Goal: Information Seeking & Learning: Check status

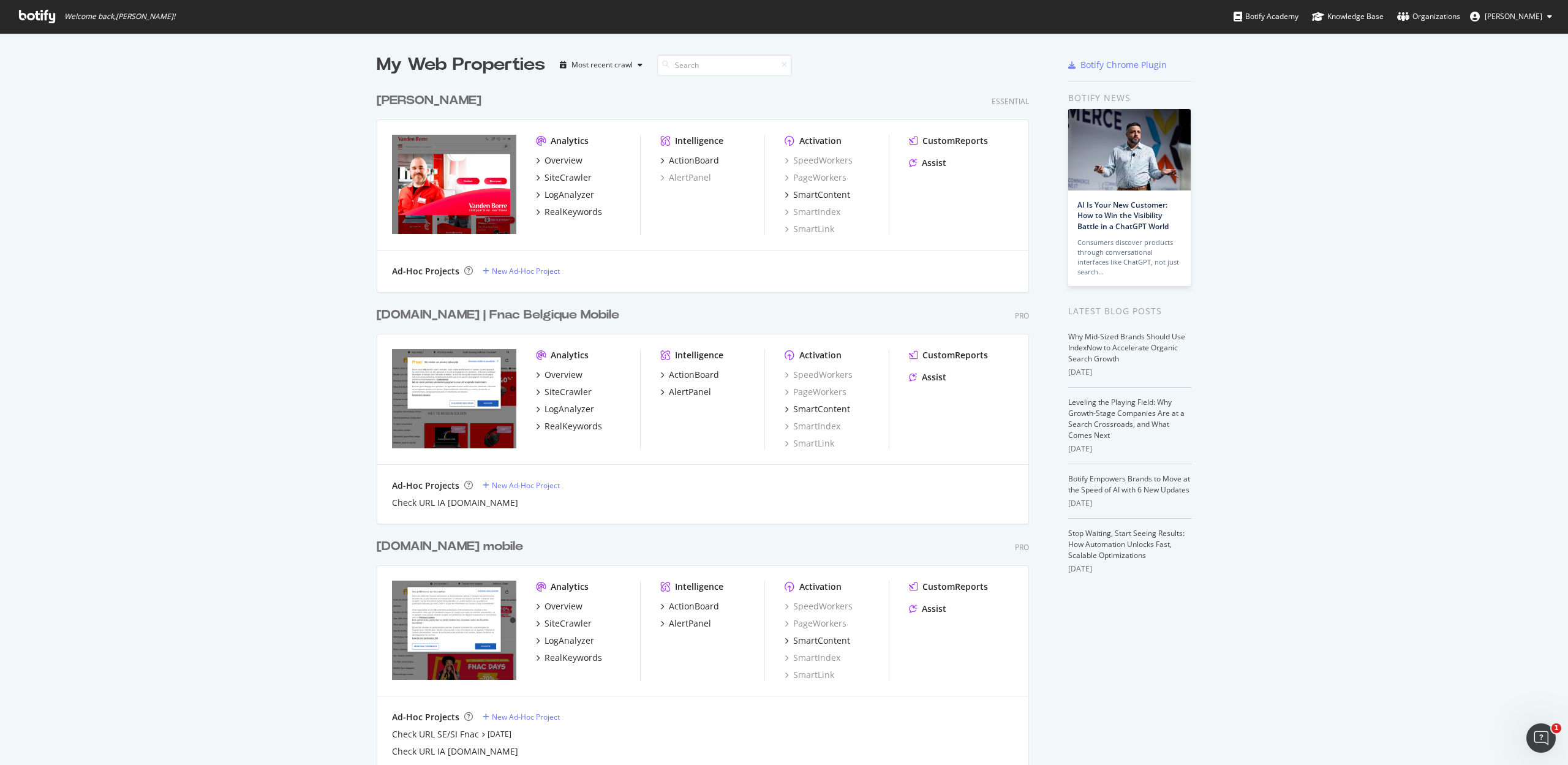
click at [427, 315] on div "[DOMAIN_NAME] | Fnac Belgique Mobile" at bounding box center [498, 315] width 242 height 18
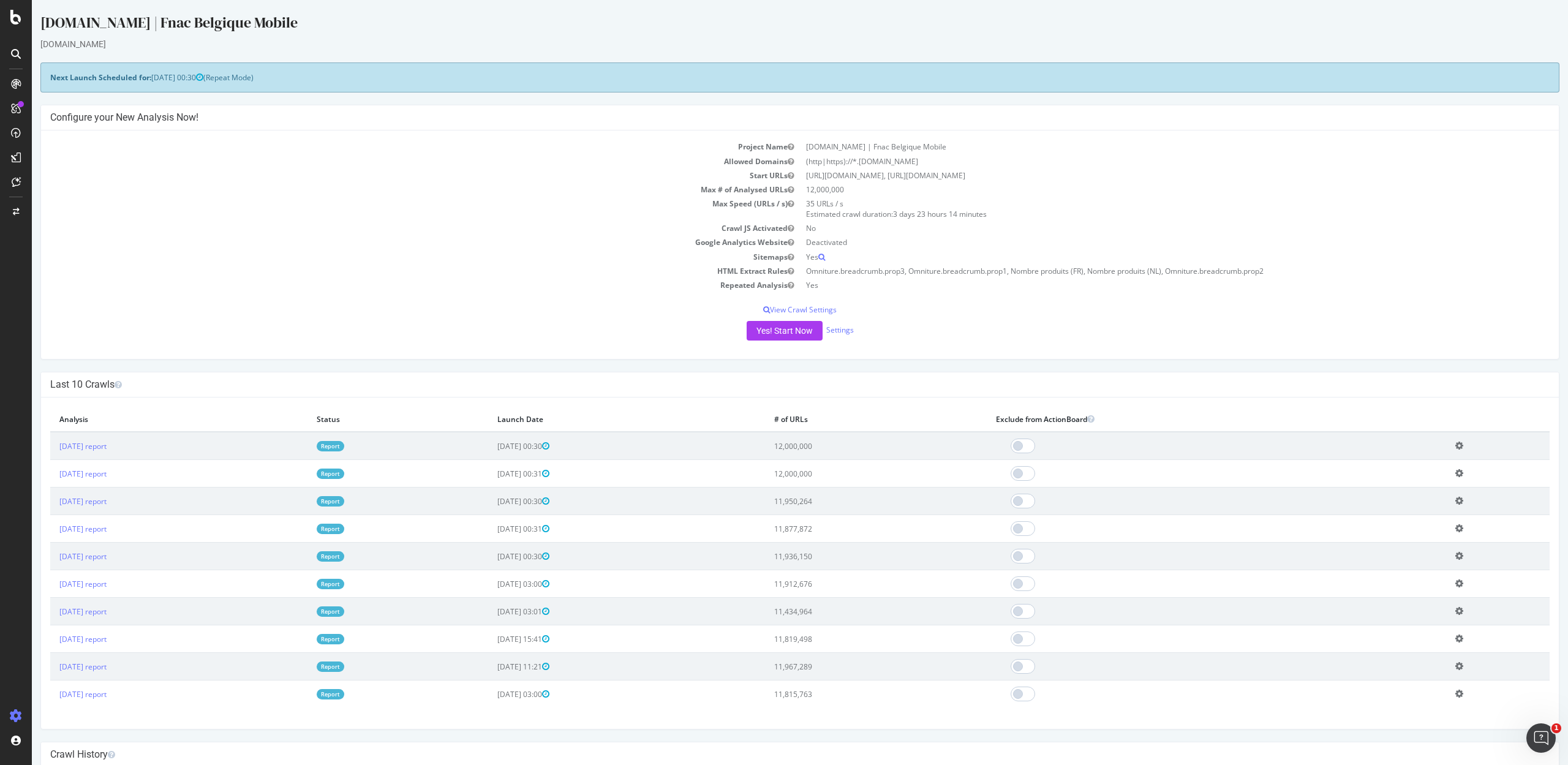
click at [344, 443] on link "Report" at bounding box center [330, 446] width 27 height 11
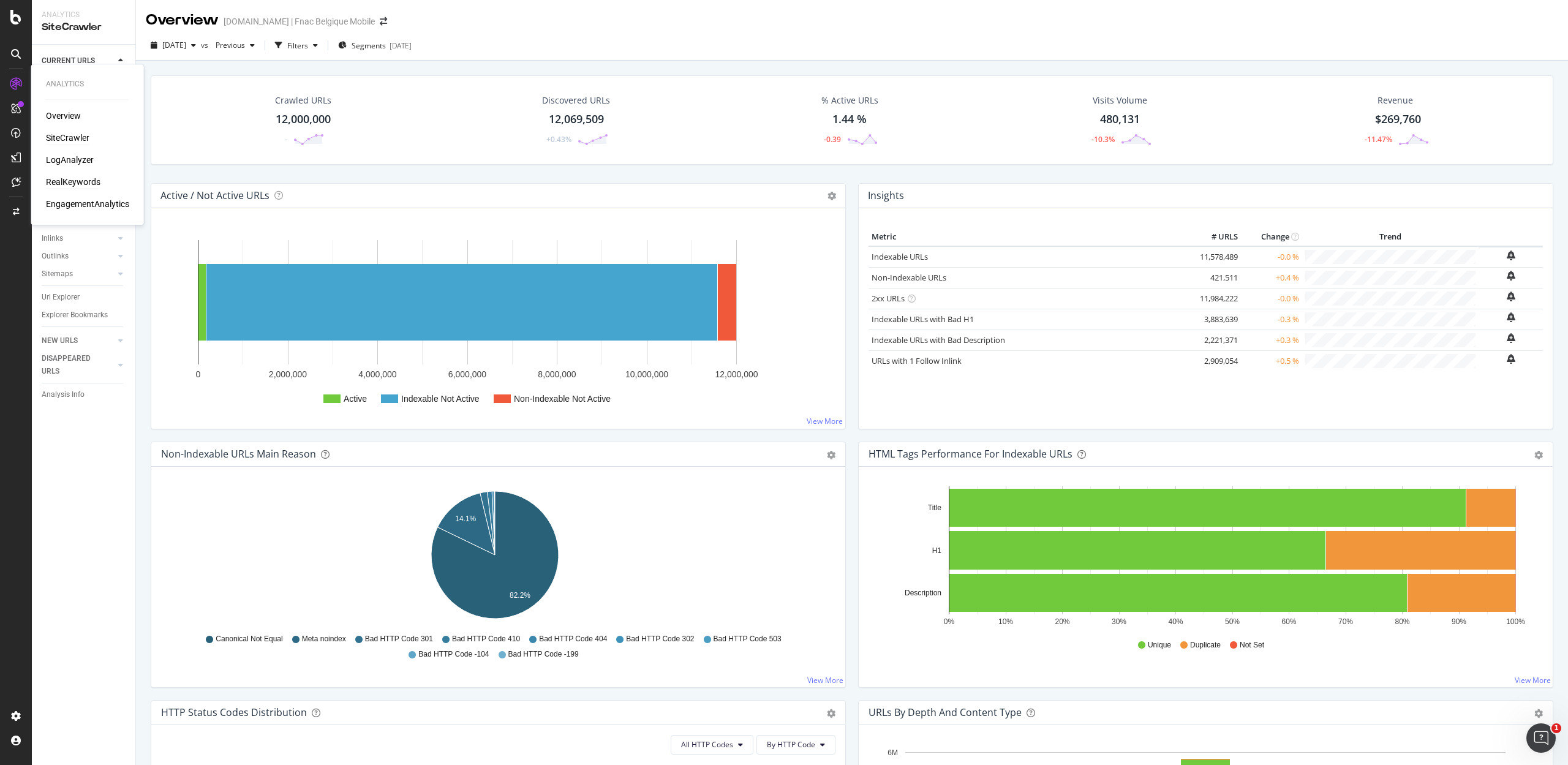
click at [81, 176] on div "RealKeywords" at bounding box center [73, 182] width 55 height 12
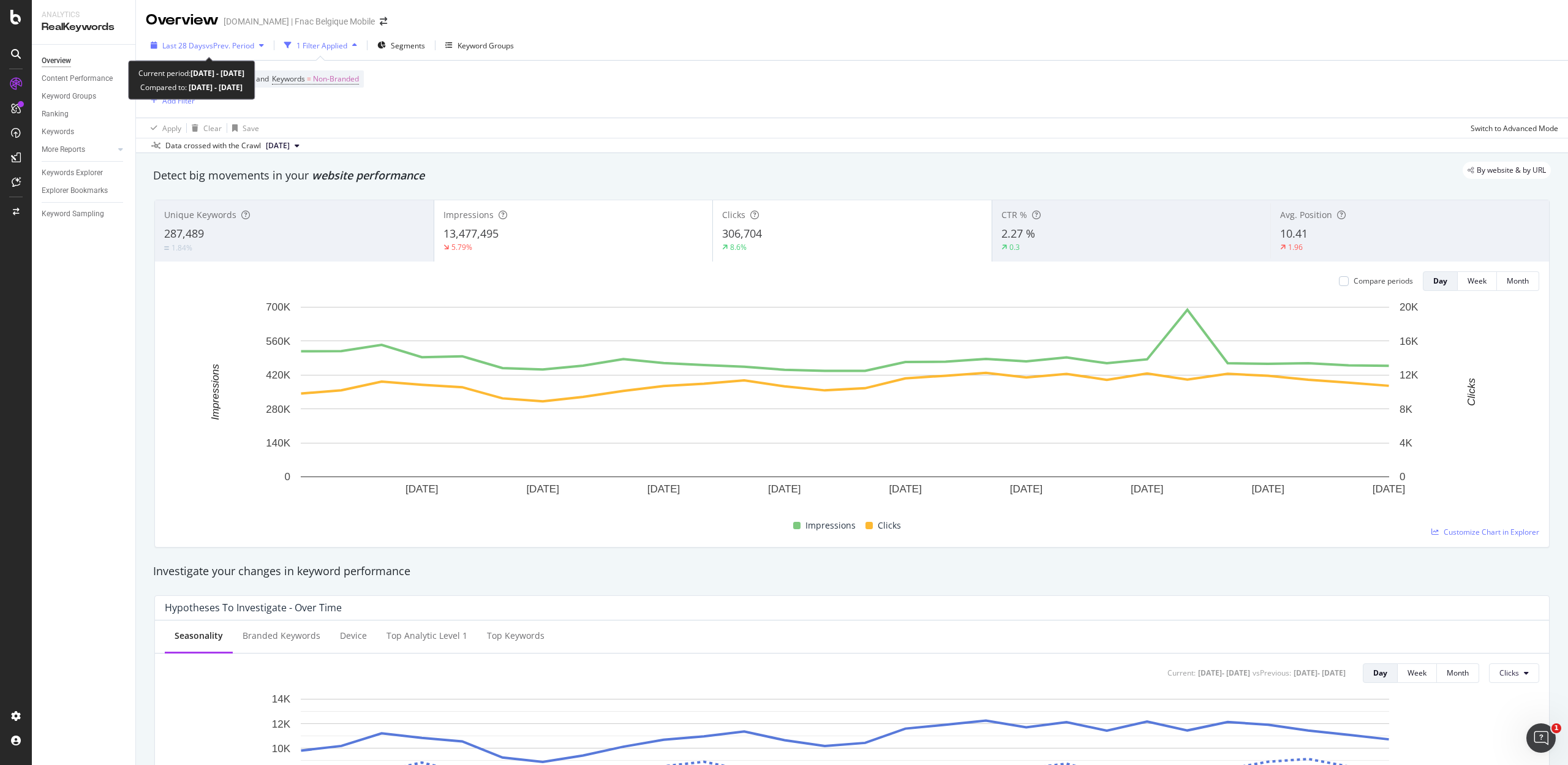
click at [196, 42] on span "Last 28 Days" at bounding box center [183, 46] width 43 height 11
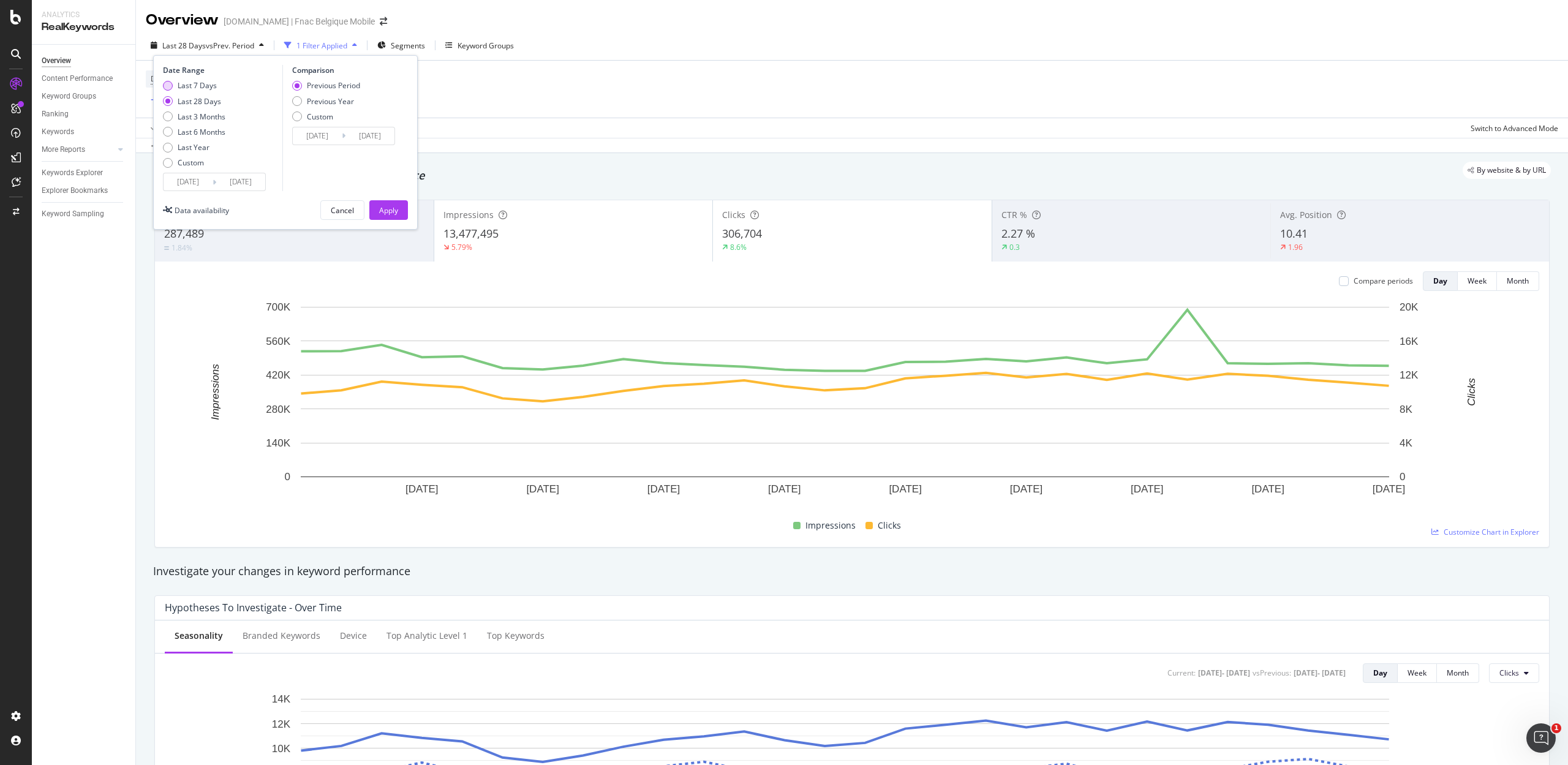
click at [199, 83] on div "Last 7 Days" at bounding box center [197, 86] width 39 height 11
type input "[DATE]"
click at [310, 96] on div "Previous Year" at bounding box center [330, 102] width 47 height 11
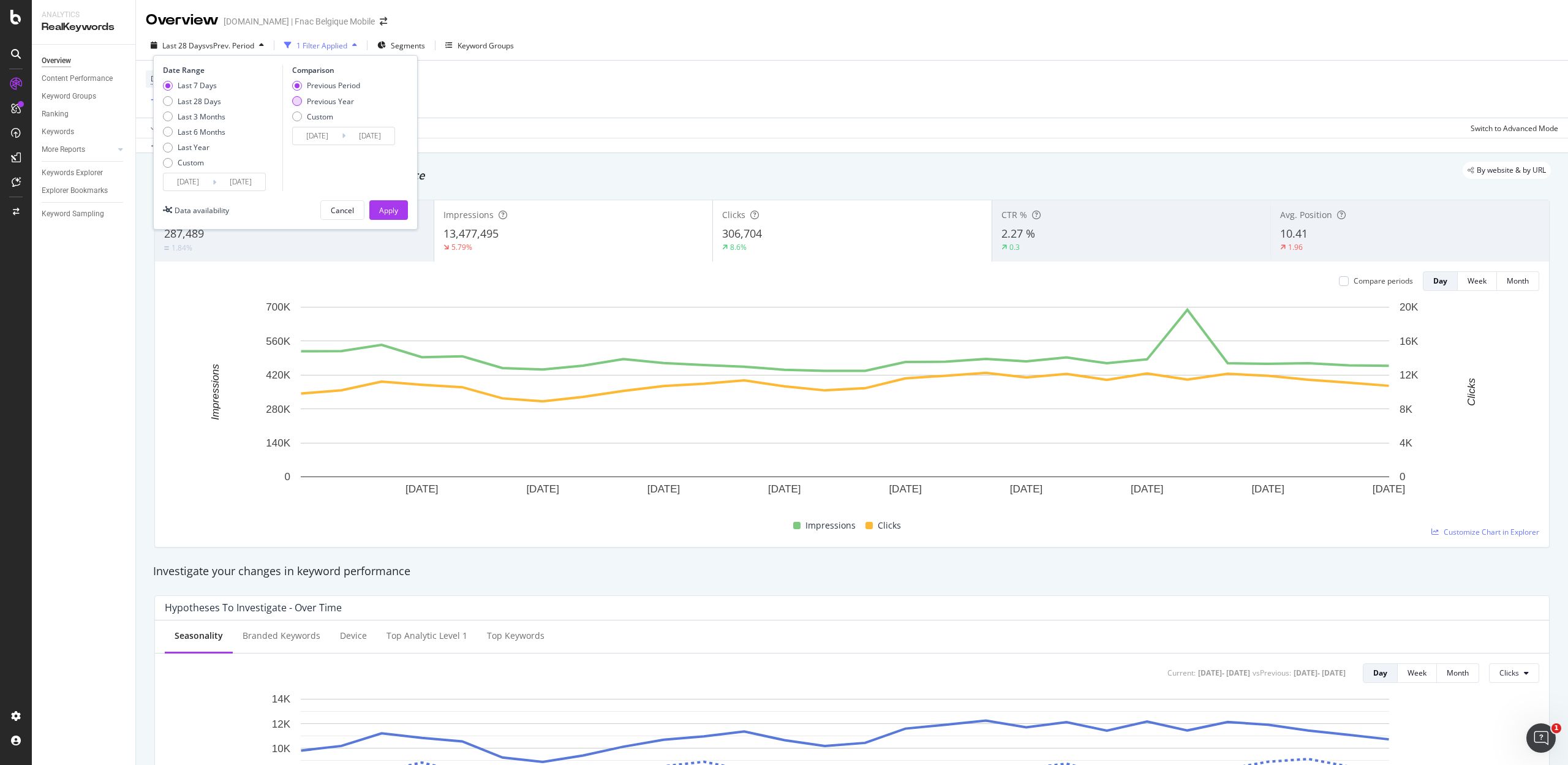
type input "[DATE]"
click at [396, 213] on div "Apply" at bounding box center [388, 210] width 19 height 11
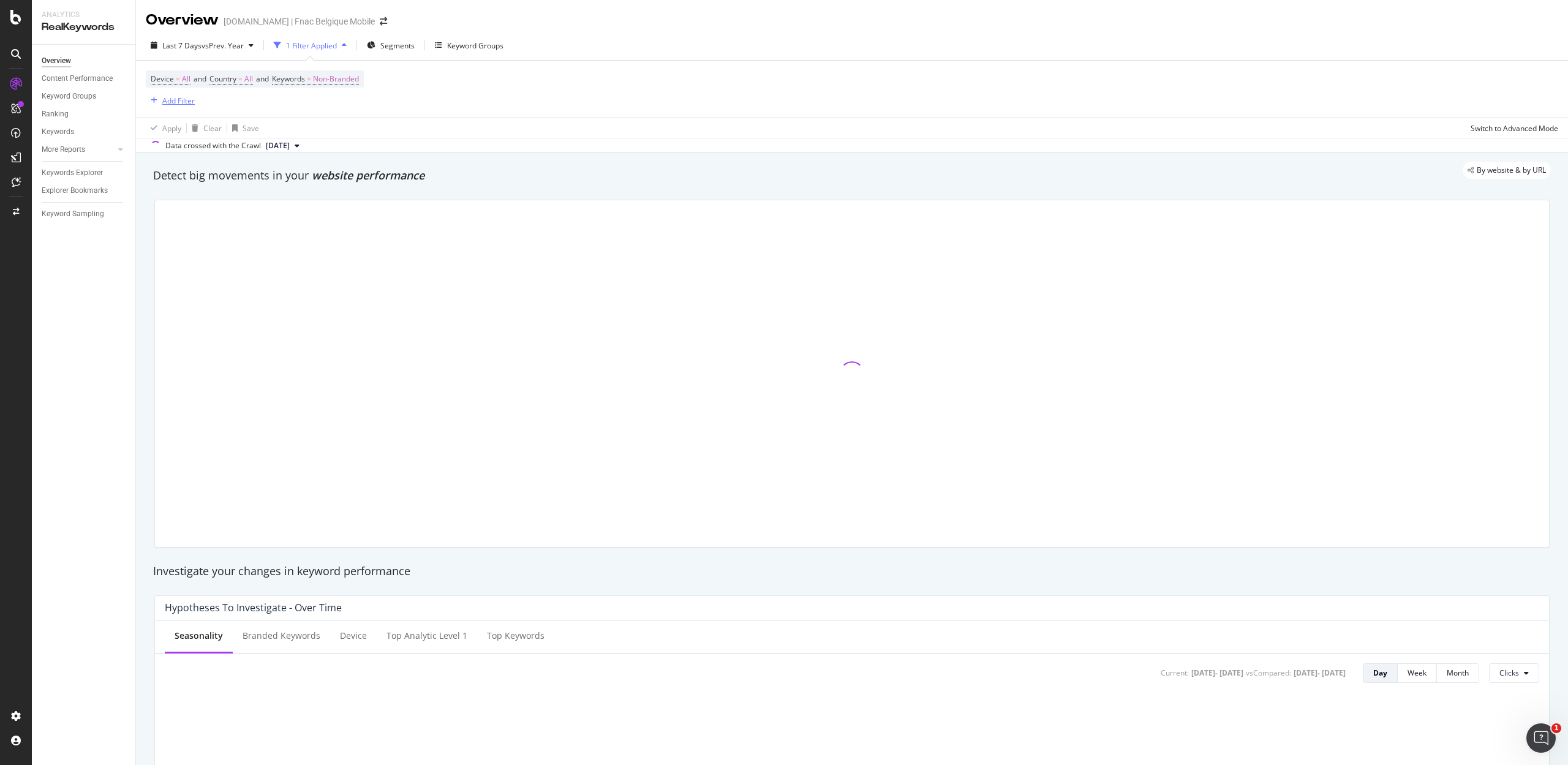
click at [173, 96] on div "Add Filter" at bounding box center [178, 101] width 33 height 11
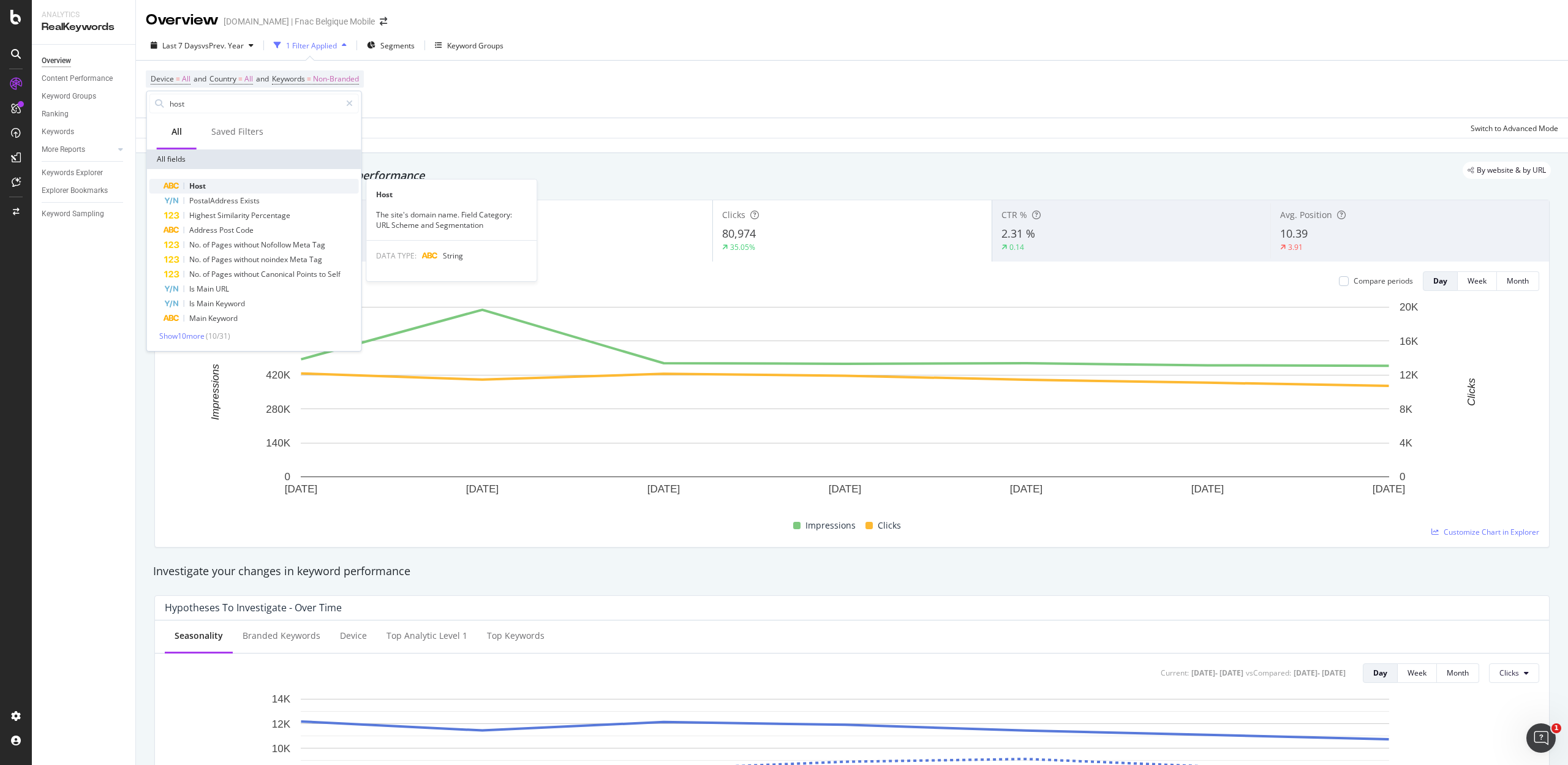
type input "host"
click at [194, 182] on span "Host" at bounding box center [197, 186] width 17 height 11
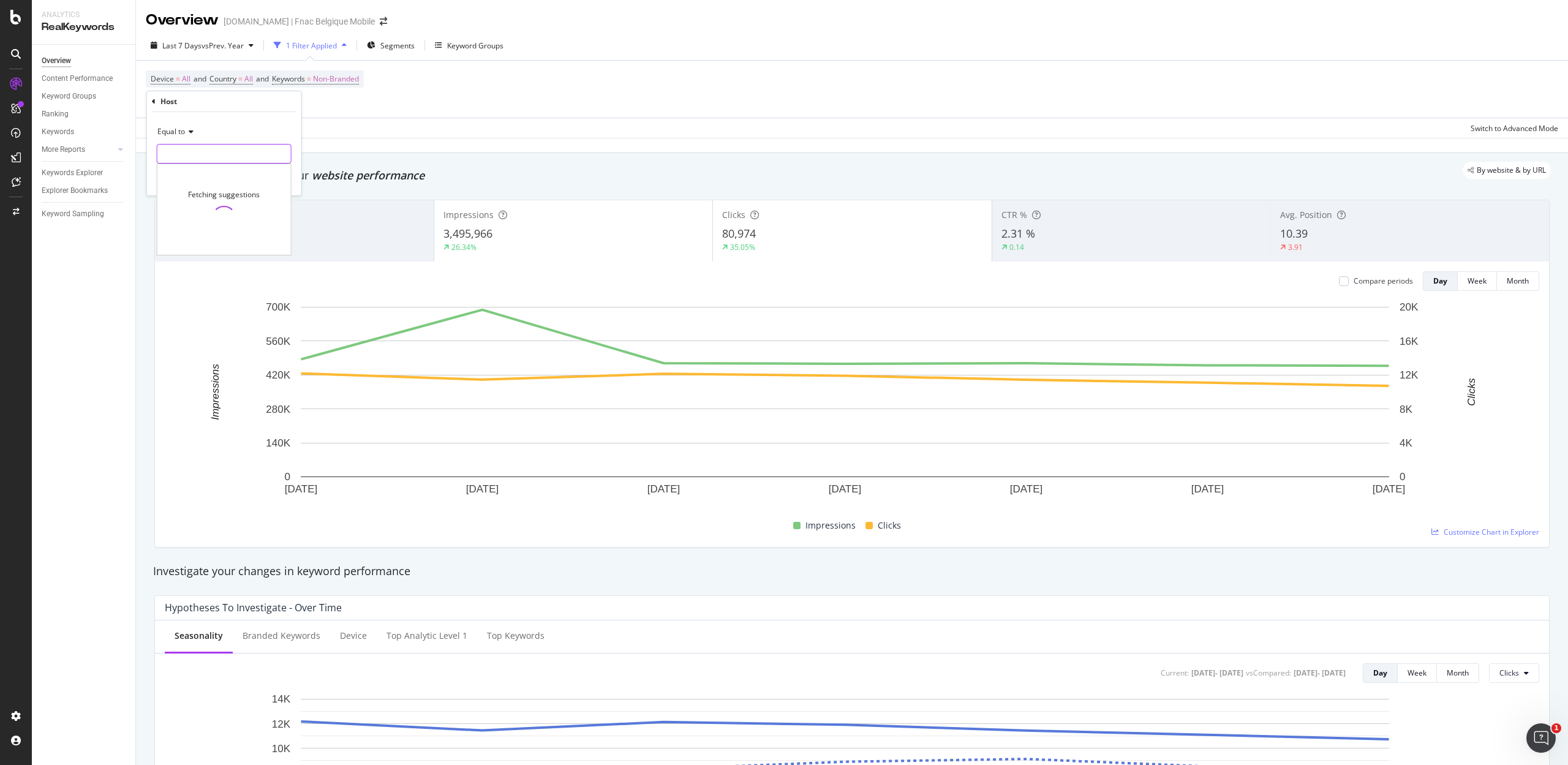
click at [170, 148] on input "text" at bounding box center [224, 154] width 134 height 19
click at [188, 167] on span "[DOMAIN_NAME]" at bounding box center [203, 170] width 86 height 11
type input "[DOMAIN_NAME]"
click at [278, 177] on div "Apply" at bounding box center [281, 180] width 19 height 11
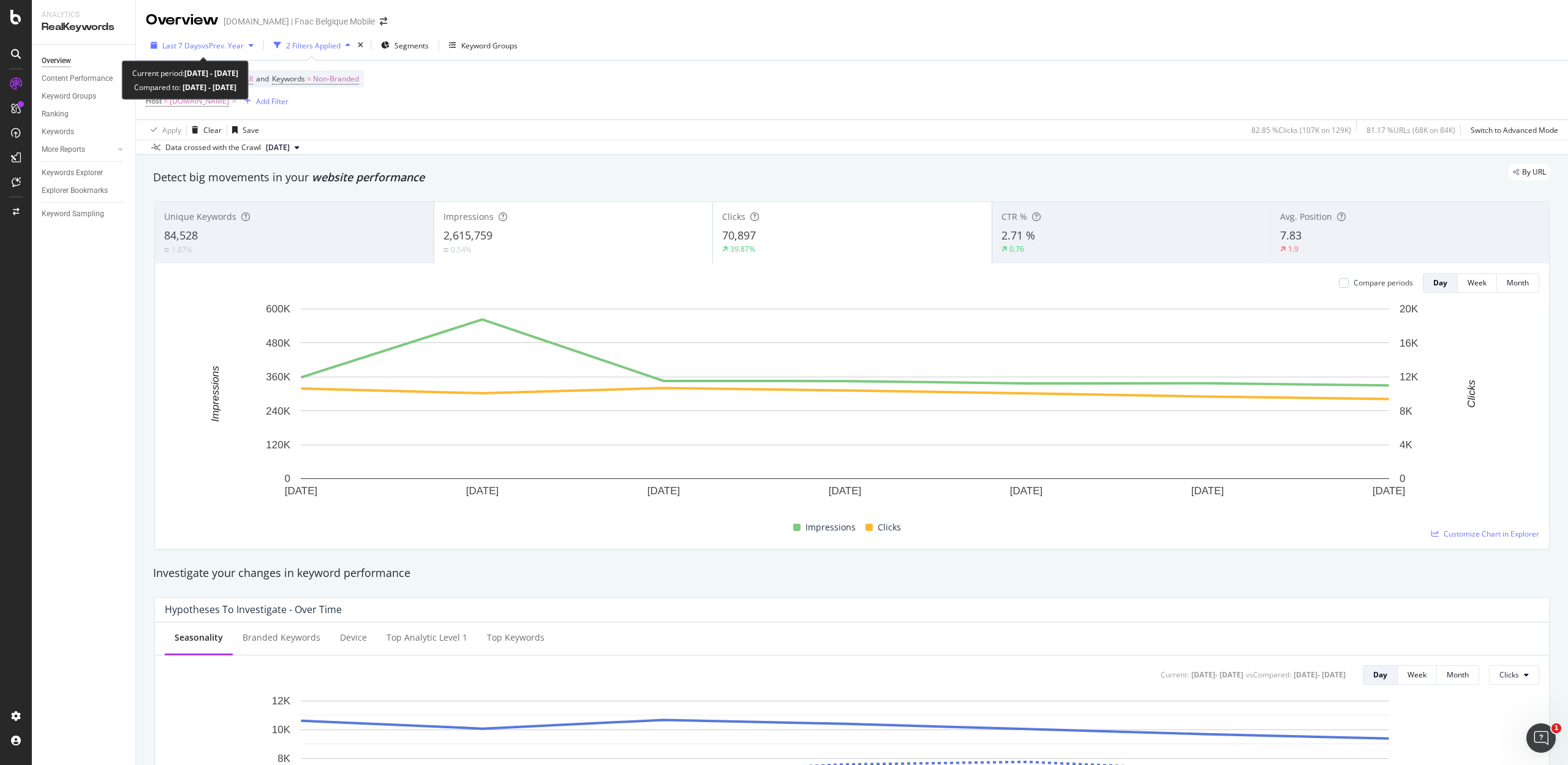
click at [202, 47] on span "vs Prev. Year" at bounding box center [223, 46] width 42 height 11
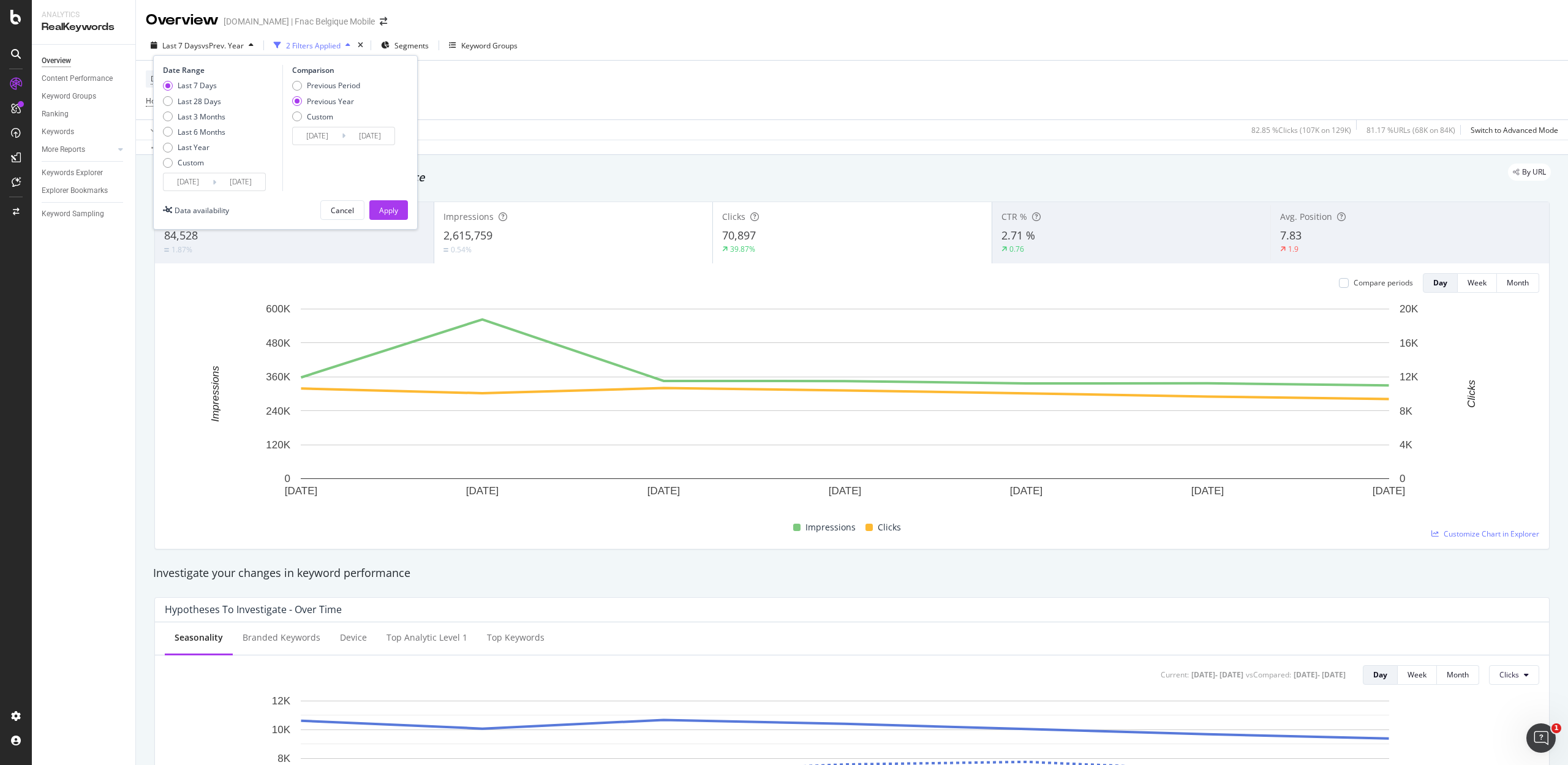
click at [187, 180] on input "[DATE]" at bounding box center [188, 181] width 49 height 17
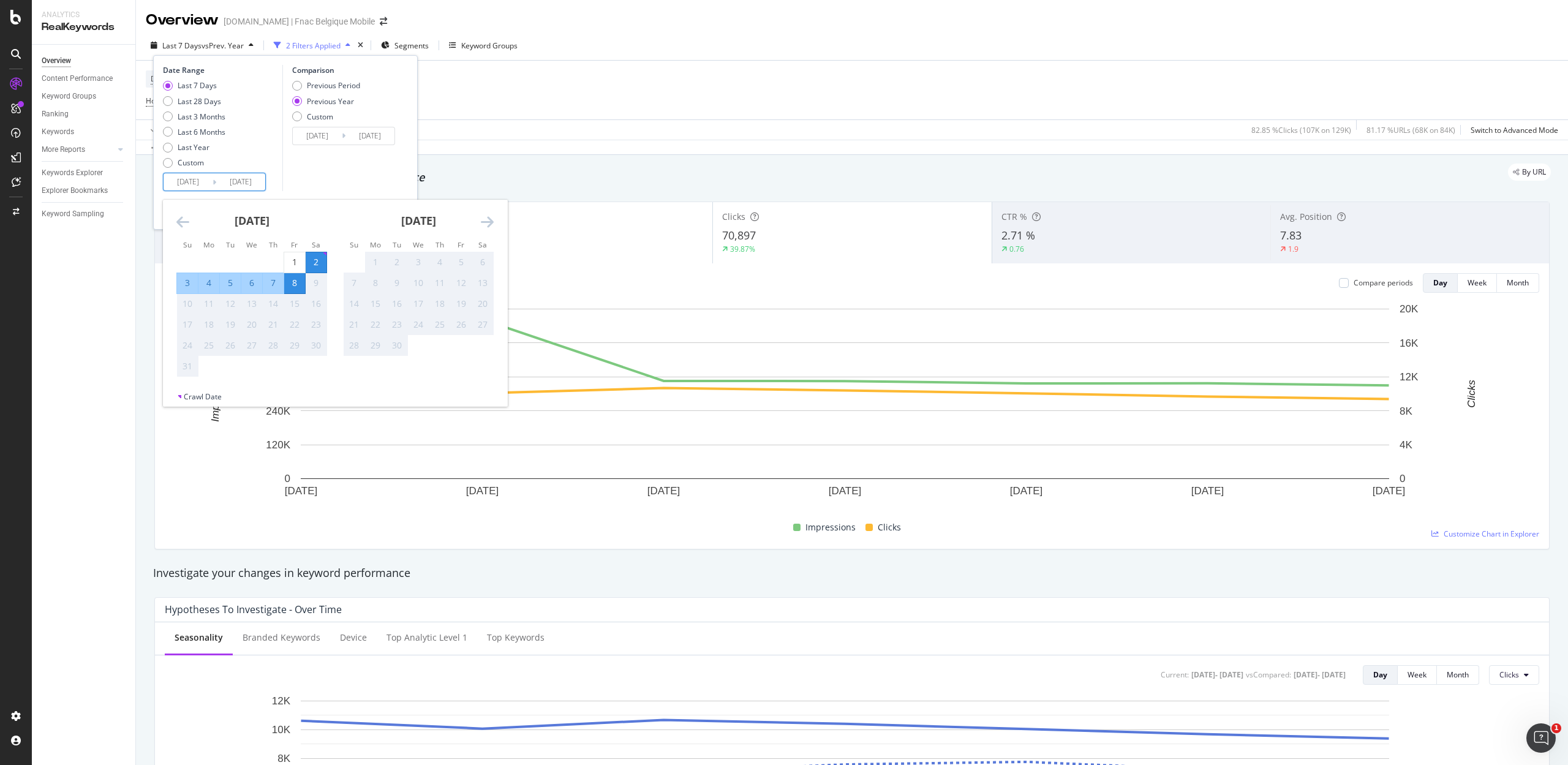
click at [187, 219] on icon "Move backward to switch to the previous month." at bounding box center [182, 221] width 13 height 15
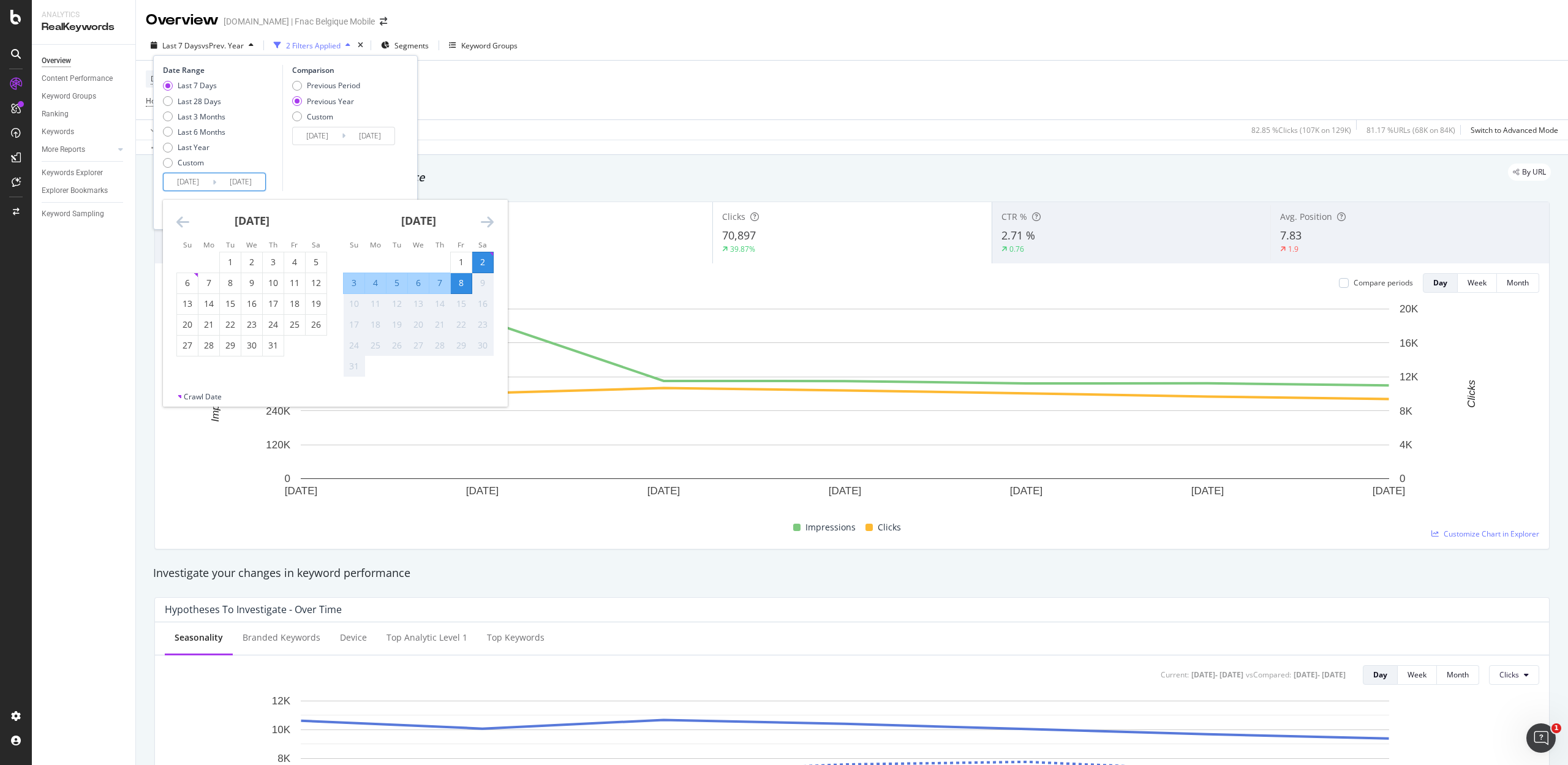
click at [187, 219] on icon "Move backward to switch to the previous month." at bounding box center [182, 221] width 13 height 15
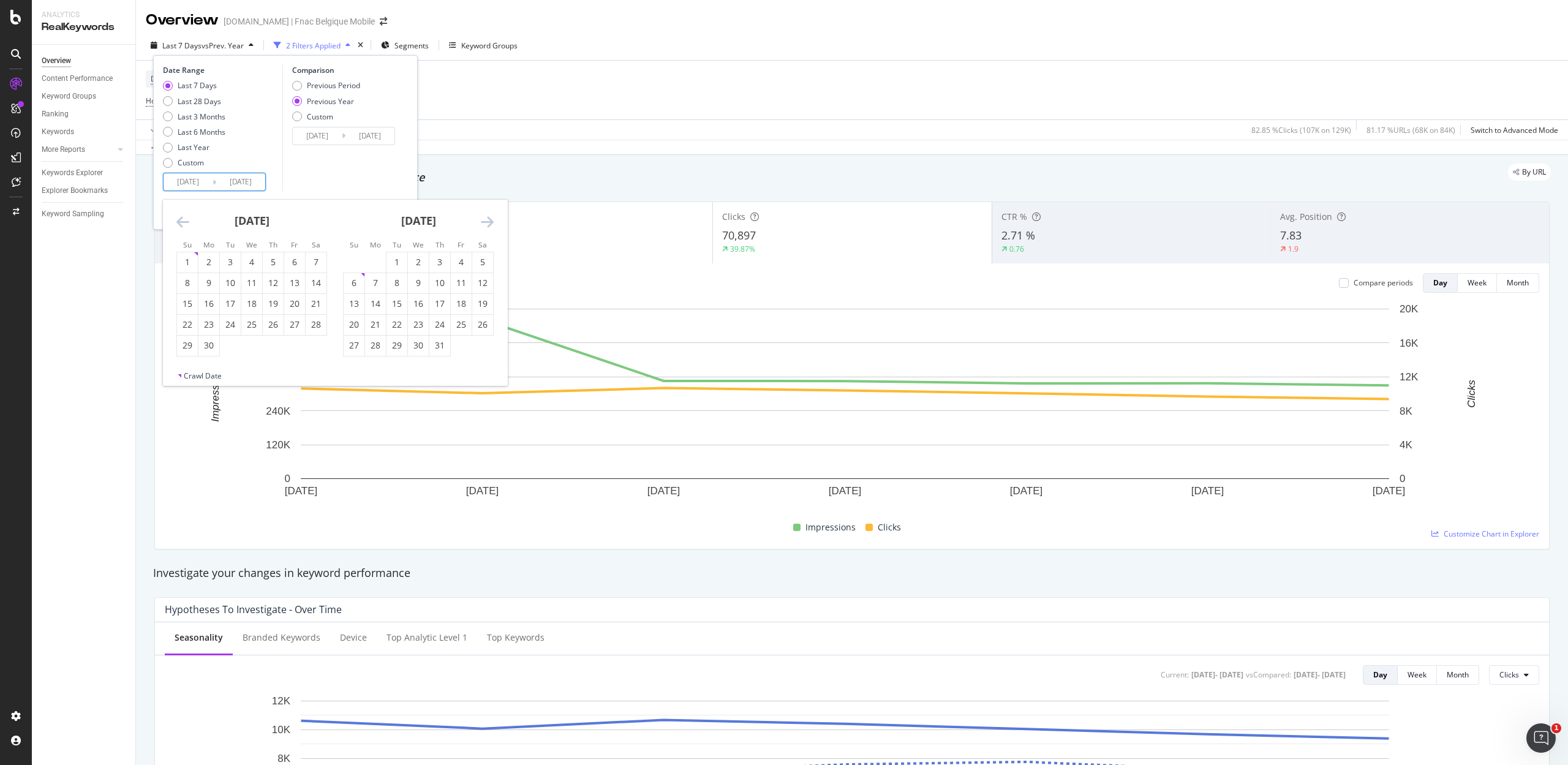
click at [187, 219] on icon "Move backward to switch to the previous month." at bounding box center [182, 221] width 13 height 15
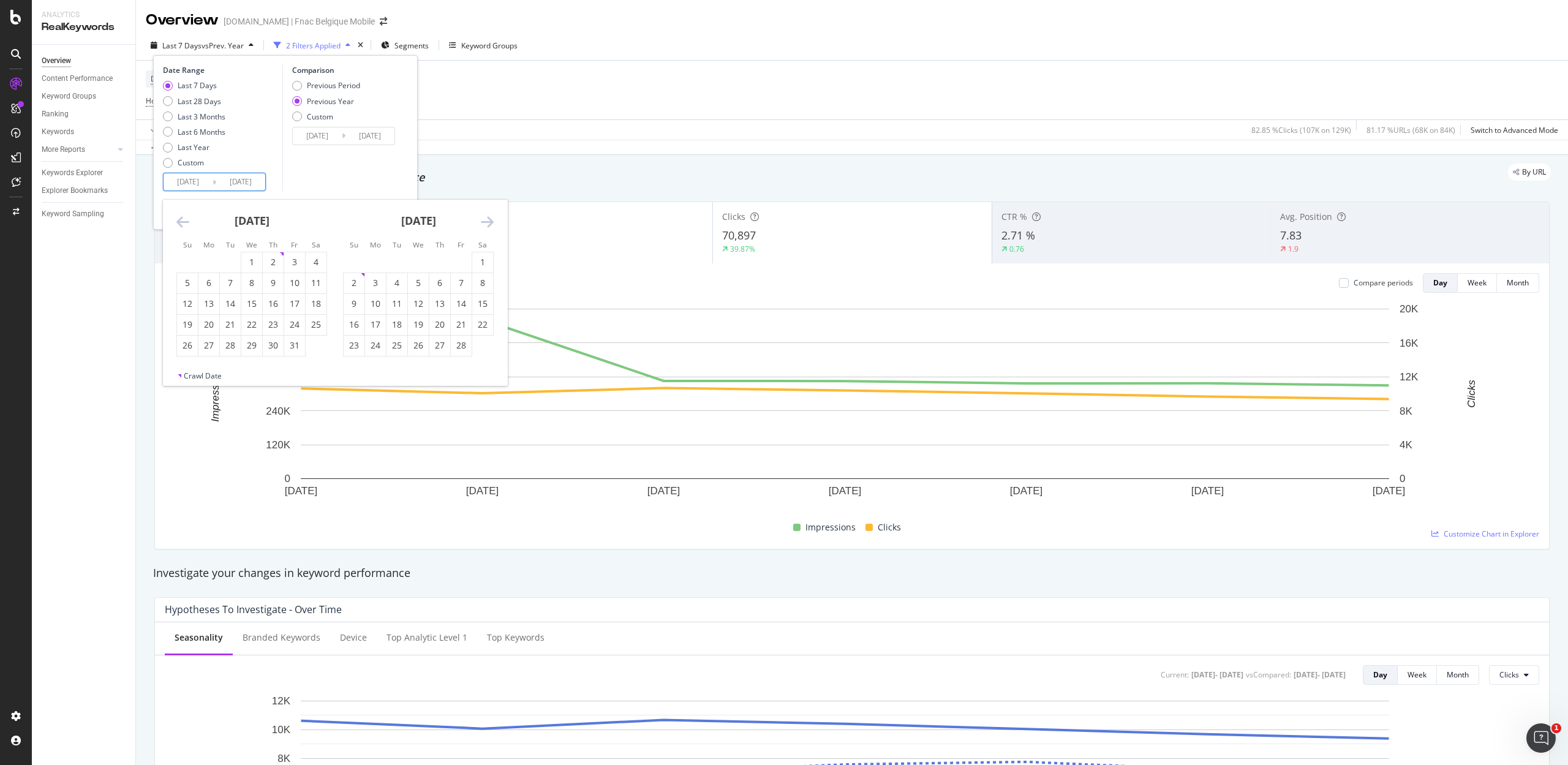
click at [187, 219] on icon "Move backward to switch to the previous month." at bounding box center [182, 221] width 13 height 15
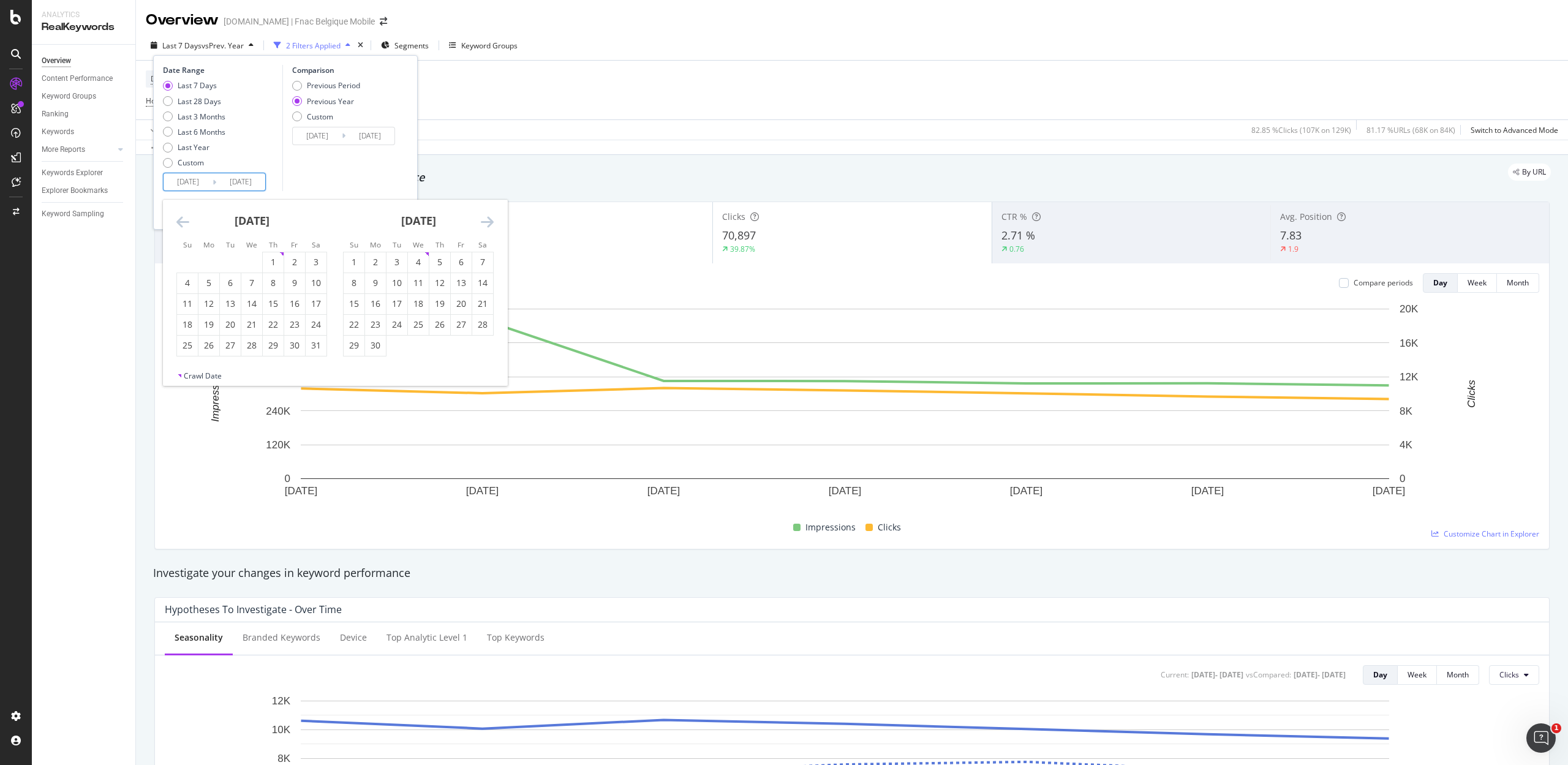
click at [187, 219] on icon "Move backward to switch to the previous month." at bounding box center [182, 221] width 13 height 15
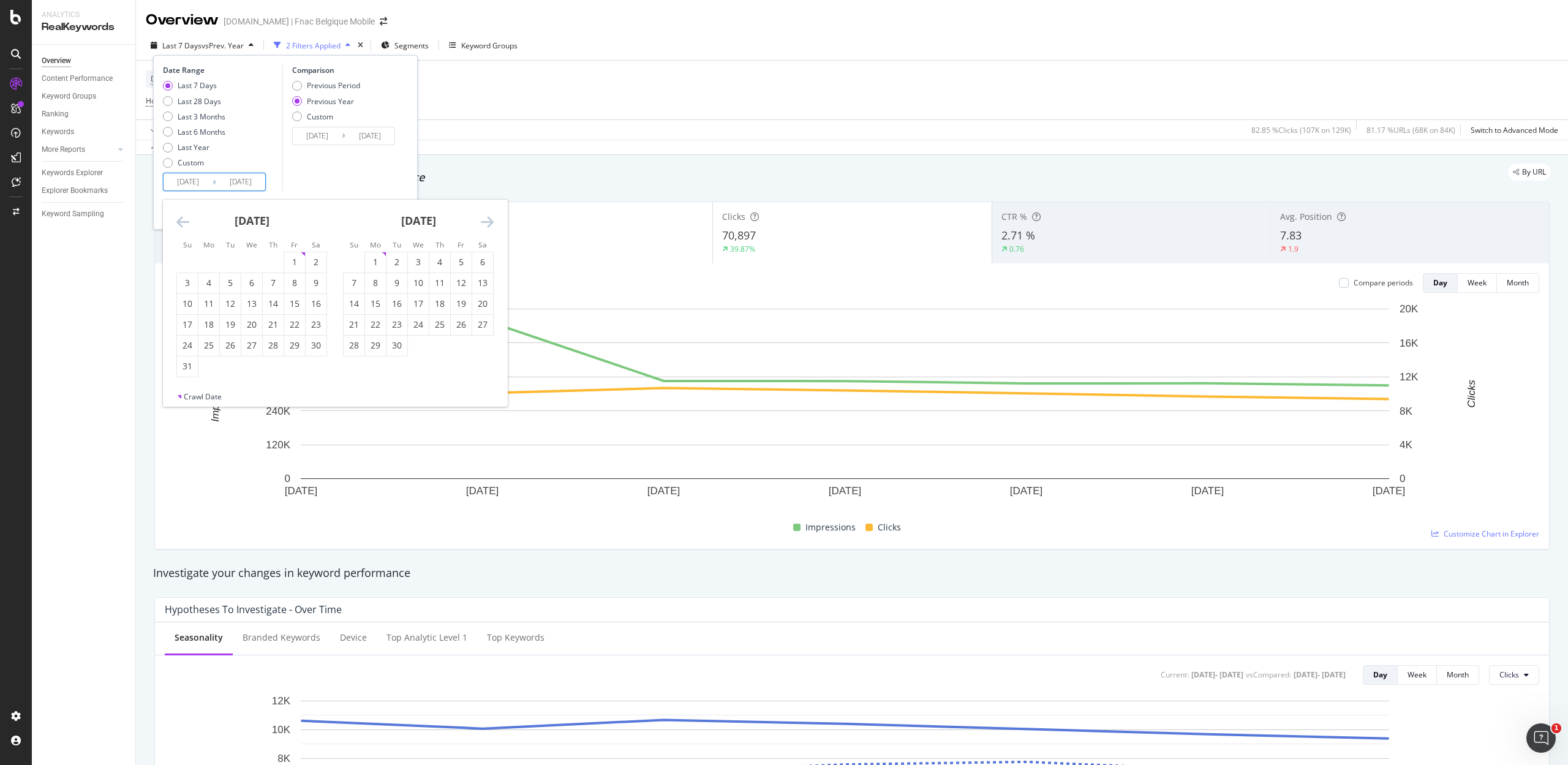
click at [187, 219] on icon "Move backward to switch to the previous month." at bounding box center [182, 221] width 13 height 15
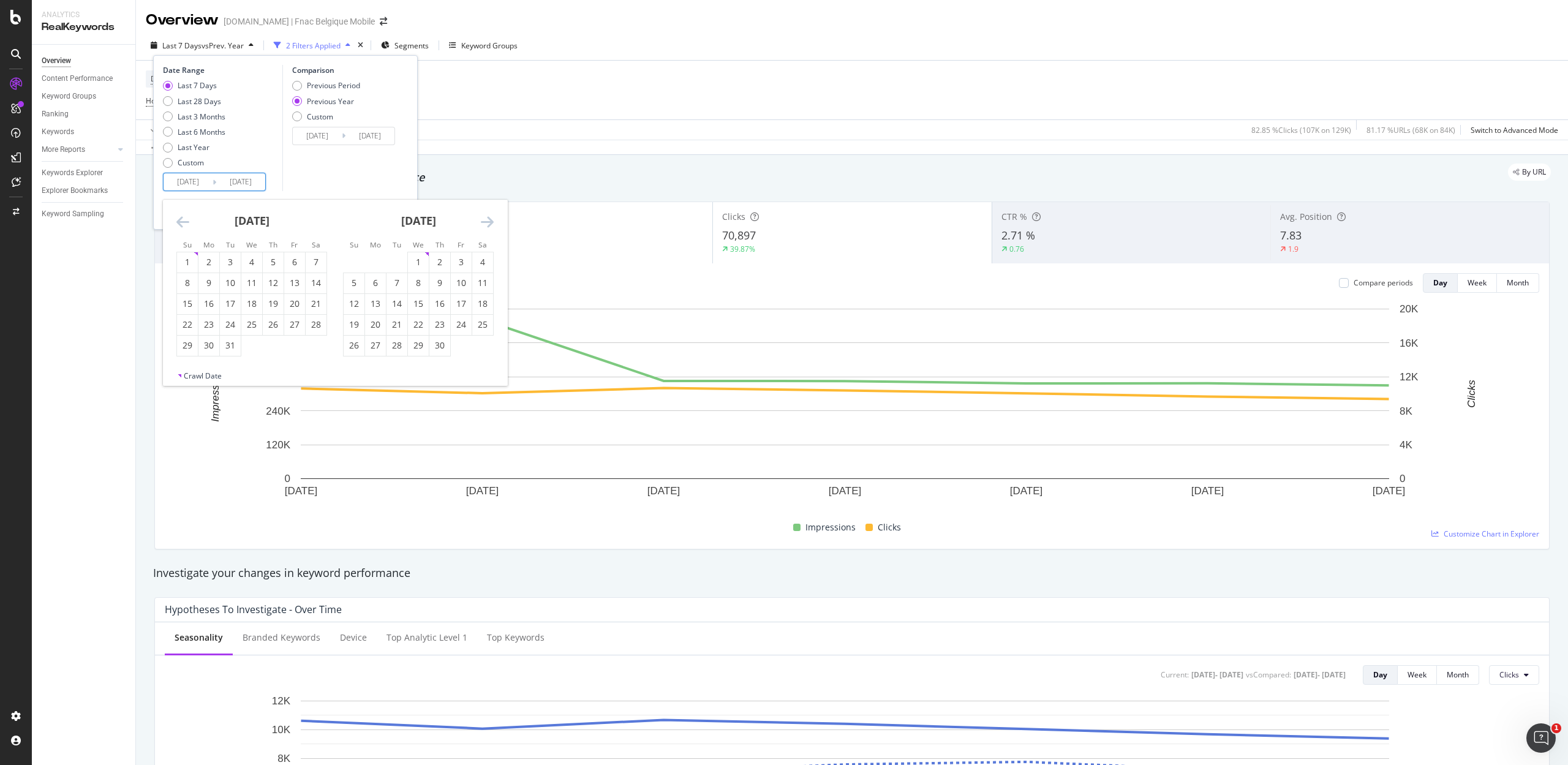
click at [187, 219] on icon "Move backward to switch to the previous month." at bounding box center [182, 221] width 13 height 15
click at [254, 261] on div "2" at bounding box center [252, 262] width 21 height 12
type input "[DATE]"
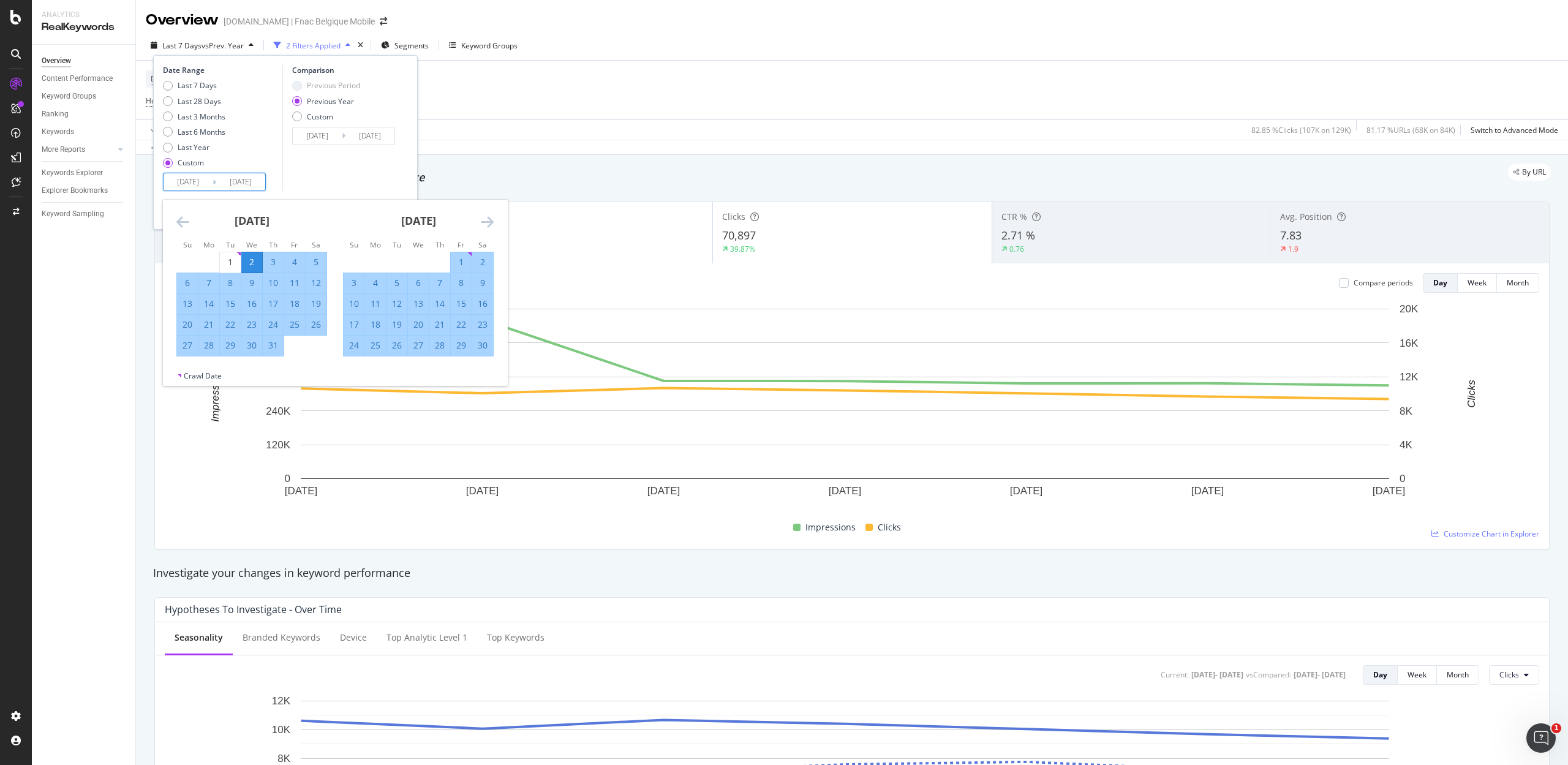
click at [238, 279] on div "8" at bounding box center [231, 283] width 21 height 12
type input "[DATE]"
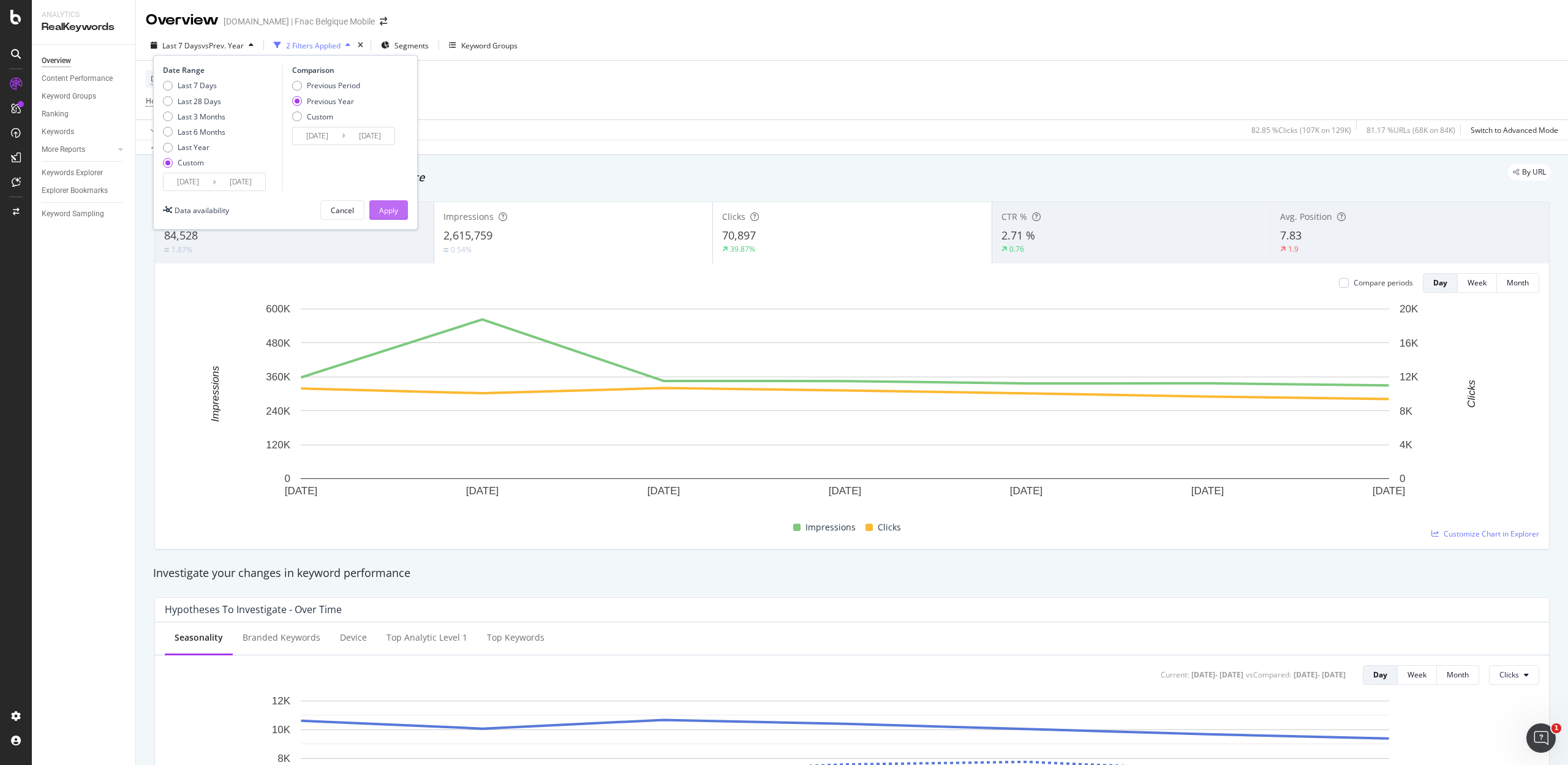
click at [376, 207] on button "Apply" at bounding box center [388, 210] width 39 height 19
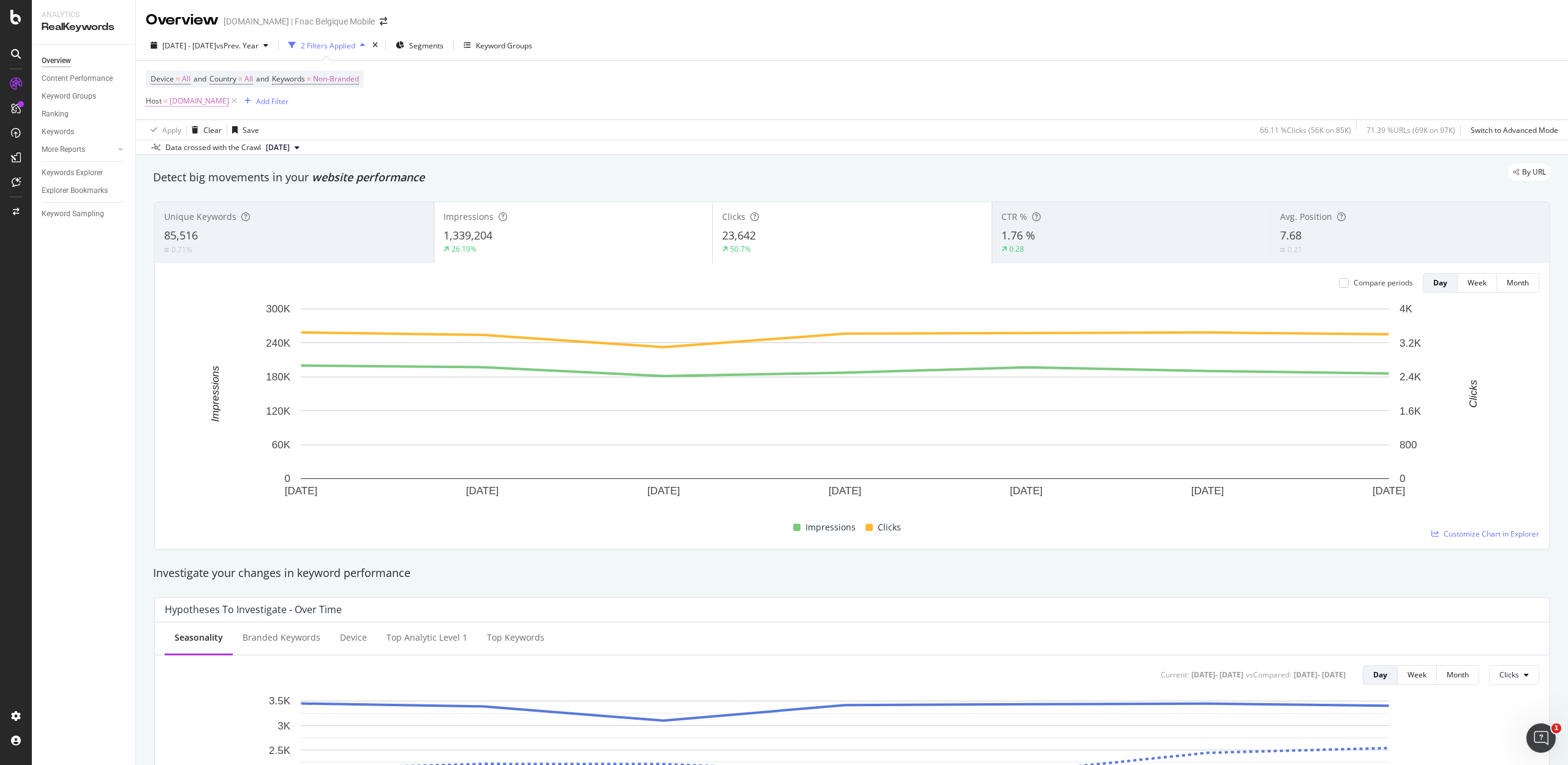
click at [177, 101] on span "[DOMAIN_NAME]" at bounding box center [199, 101] width 59 height 17
click at [196, 152] on input "[DOMAIN_NAME]" at bounding box center [215, 154] width 116 height 19
click at [194, 181] on span "[DOMAIN_NAME]" at bounding box center [203, 183] width 86 height 11
type input "[DOMAIN_NAME]"
click at [278, 179] on div "Apply" at bounding box center [281, 180] width 19 height 11
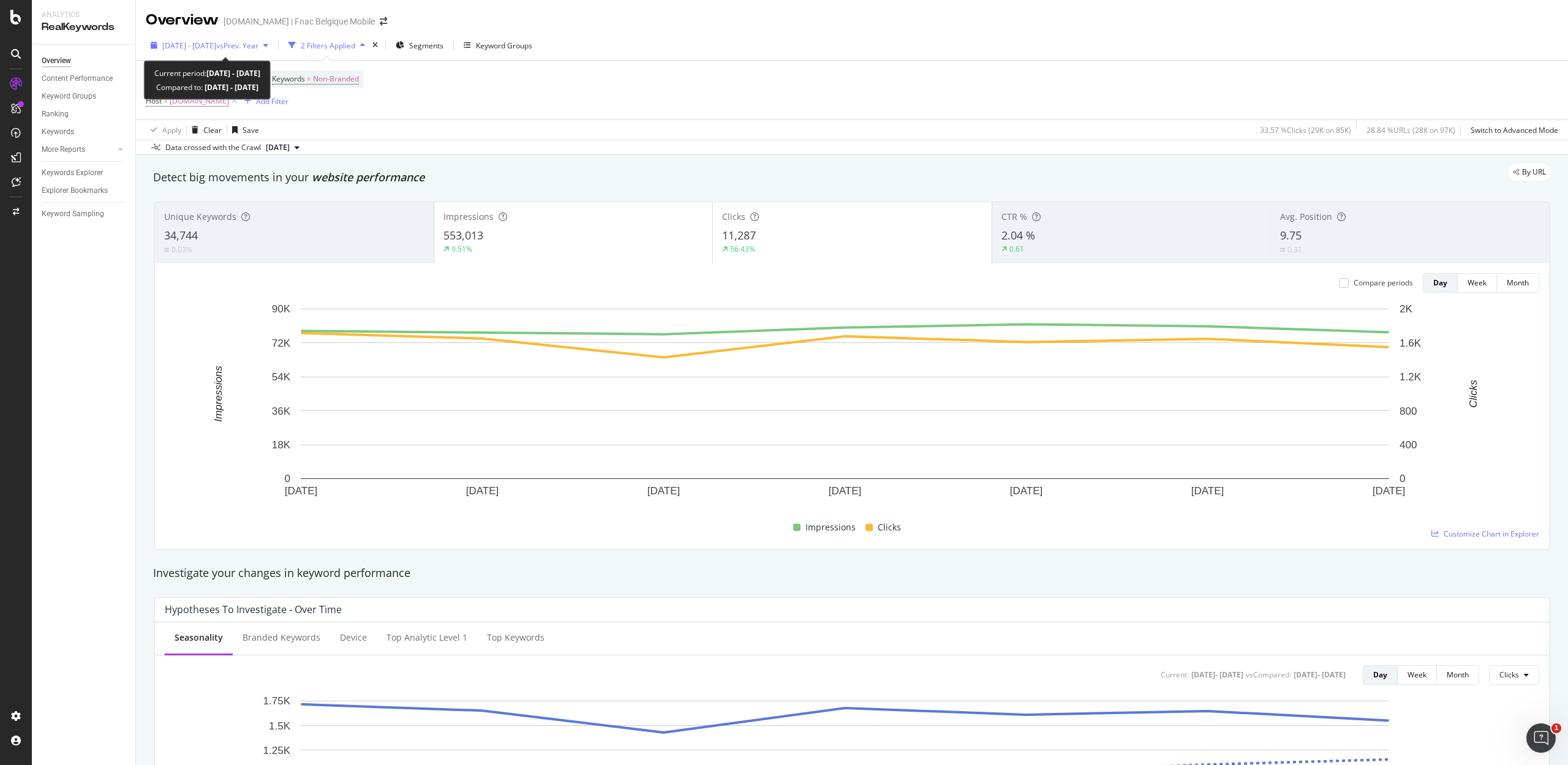
click at [195, 44] on span "[DATE] - [DATE]" at bounding box center [188, 46] width 54 height 11
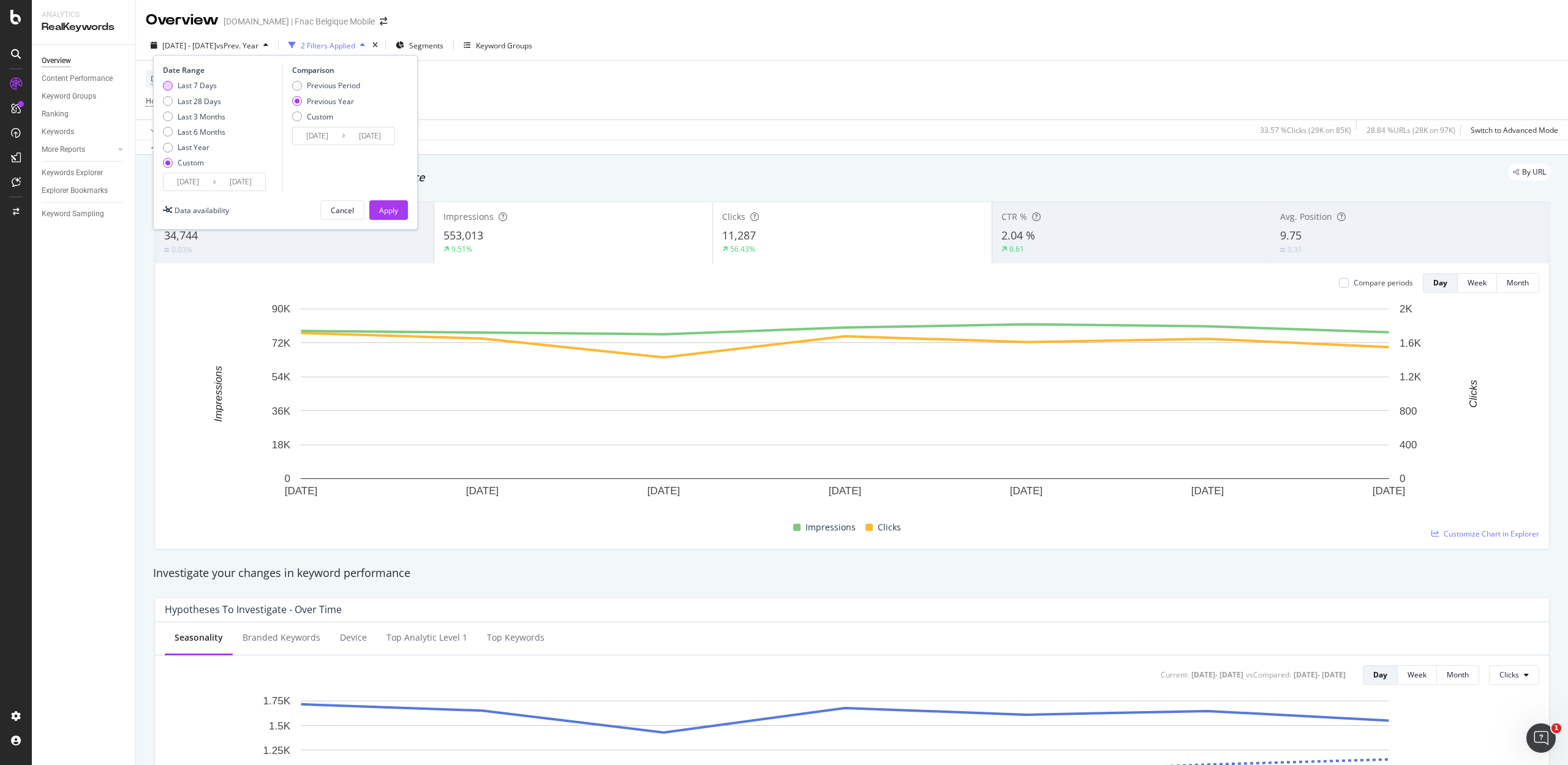
click at [194, 81] on div "Last 7 Days" at bounding box center [197, 86] width 39 height 11
type input "[DATE]"
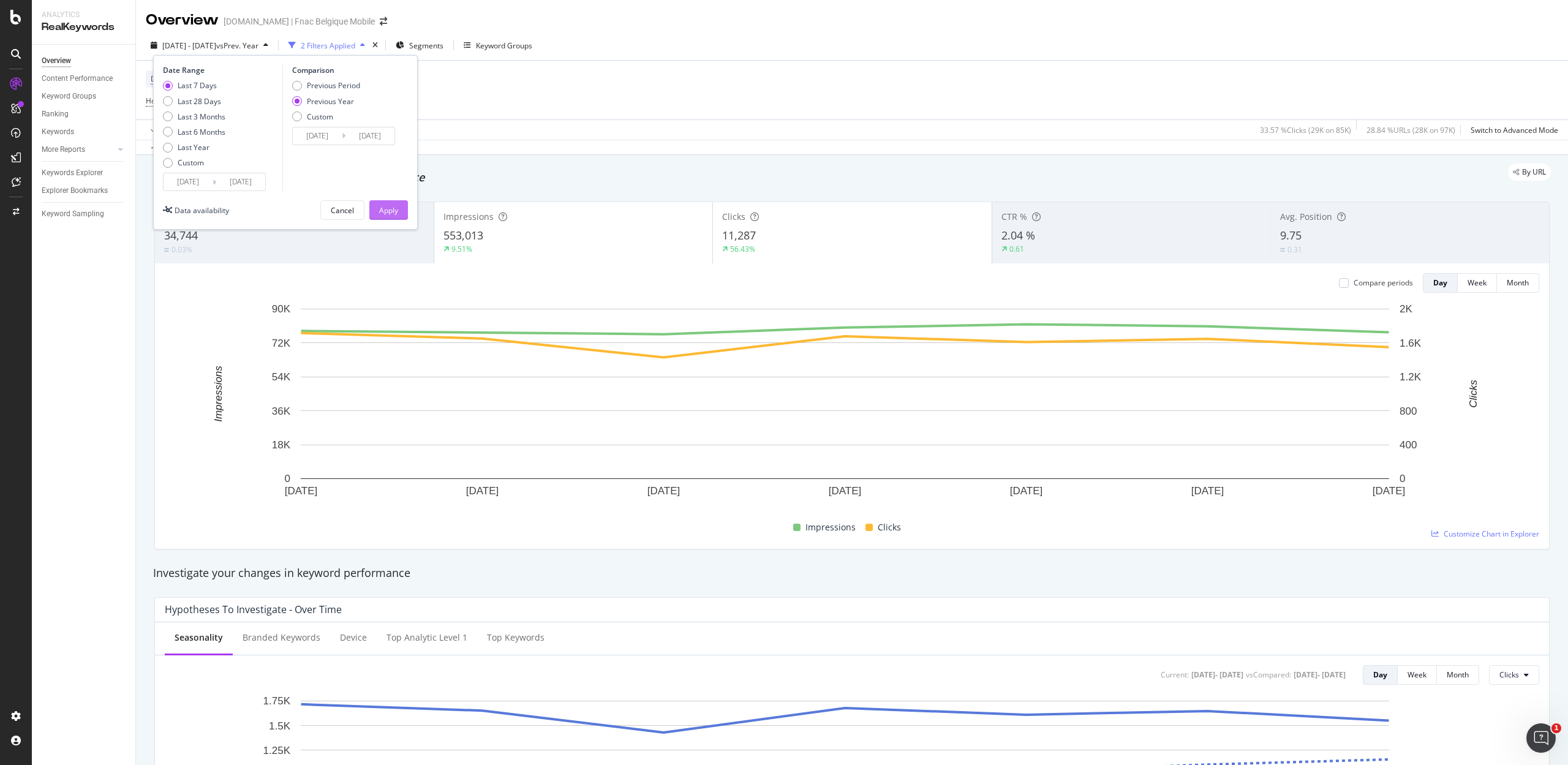
click at [392, 216] on div "Apply" at bounding box center [388, 210] width 19 height 11
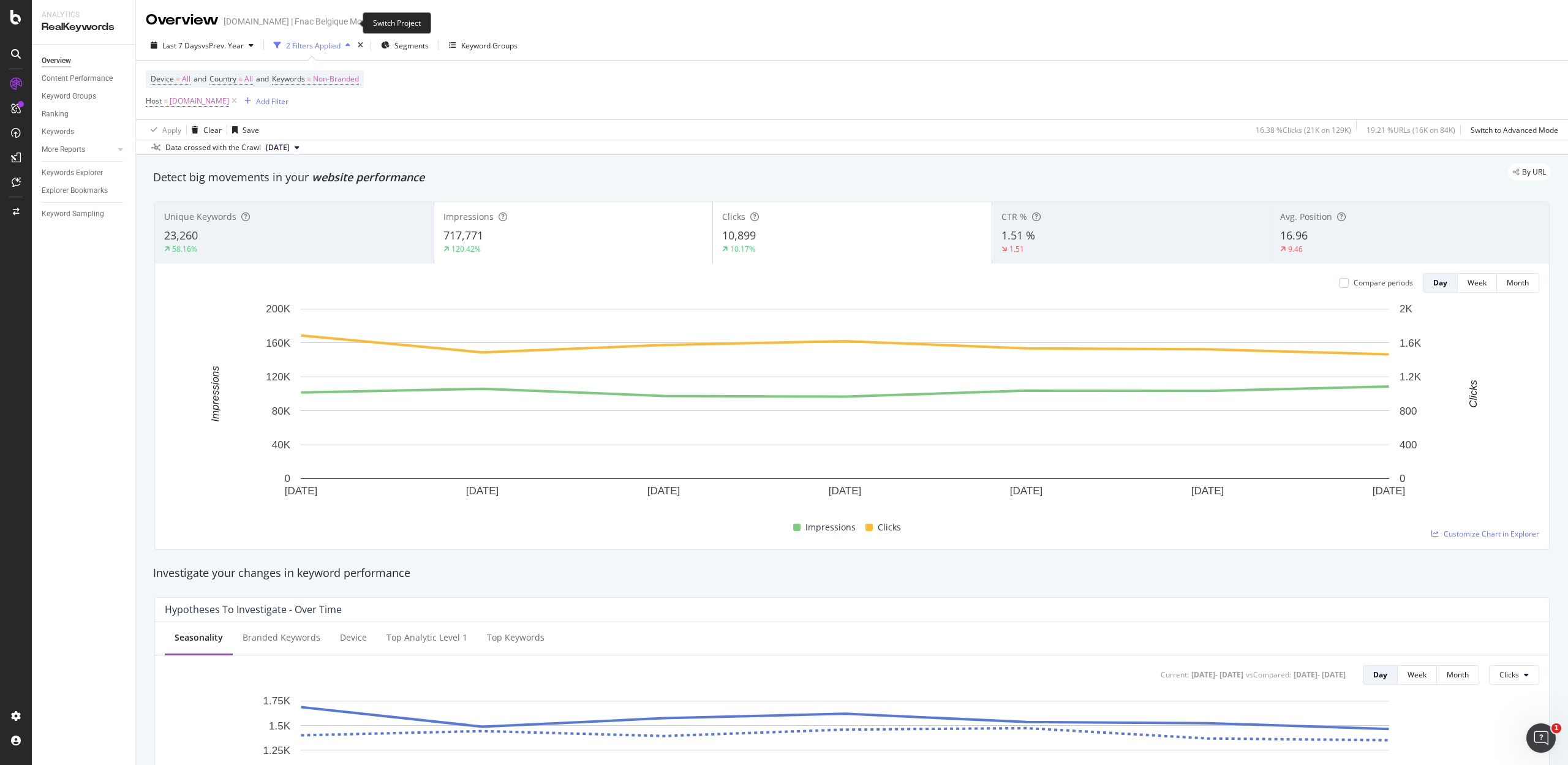
click at [380, 25] on icon "arrow-right-arrow-left" at bounding box center [383, 21] width 7 height 9
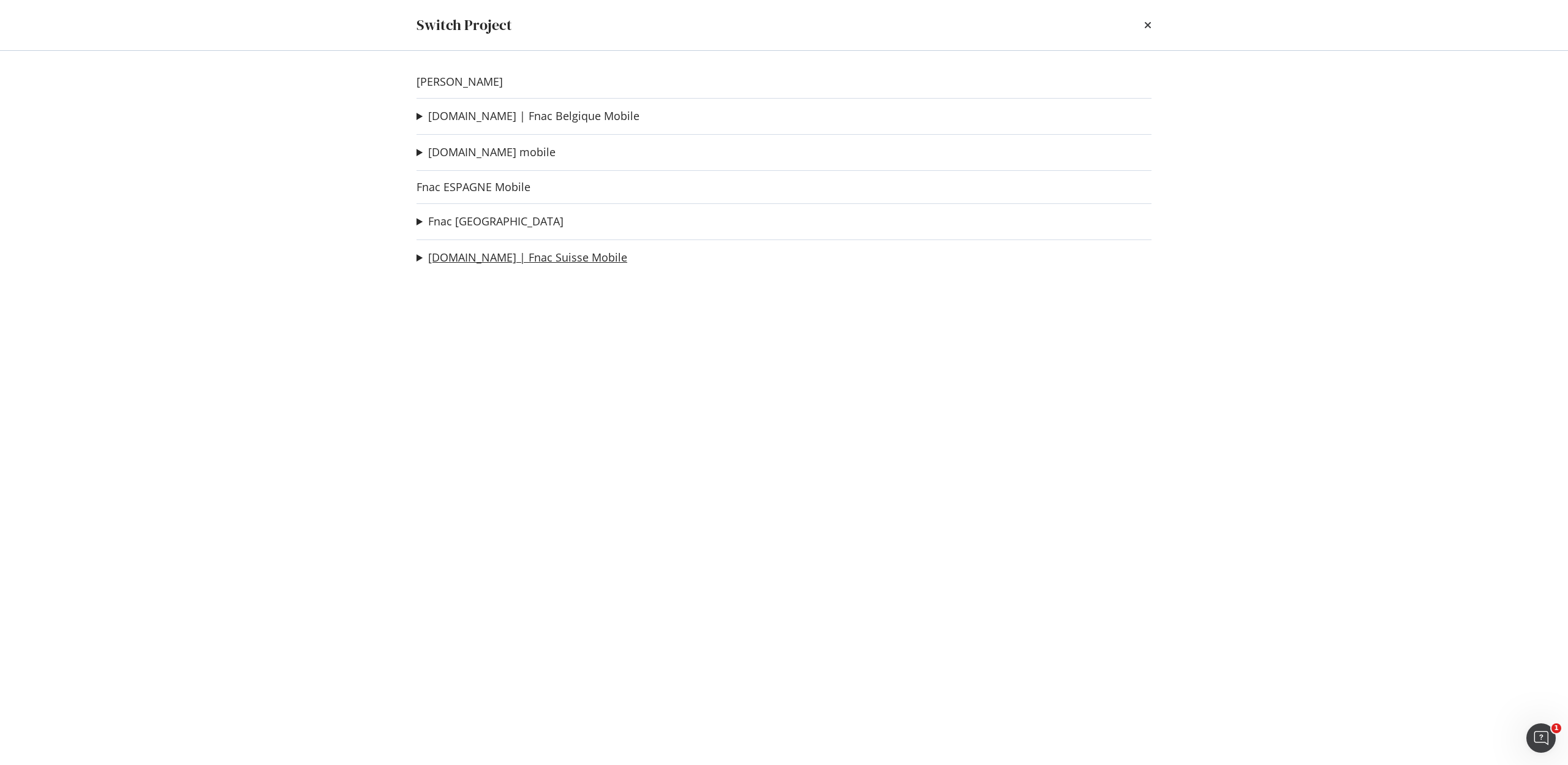
click at [491, 257] on link "[DOMAIN_NAME] | Fnac Suisse Mobile" at bounding box center [527, 257] width 199 height 13
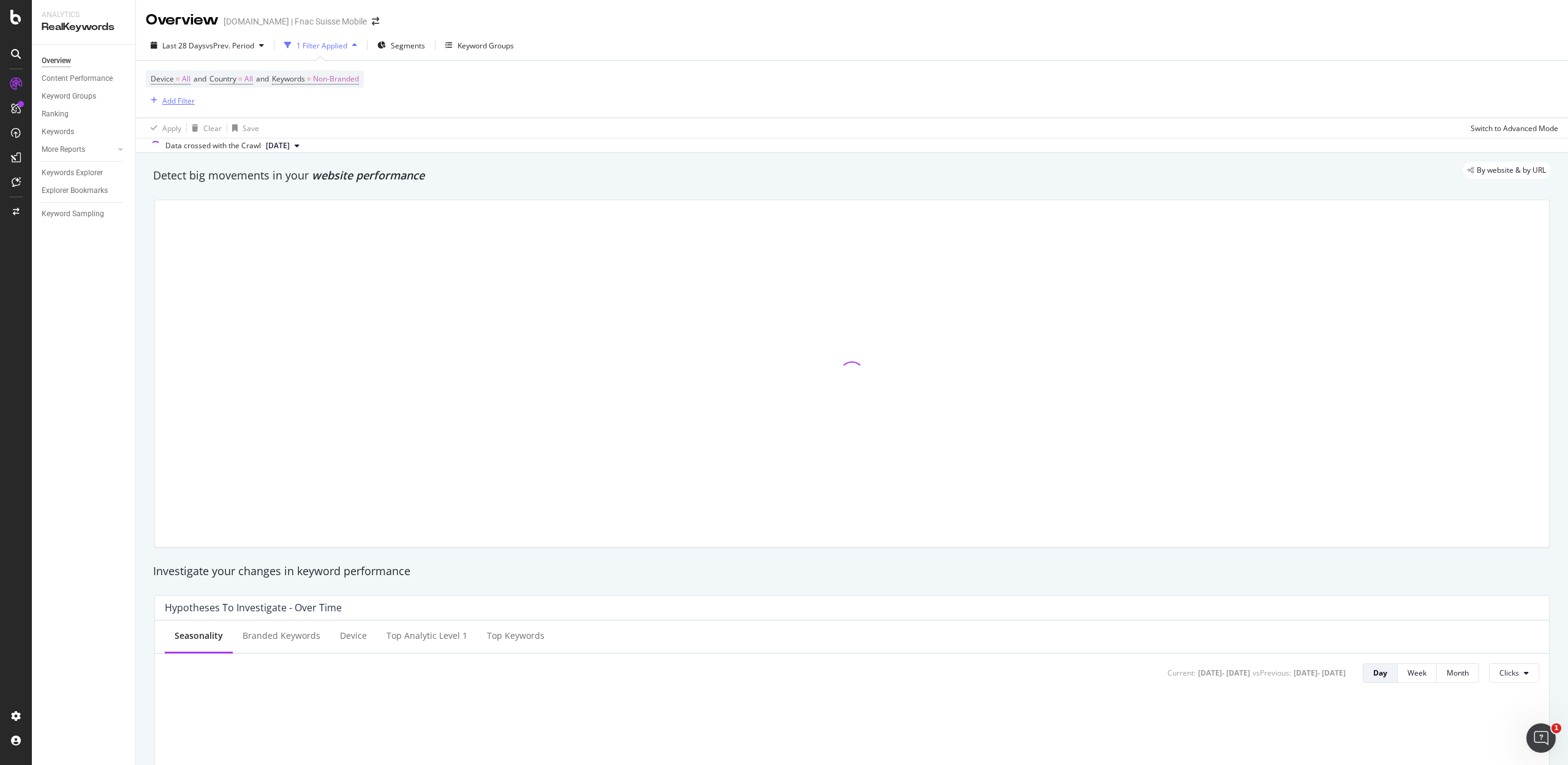
click at [180, 98] on div "Add Filter" at bounding box center [178, 101] width 33 height 11
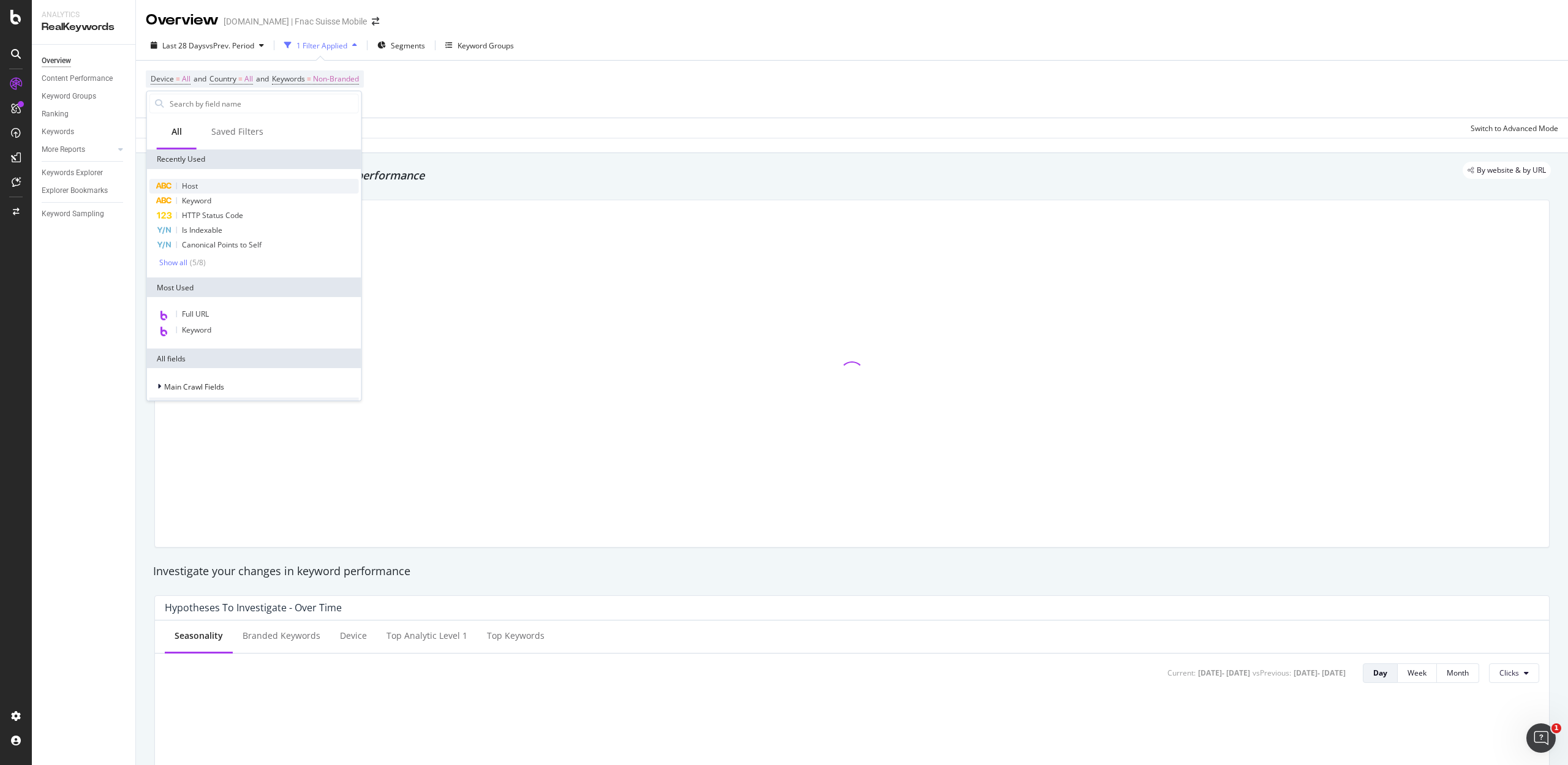
click at [196, 184] on span "Host" at bounding box center [190, 186] width 16 height 11
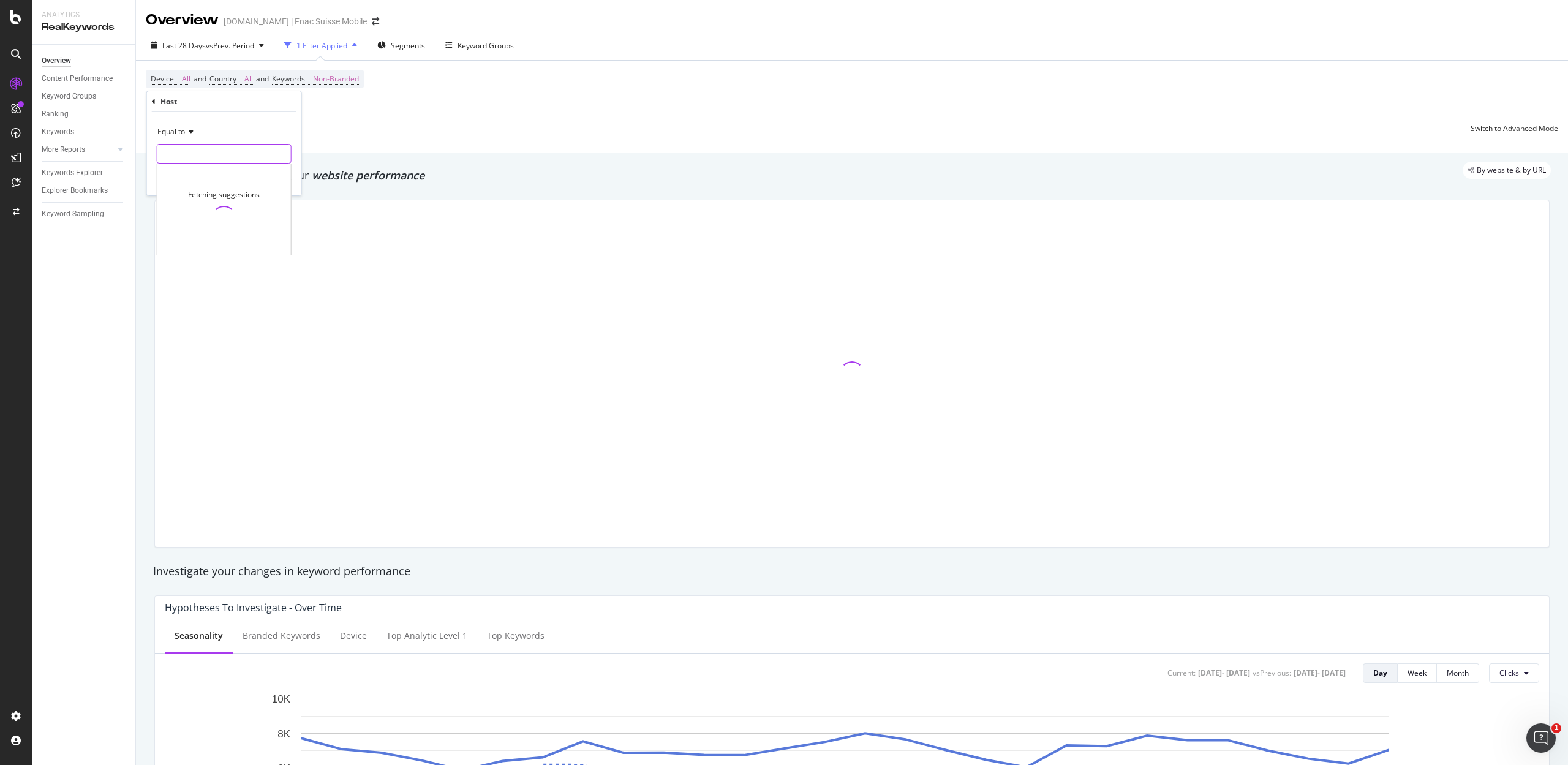
click at [188, 152] on input "text" at bounding box center [224, 154] width 134 height 19
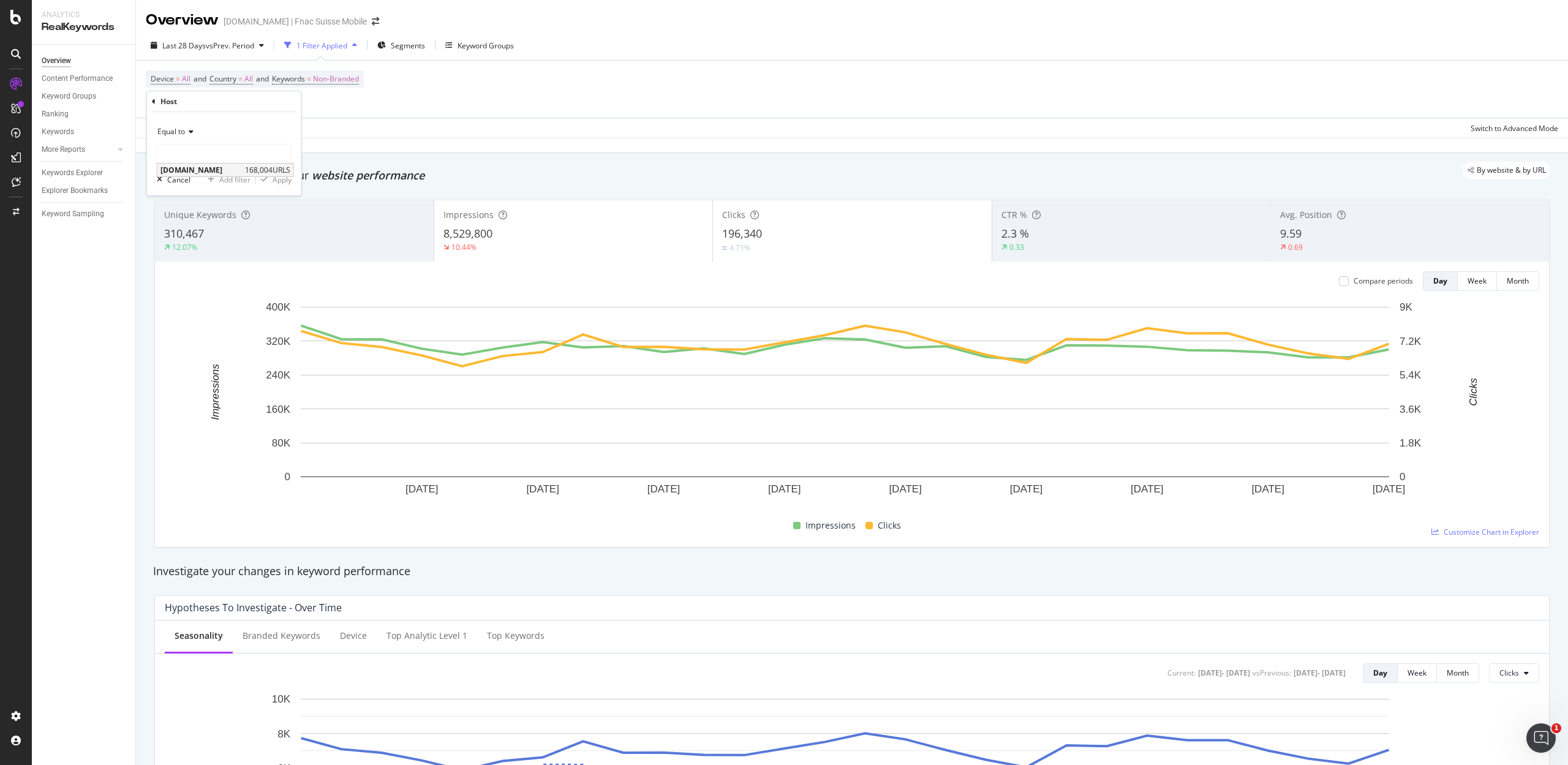
click at [191, 172] on span "[DOMAIN_NAME]" at bounding box center [201, 170] width 81 height 11
type input "[DOMAIN_NAME]"
click at [281, 184] on div "Apply" at bounding box center [281, 180] width 19 height 11
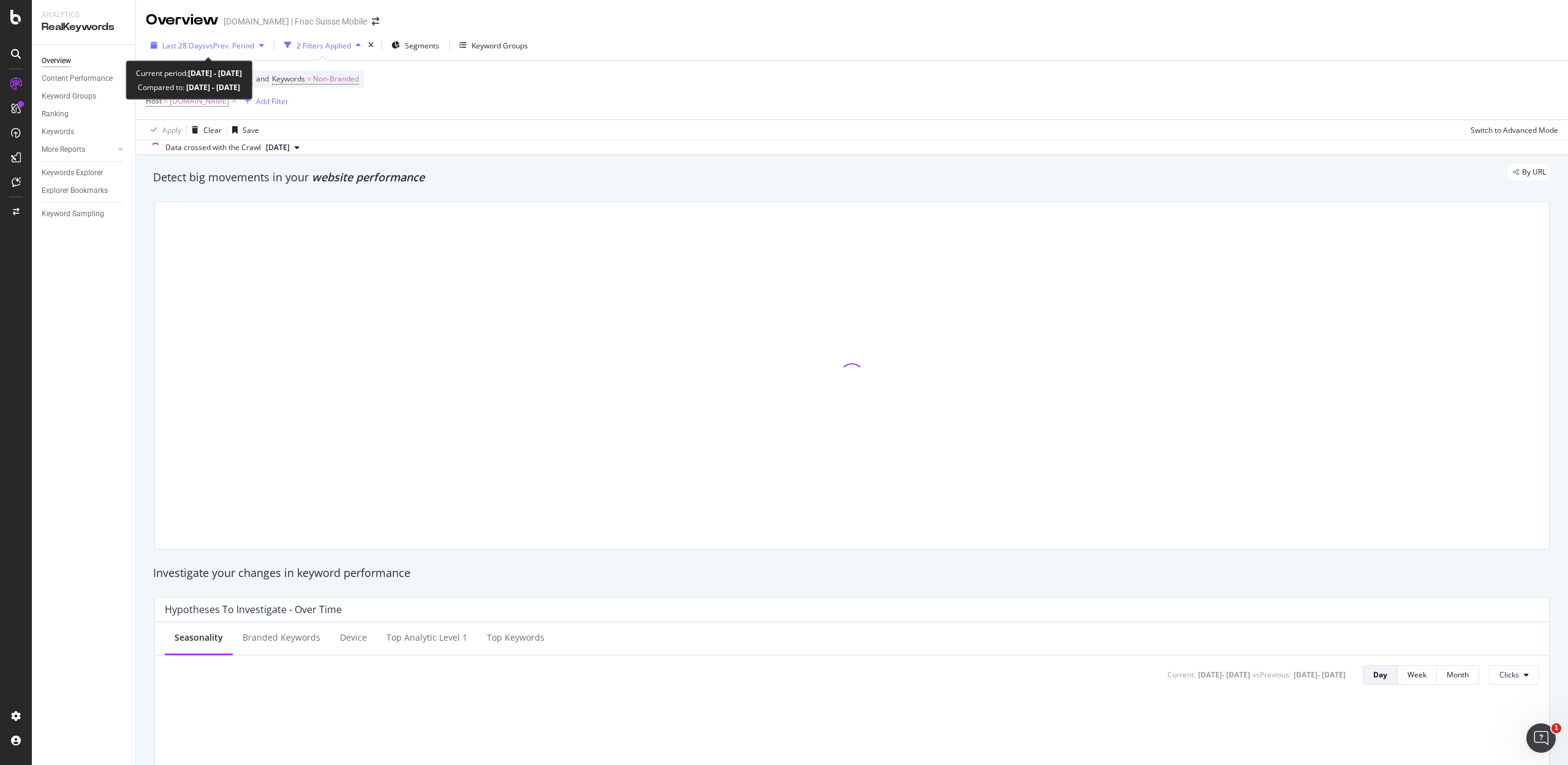
click at [238, 50] on span "vs Prev. Period" at bounding box center [230, 46] width 49 height 11
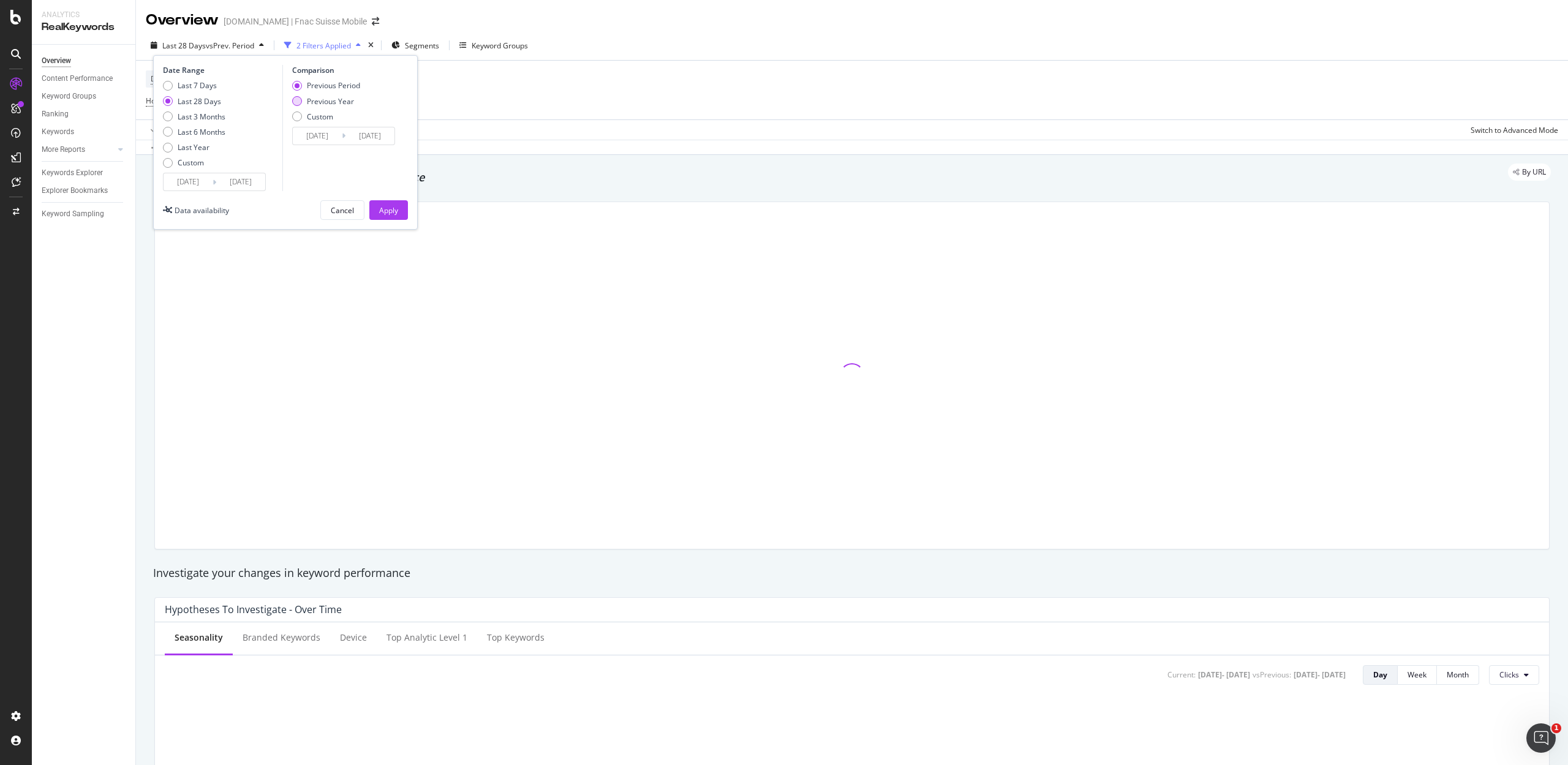
click at [195, 86] on div "Last 7 Days" at bounding box center [197, 86] width 39 height 11
type input "[DATE]"
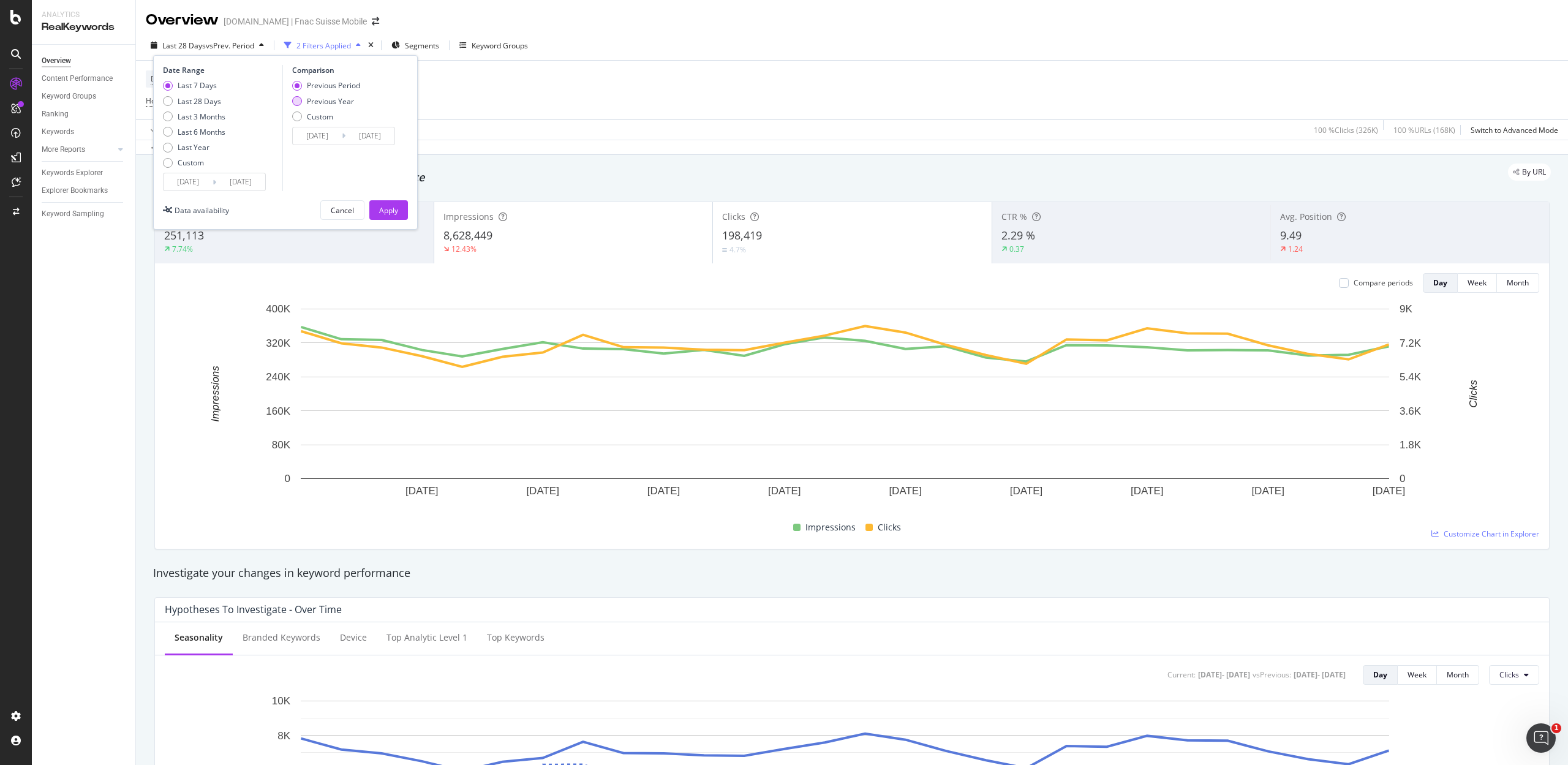
click at [296, 98] on div "Previous Year" at bounding box center [296, 101] width 10 height 10
type input "[DATE]"
click at [375, 204] on button "Apply" at bounding box center [388, 210] width 39 height 19
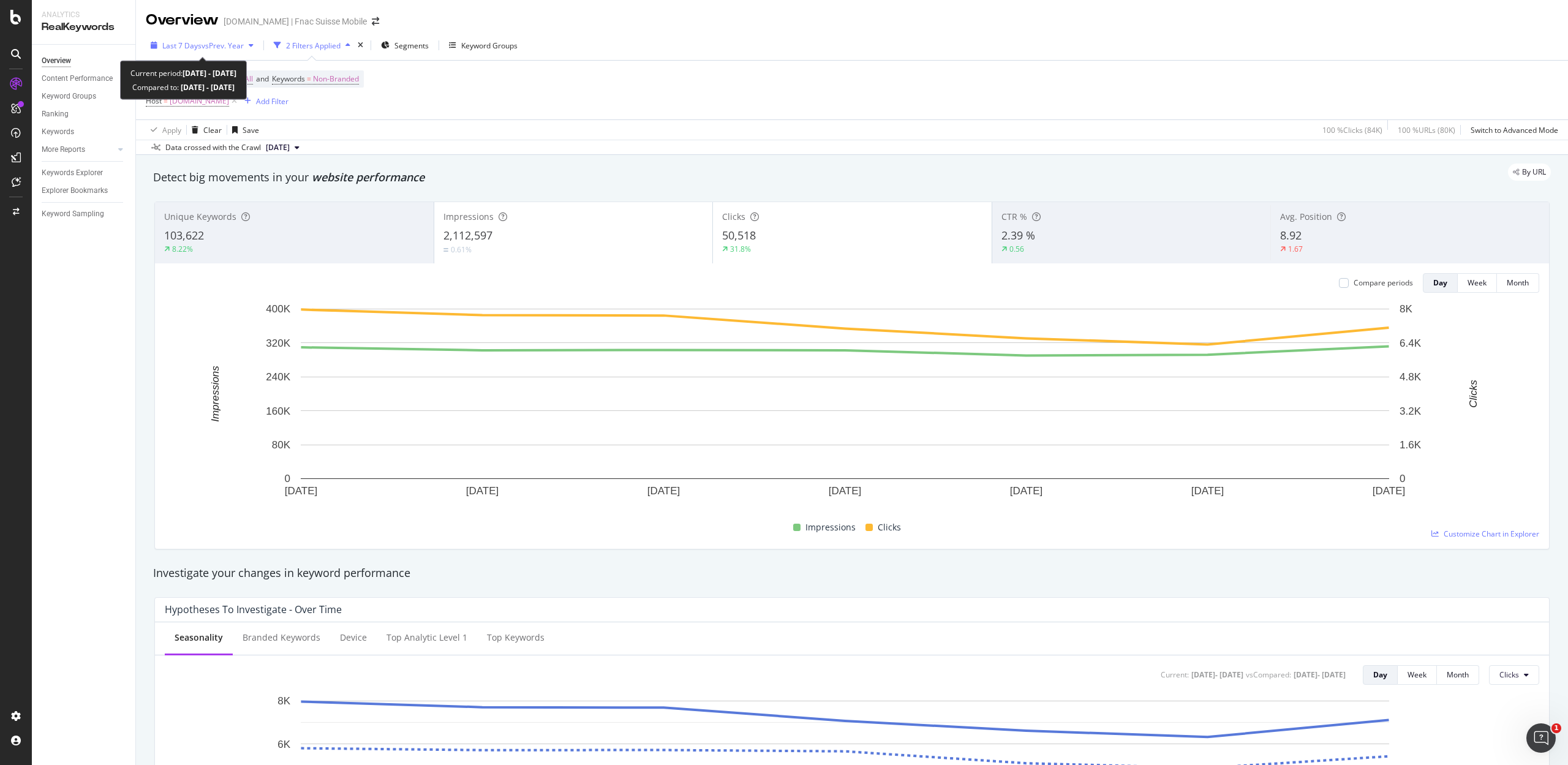
click at [188, 41] on span "Last 7 Days" at bounding box center [181, 46] width 39 height 11
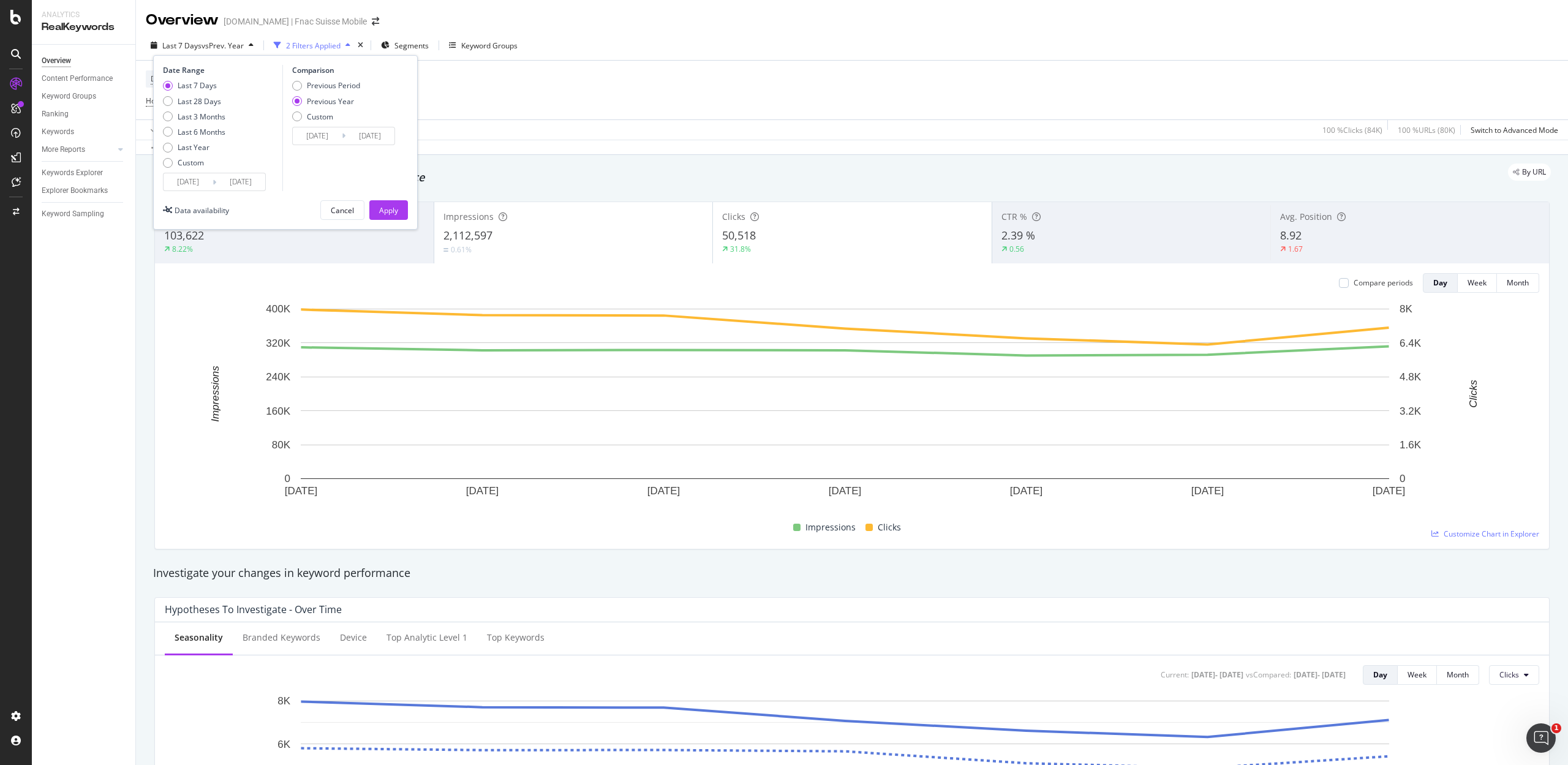
click at [180, 179] on input "[DATE]" at bounding box center [188, 181] width 49 height 17
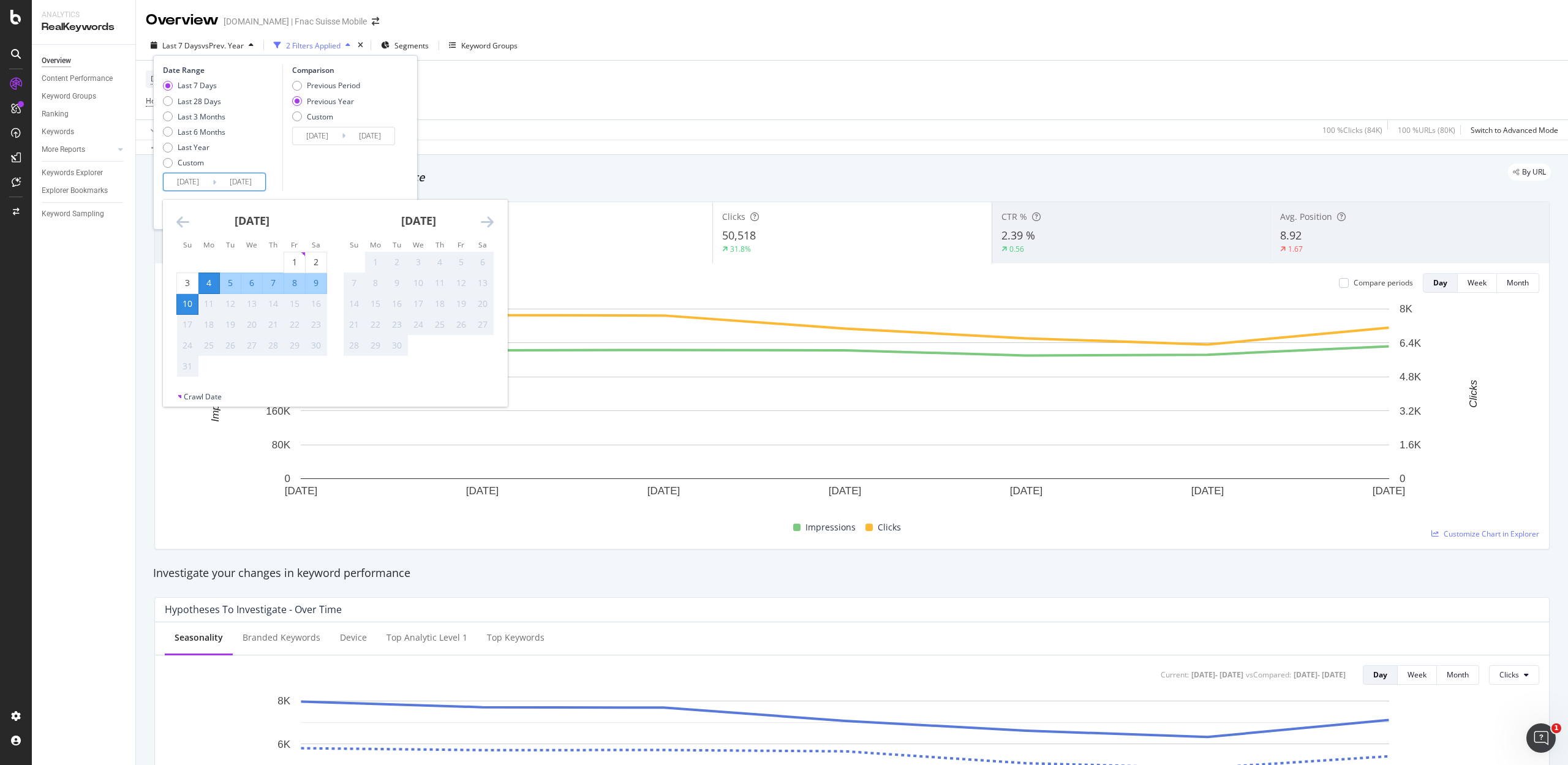
click at [182, 222] on icon "Move backward to switch to the previous month." at bounding box center [182, 221] width 13 height 15
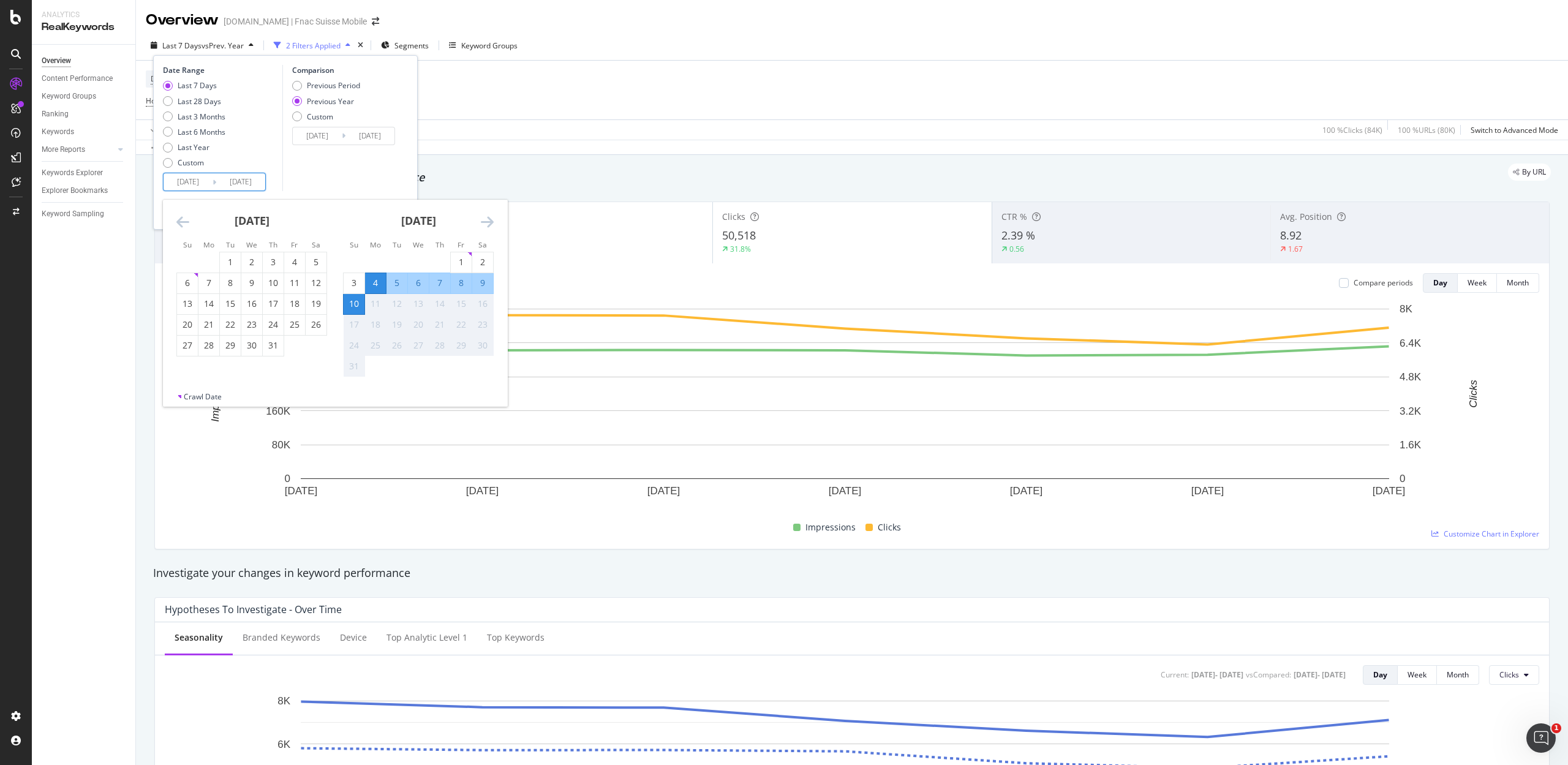
click at [182, 222] on icon "Move backward to switch to the previous month." at bounding box center [182, 221] width 13 height 15
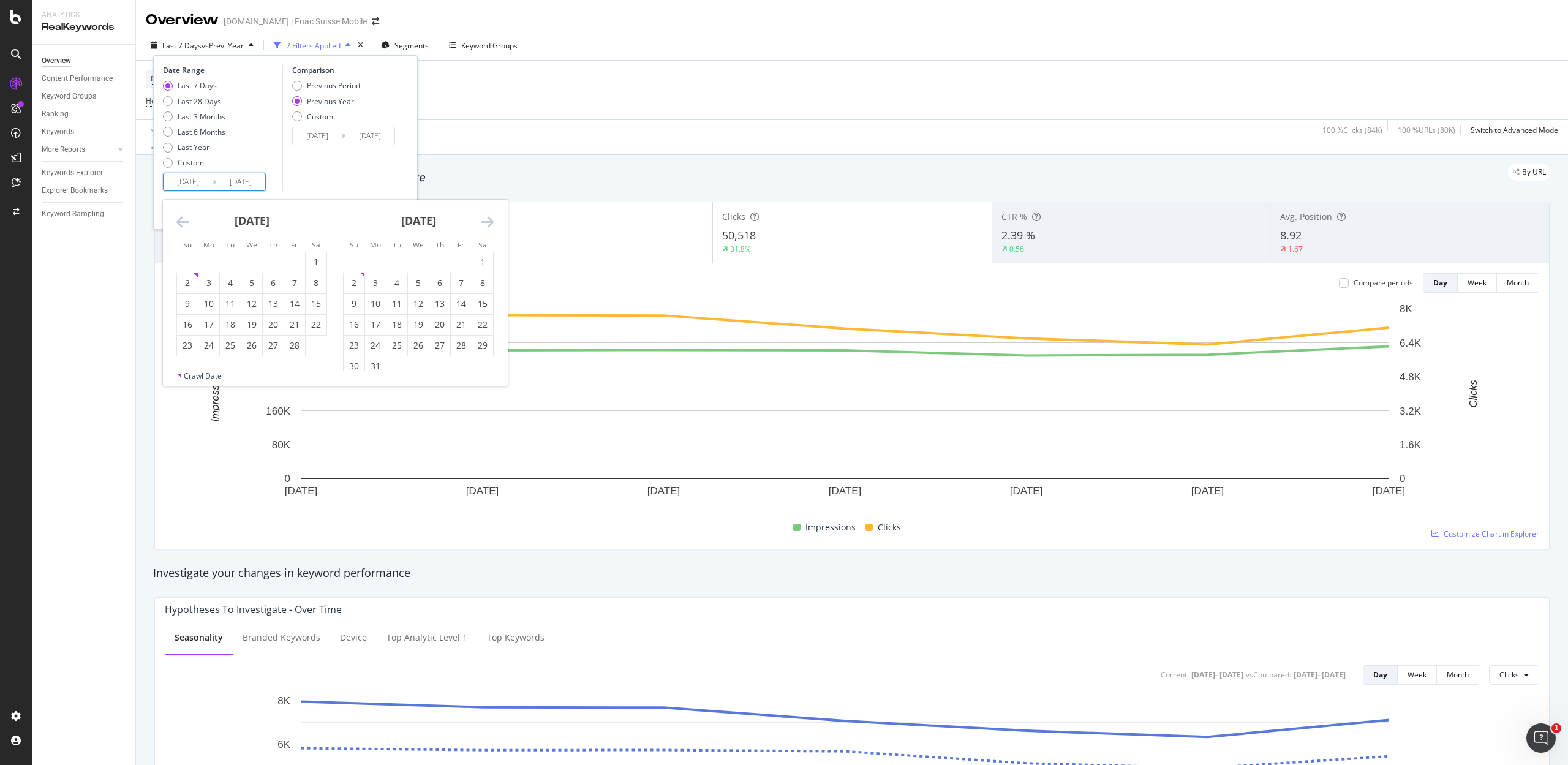
click at [182, 222] on icon "Move backward to switch to the previous month." at bounding box center [182, 221] width 13 height 15
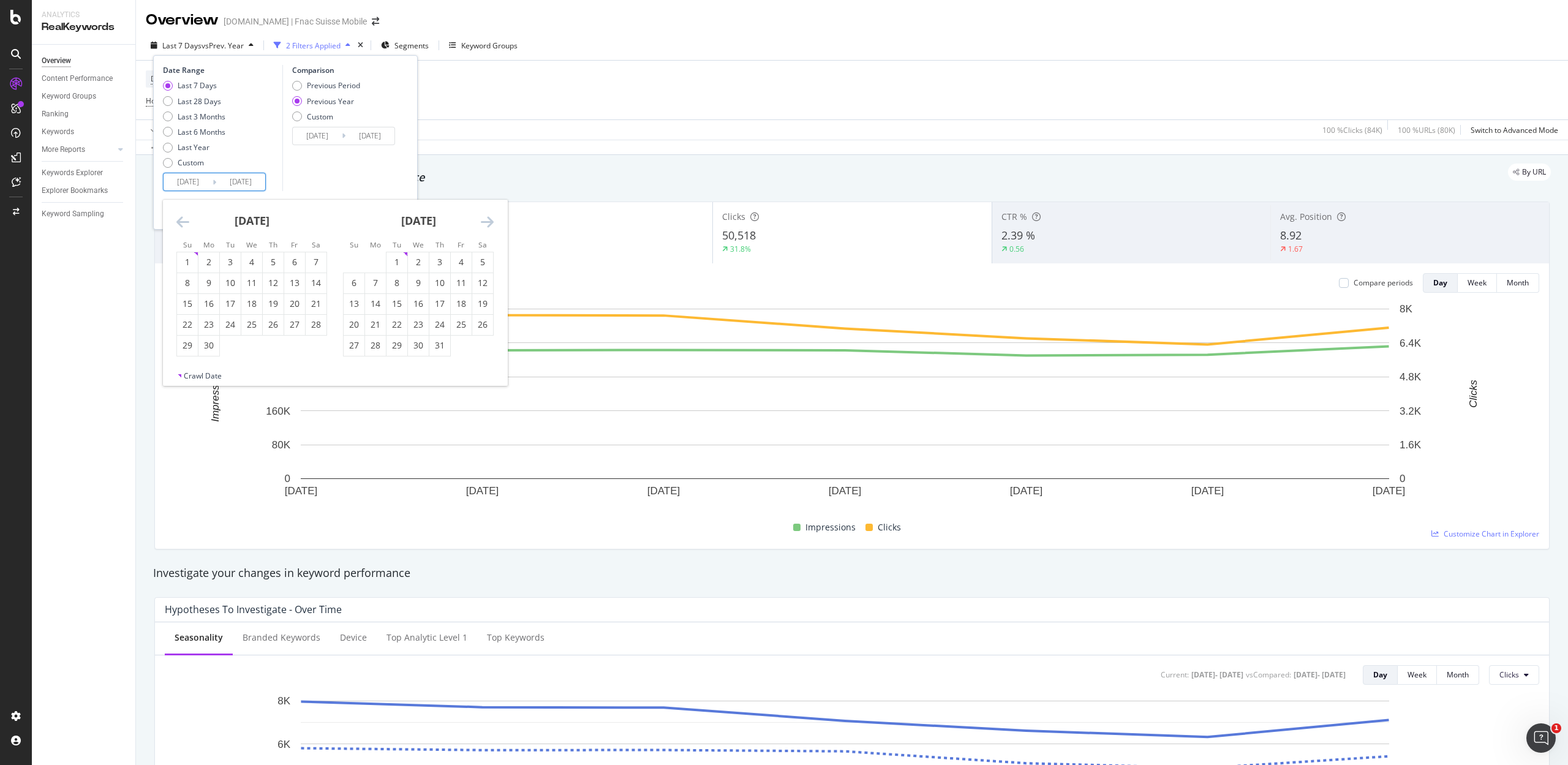
click at [182, 222] on icon "Move backward to switch to the previous month." at bounding box center [182, 221] width 13 height 15
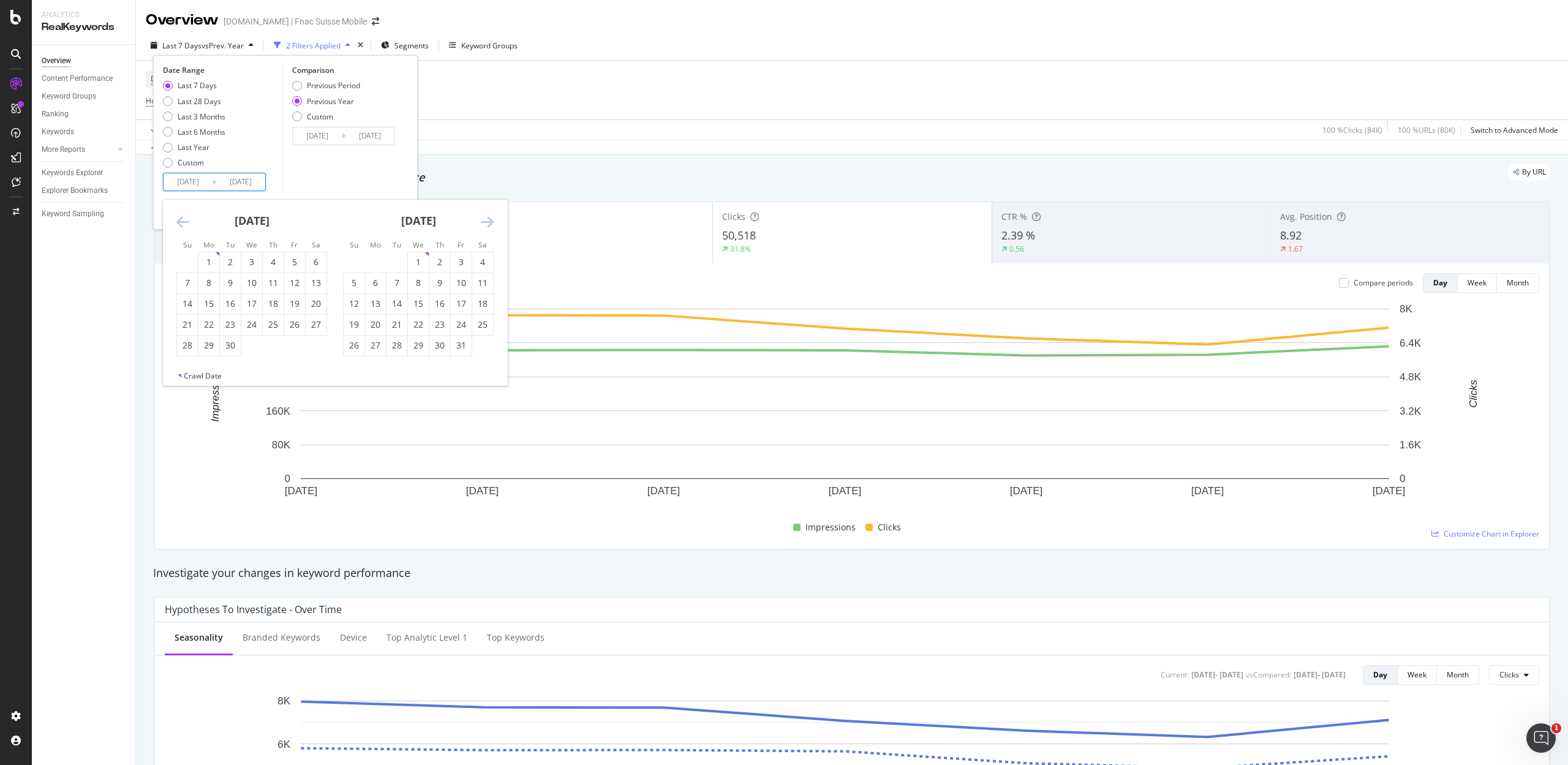
click at [182, 222] on icon "Move backward to switch to the previous month." at bounding box center [182, 221] width 13 height 15
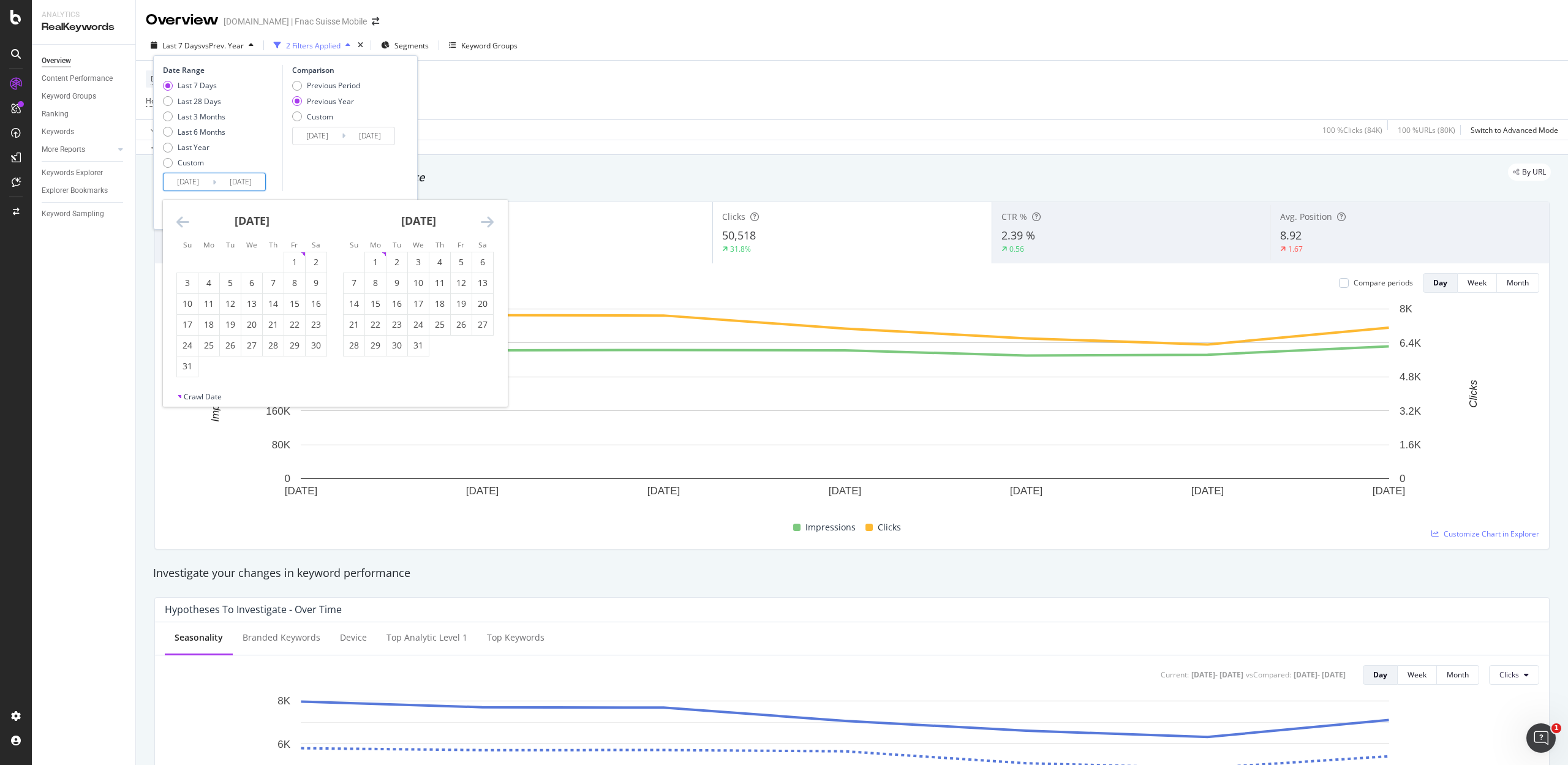
click at [182, 222] on icon "Move backward to switch to the previous month." at bounding box center [182, 221] width 13 height 15
click at [250, 258] on div "2" at bounding box center [252, 262] width 21 height 12
type input "[DATE]"
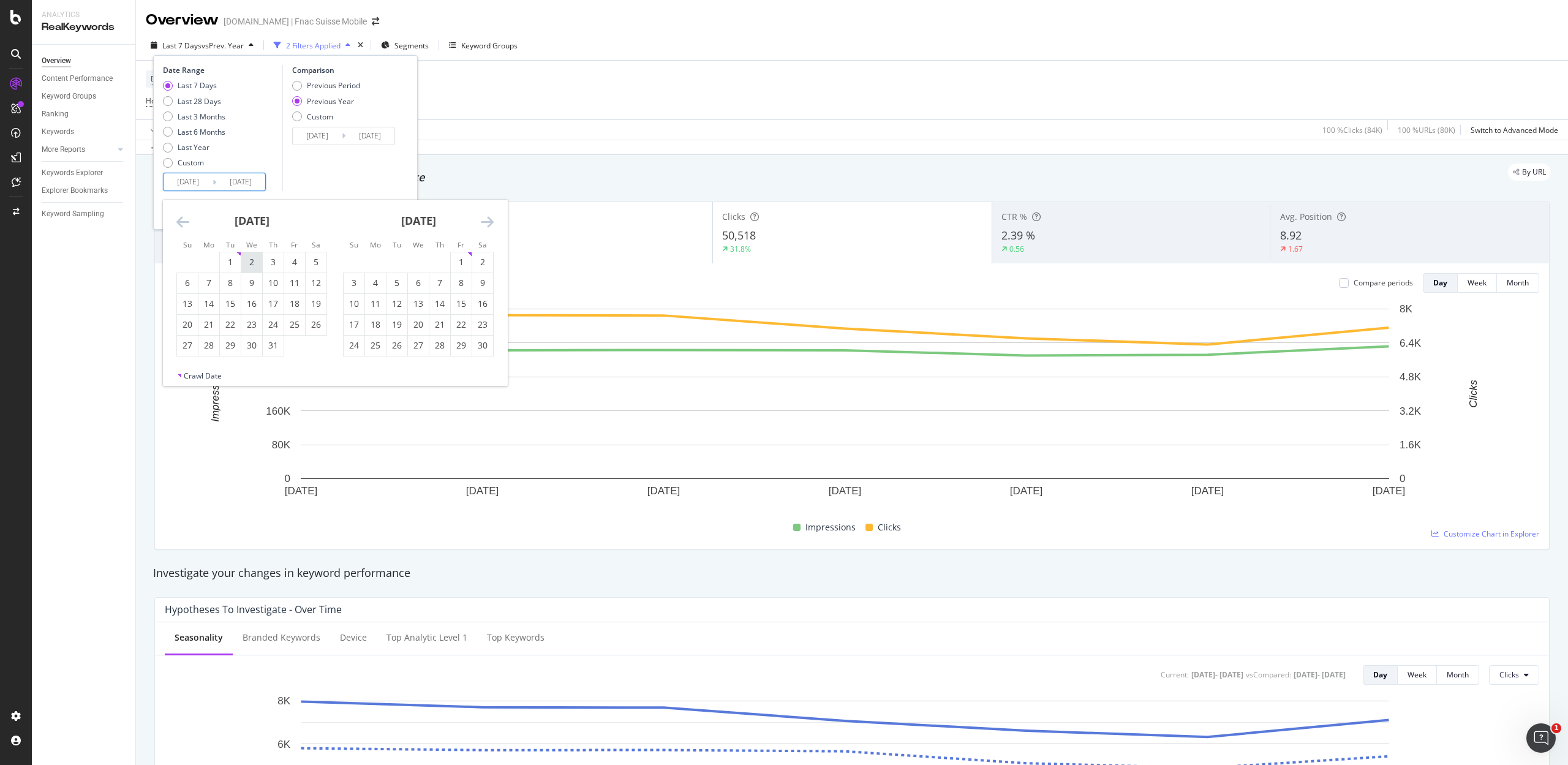
type input "[DATE]"
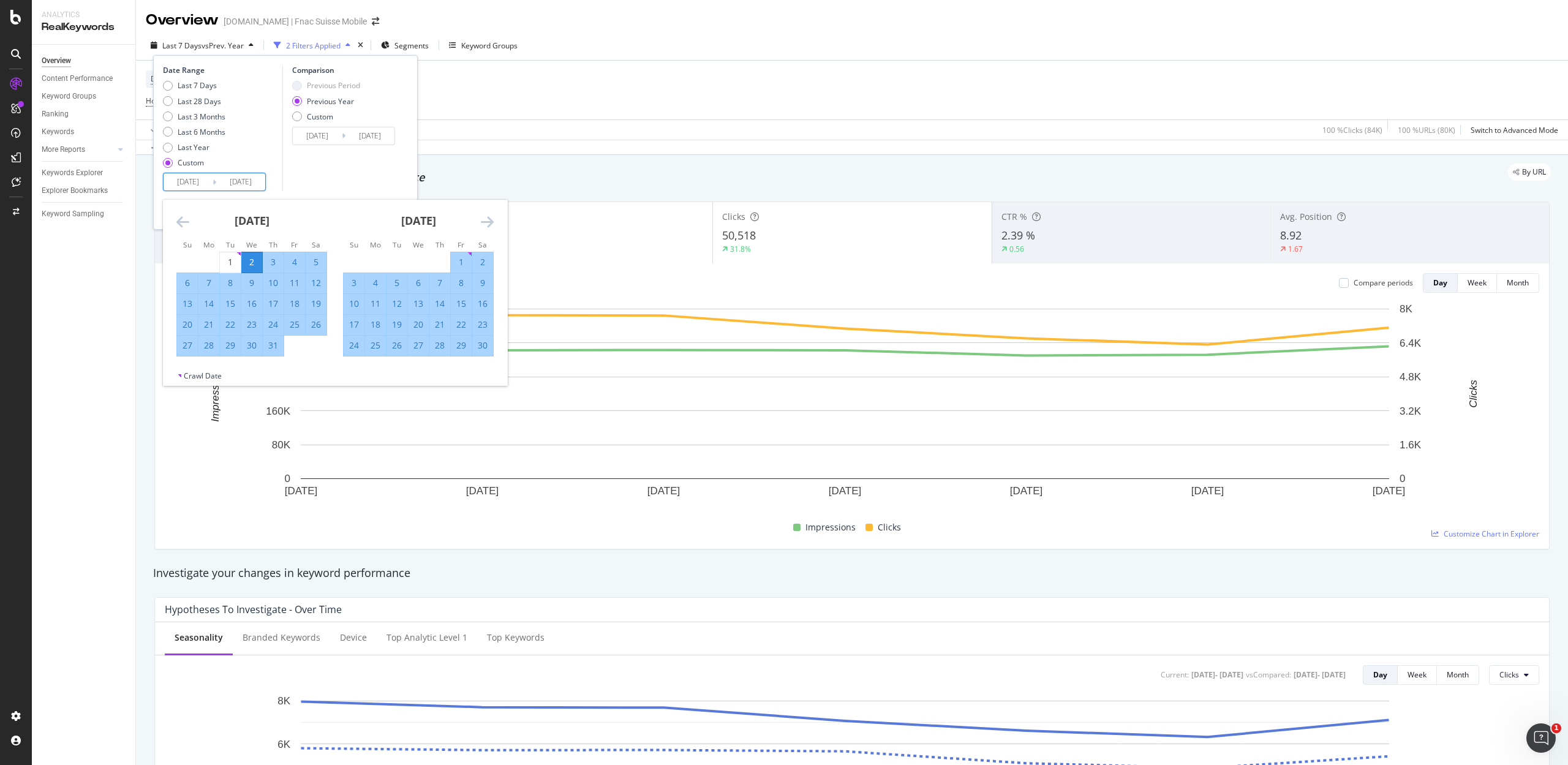
click at [224, 282] on div "8" at bounding box center [231, 283] width 21 height 12
type input "[DATE]"
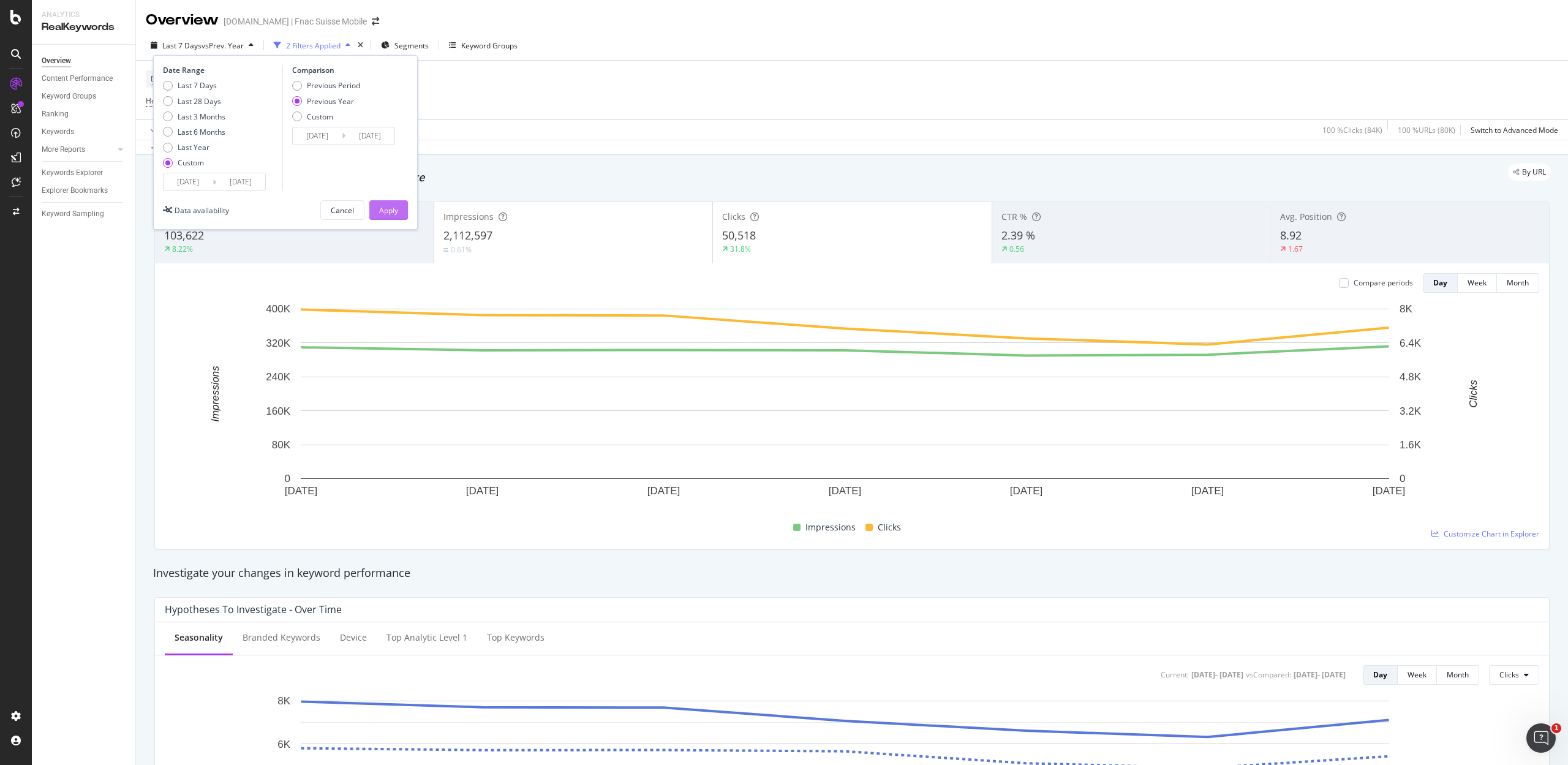
click at [383, 209] on div "Apply" at bounding box center [388, 210] width 19 height 11
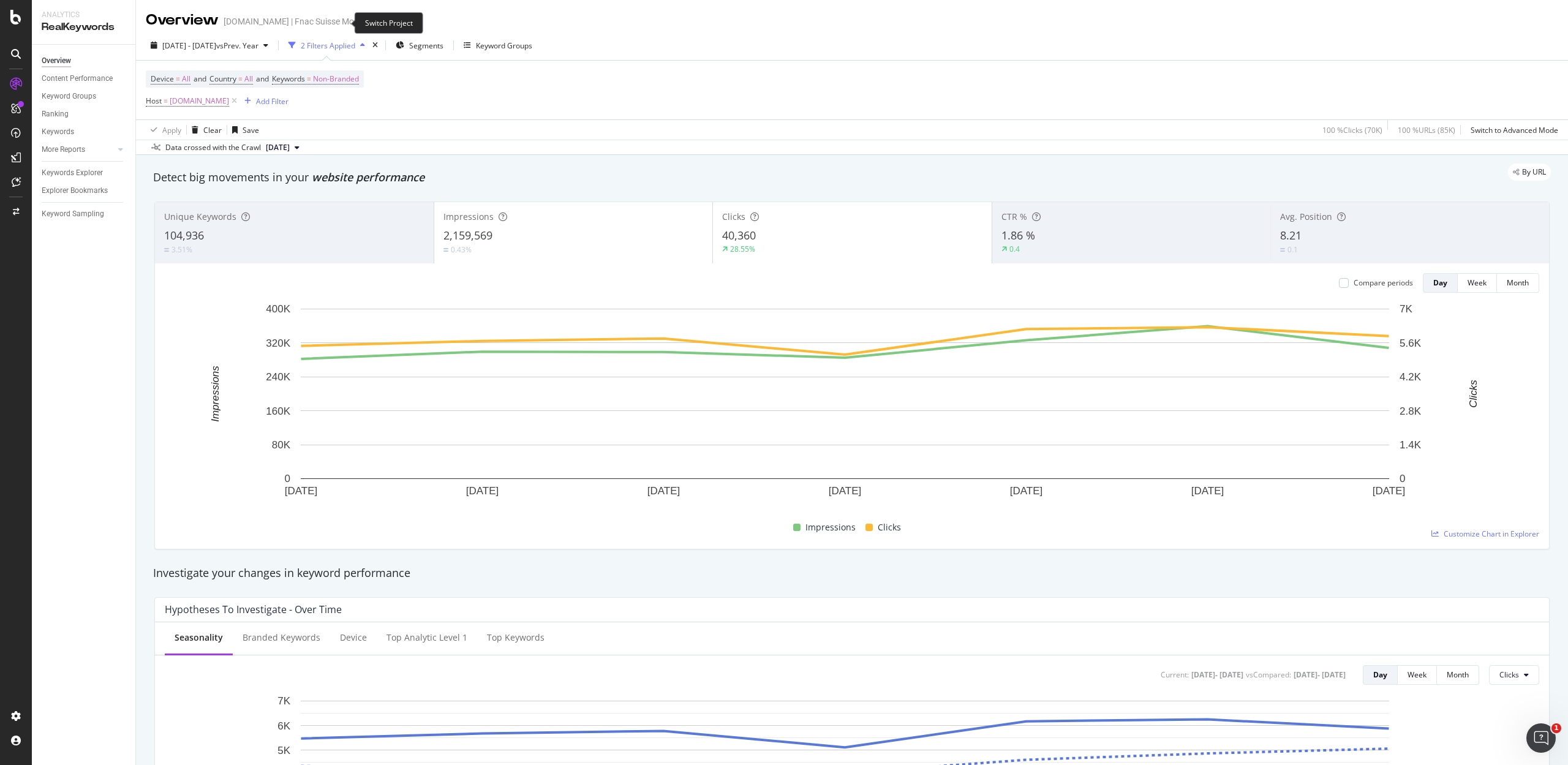
click at [372, 20] on icon "arrow-right-arrow-left" at bounding box center [375, 21] width 7 height 9
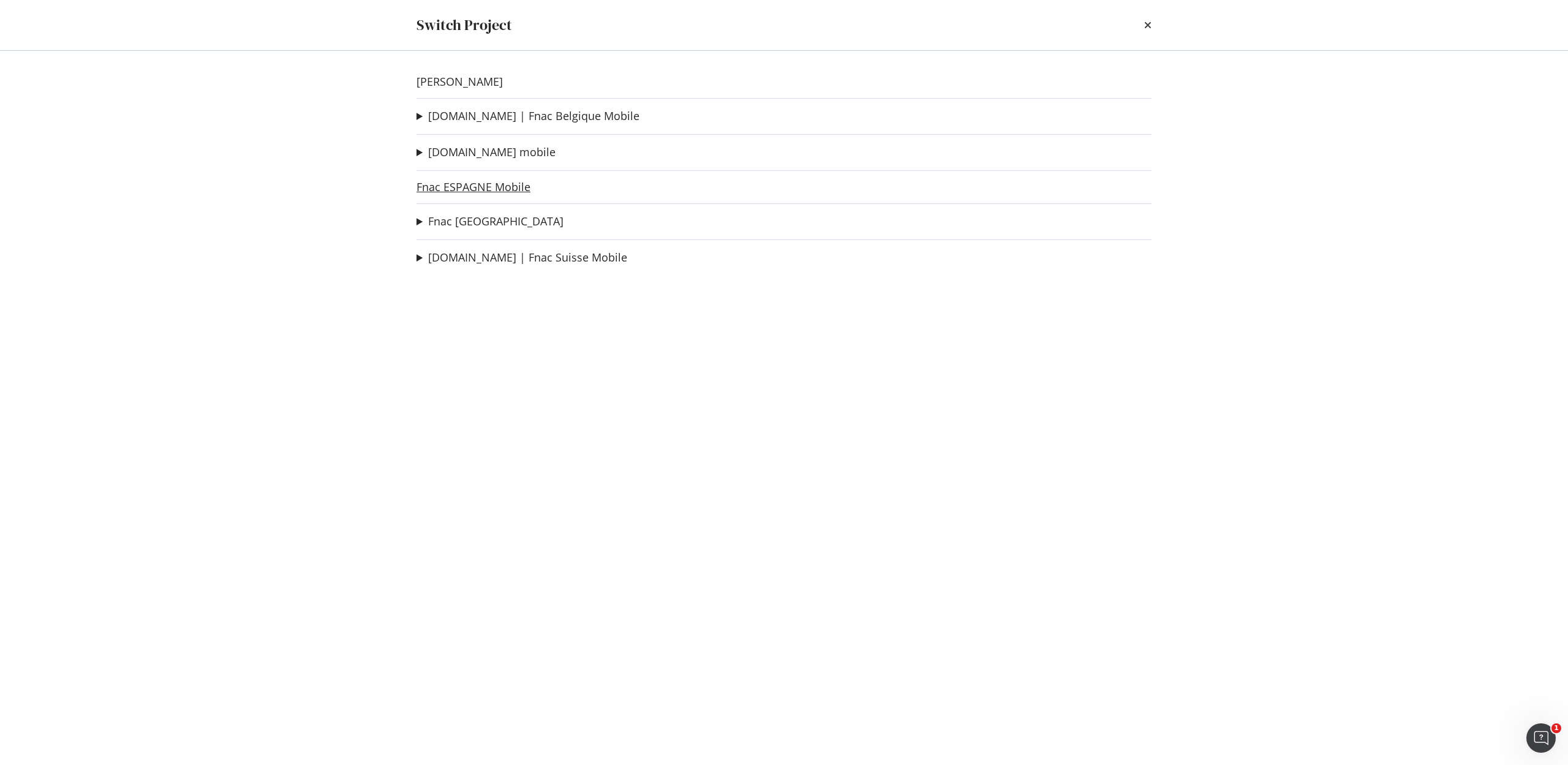
click at [468, 194] on link "Fnac ESPAGNE Mobile" at bounding box center [473, 187] width 114 height 13
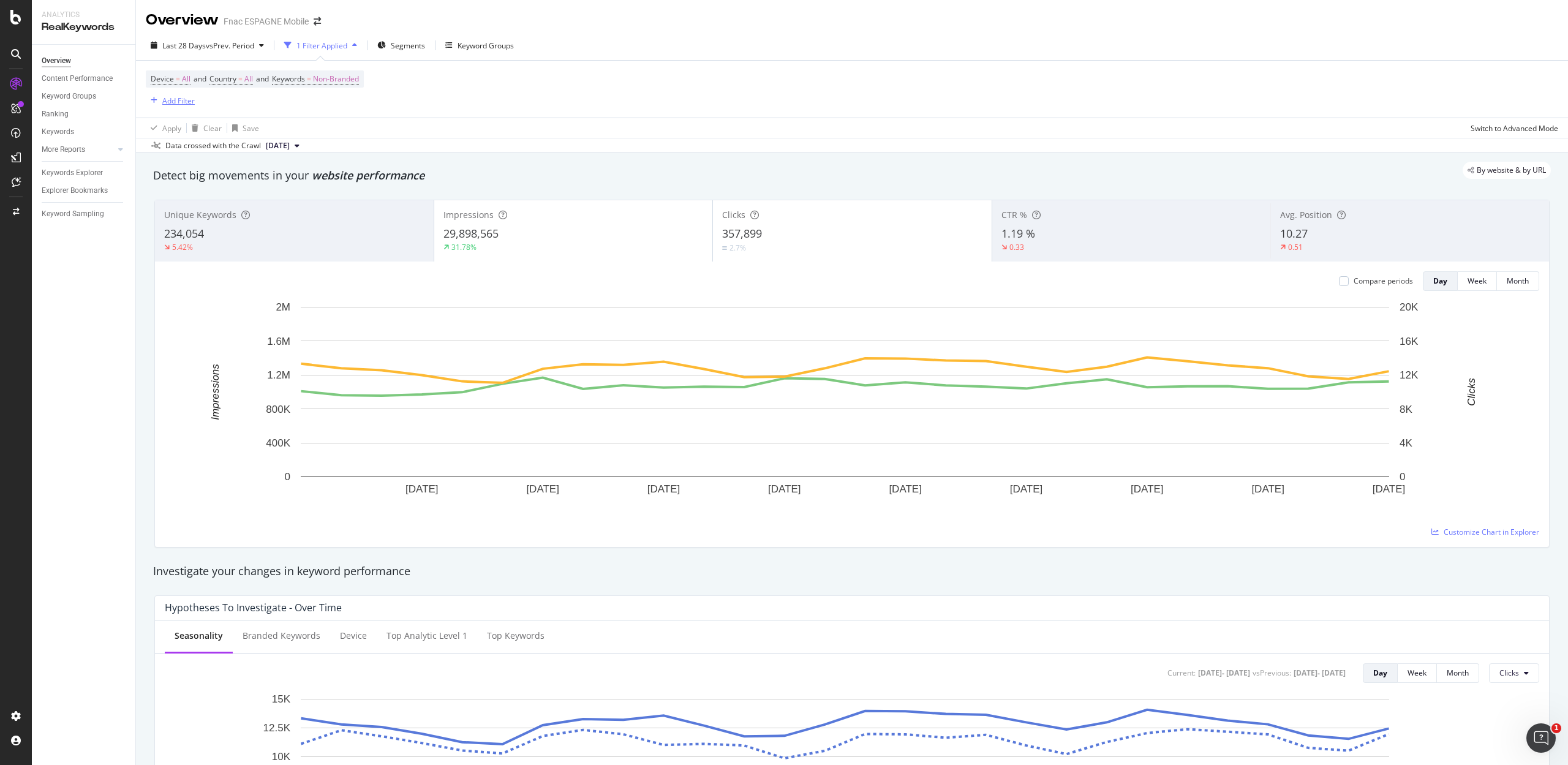
click at [179, 96] on div "Add Filter" at bounding box center [178, 101] width 33 height 11
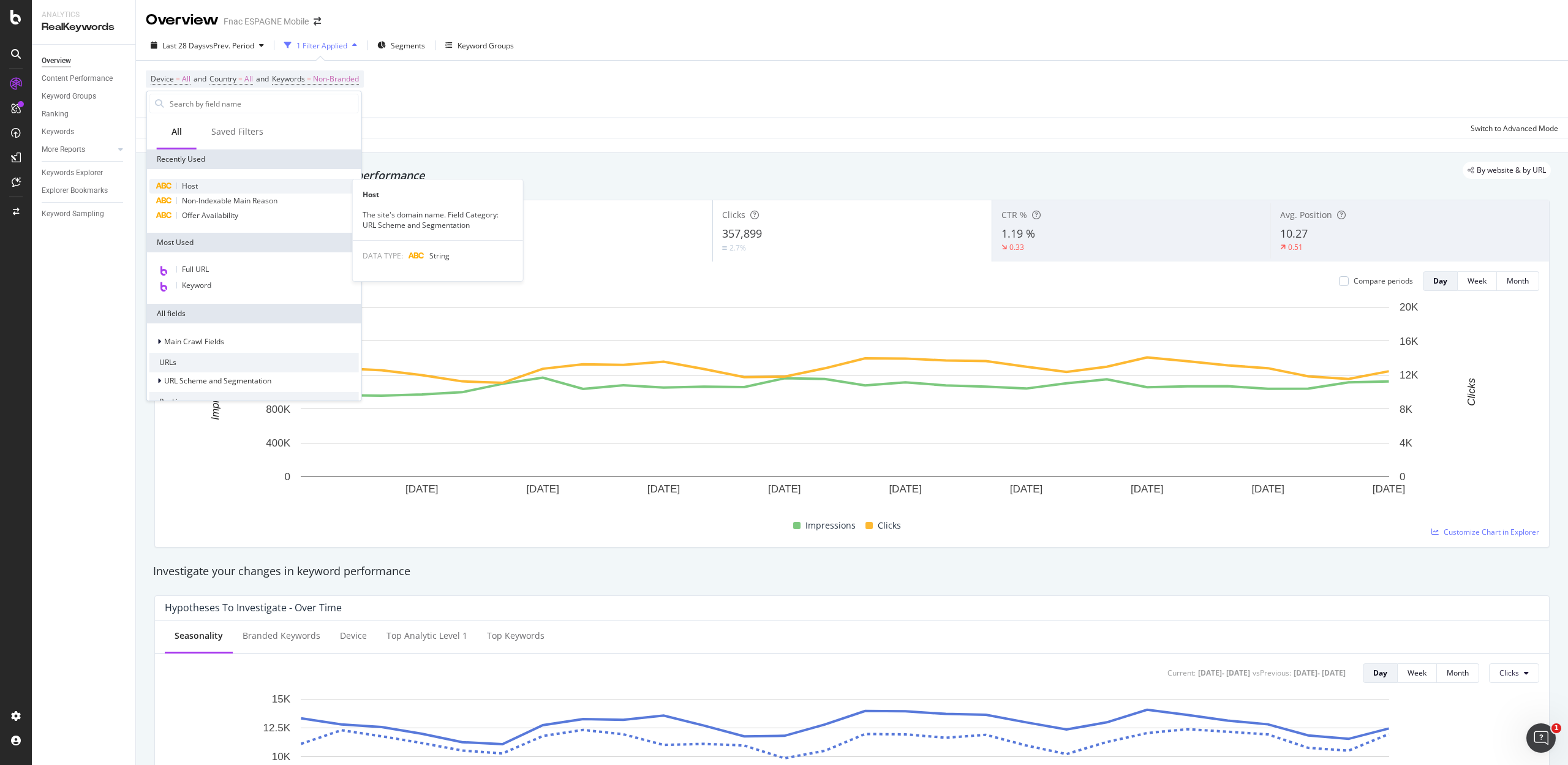
click at [184, 188] on span "Host" at bounding box center [190, 186] width 16 height 11
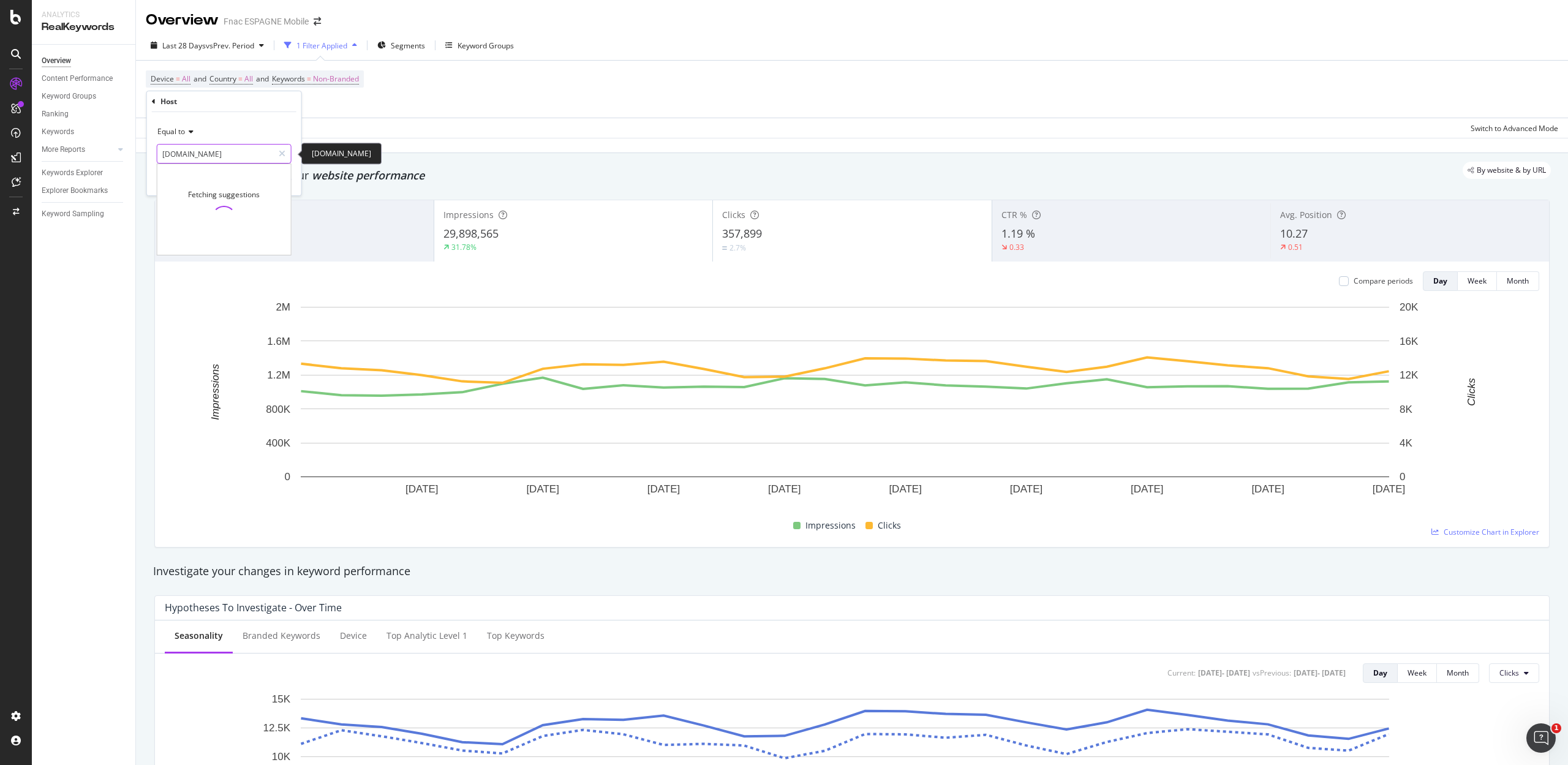
click at [180, 157] on input "[DOMAIN_NAME]" at bounding box center [215, 154] width 116 height 19
click at [365, 119] on div "Device = All and Country = All and Keywords = Non-Branded Add Filter Apply Clea…" at bounding box center [852, 99] width 1412 height 77
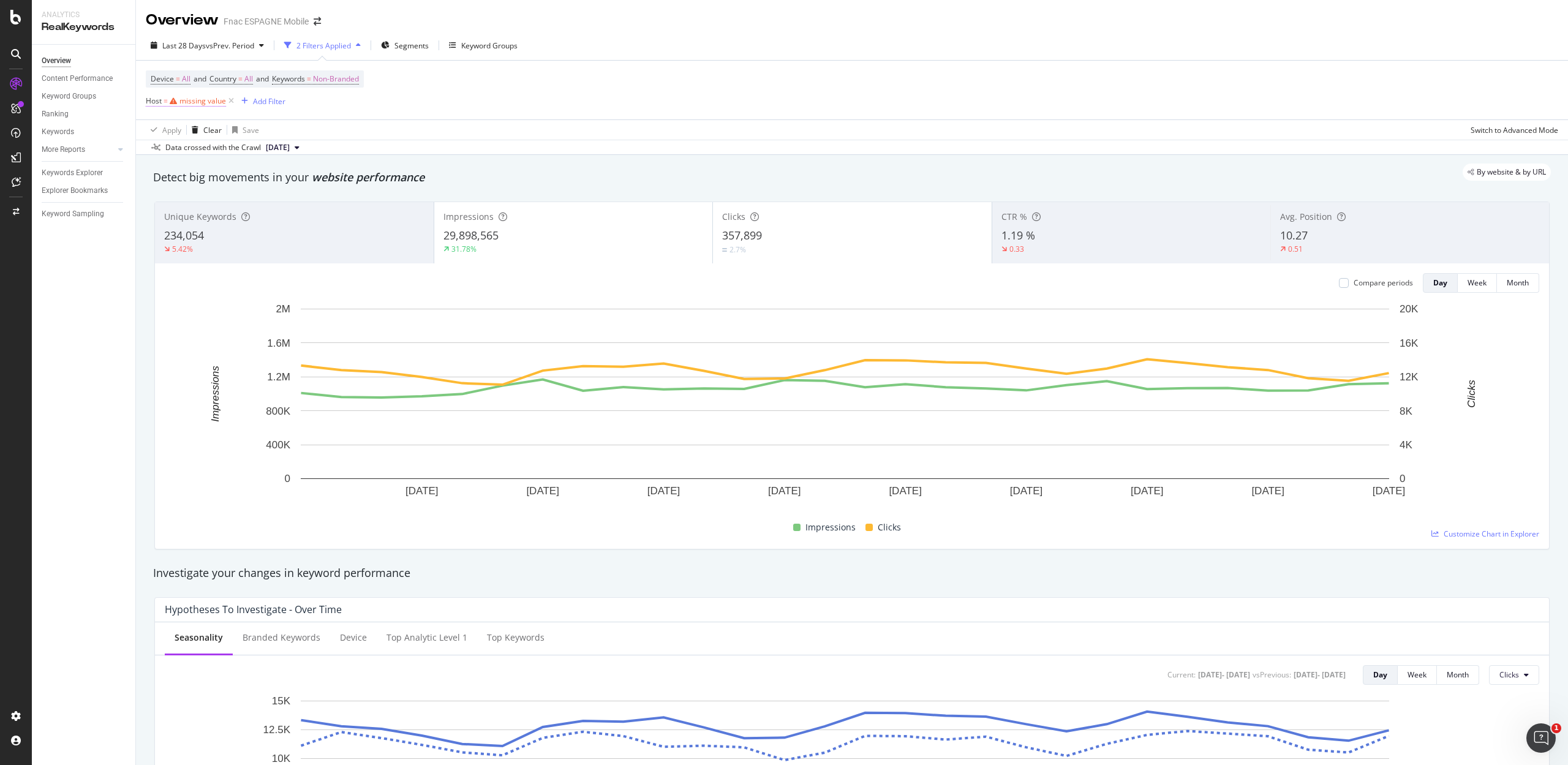
click at [200, 99] on div "missing value" at bounding box center [203, 101] width 47 height 11
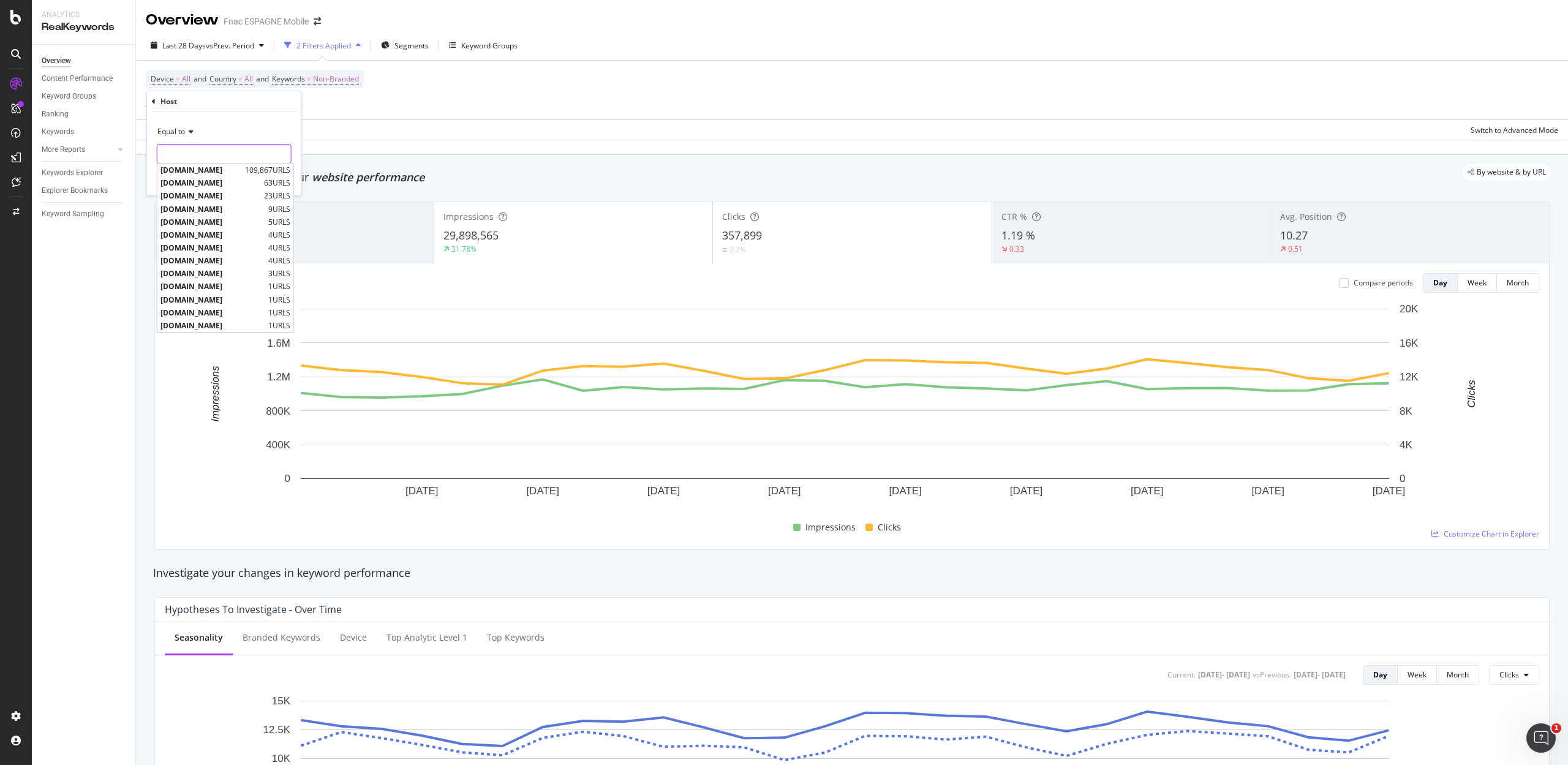
click at [214, 157] on input "text" at bounding box center [224, 154] width 134 height 19
click at [212, 170] on span "[DOMAIN_NAME]" at bounding box center [201, 170] width 81 height 11
type input "[DOMAIN_NAME]"
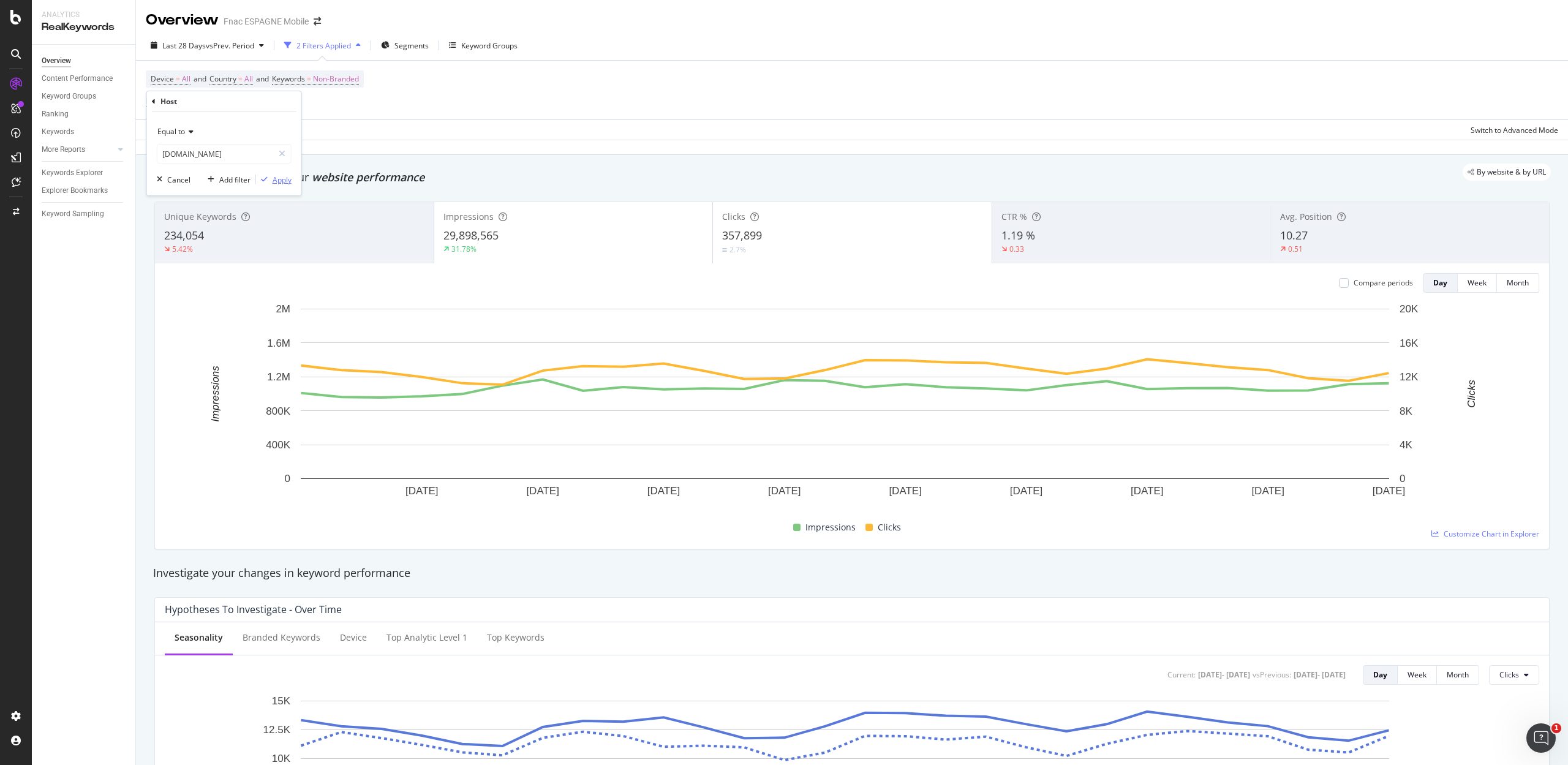
click at [278, 174] on div "Apply" at bounding box center [281, 180] width 19 height 11
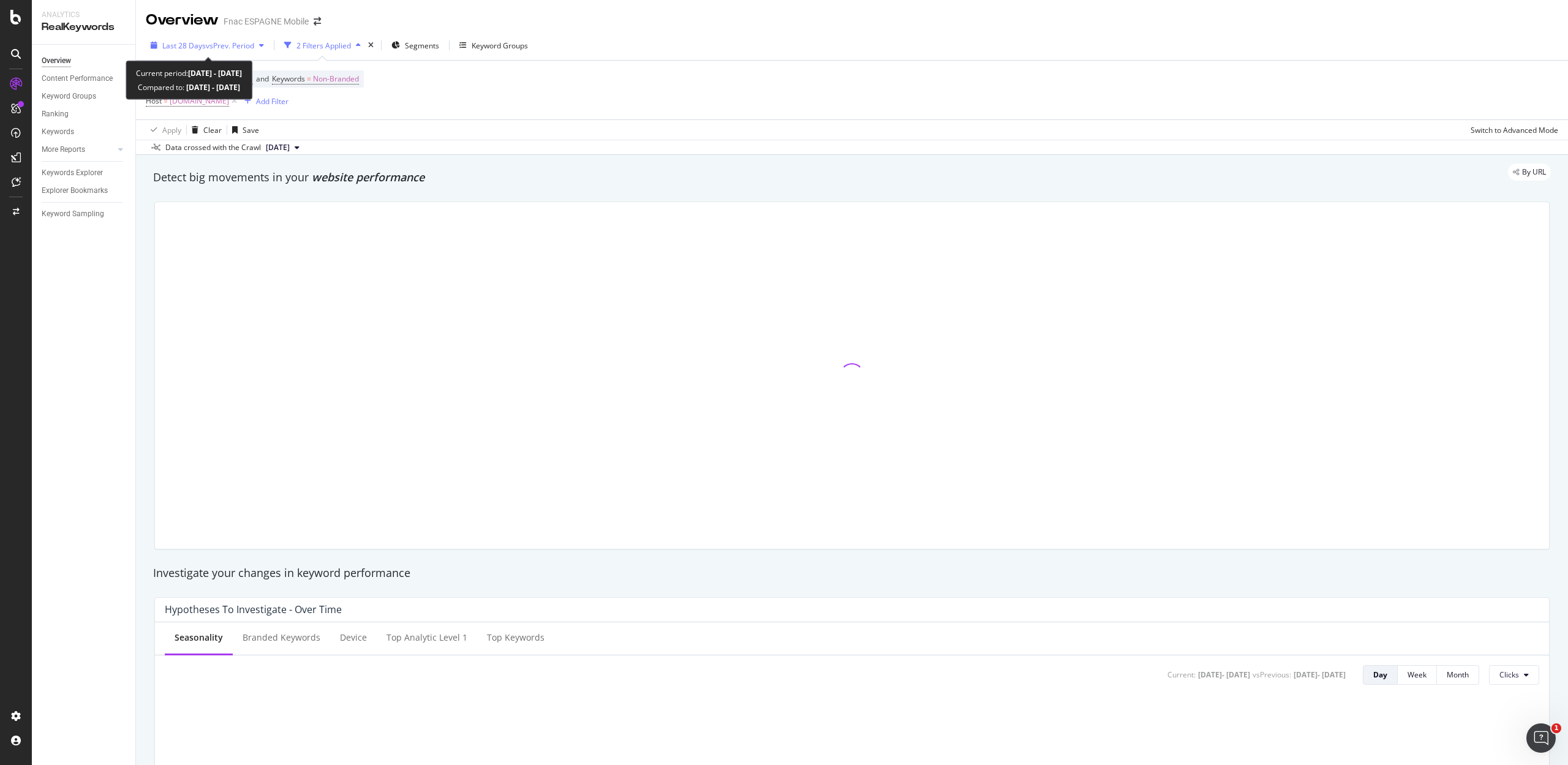
click at [199, 42] on span "Last 28 Days" at bounding box center [183, 46] width 43 height 11
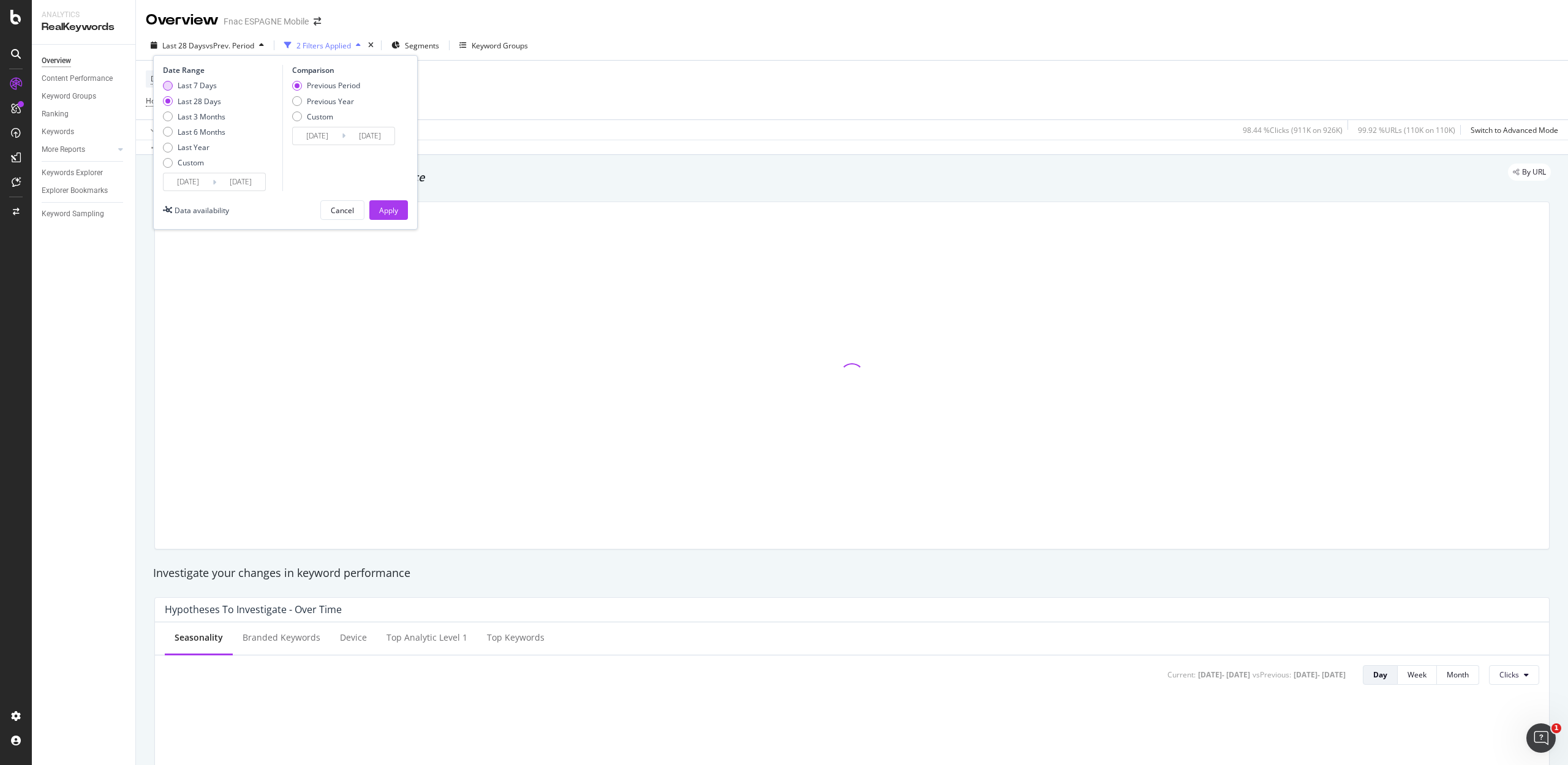
click at [198, 87] on div "Last 7 Days" at bounding box center [197, 86] width 39 height 11
type input "[DATE]"
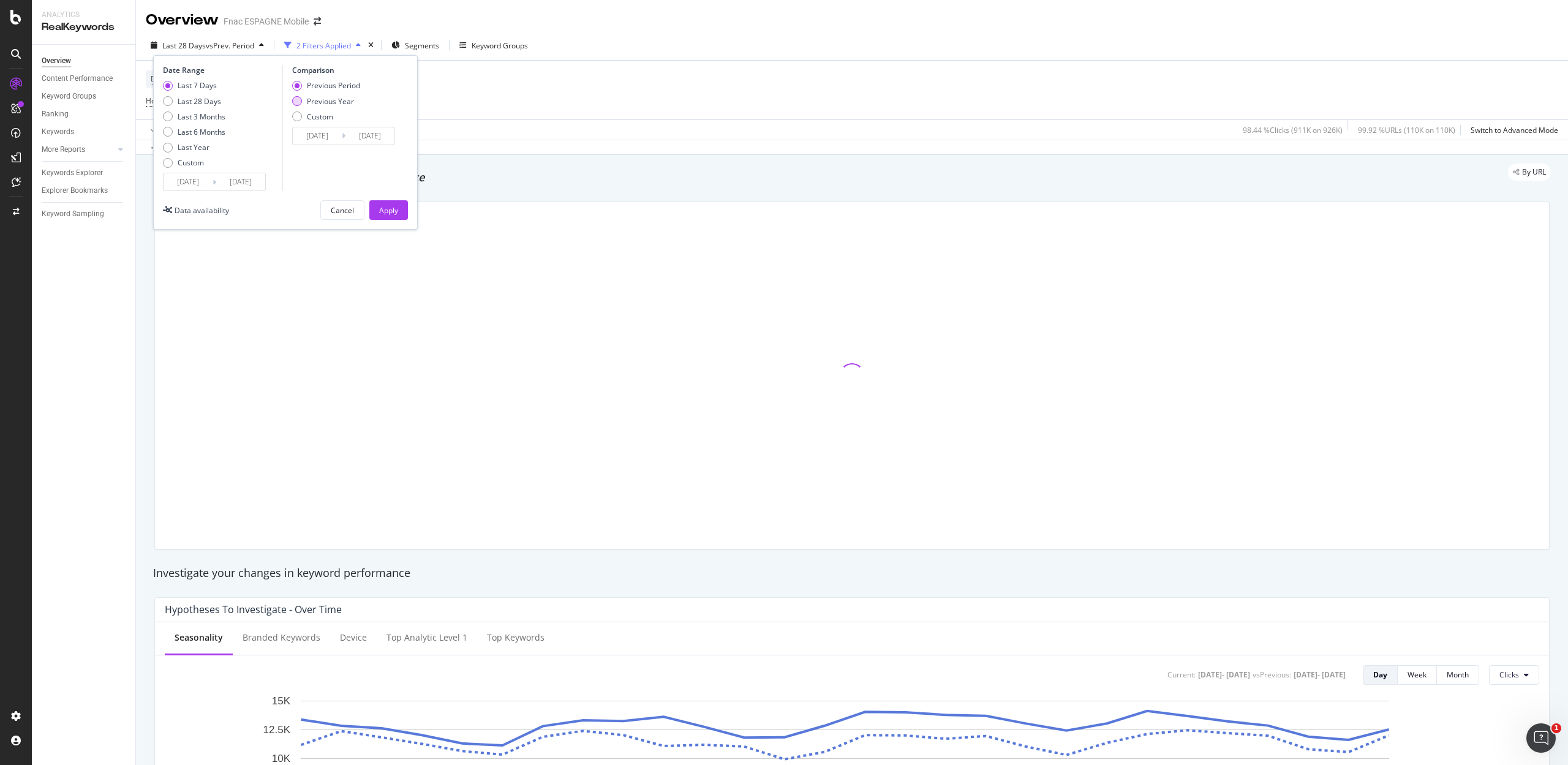
type input "[DATE]"
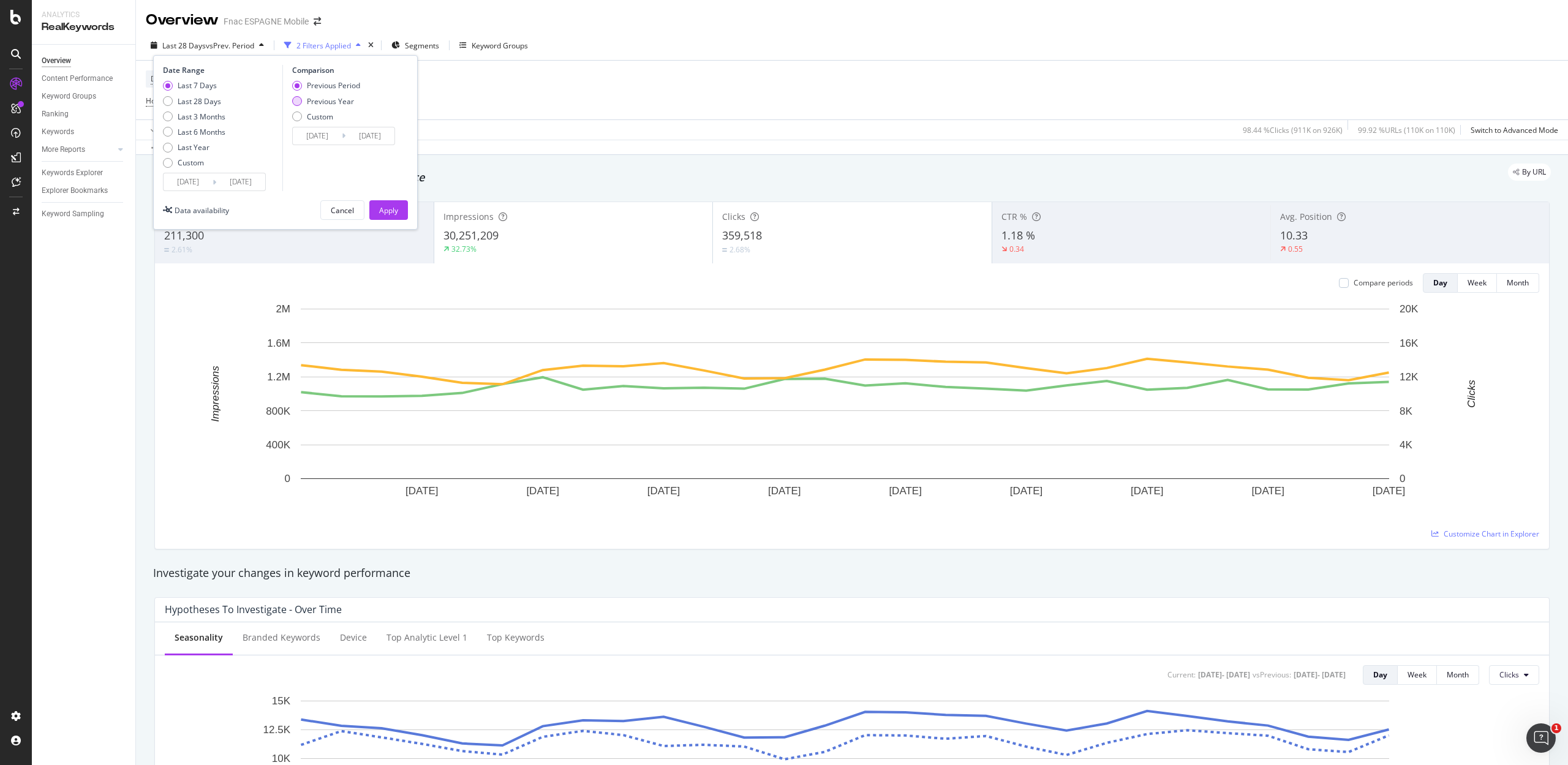
click at [310, 101] on div "Previous Year" at bounding box center [330, 102] width 47 height 11
type input "[DATE]"
click at [388, 205] on div "Apply" at bounding box center [388, 210] width 19 height 11
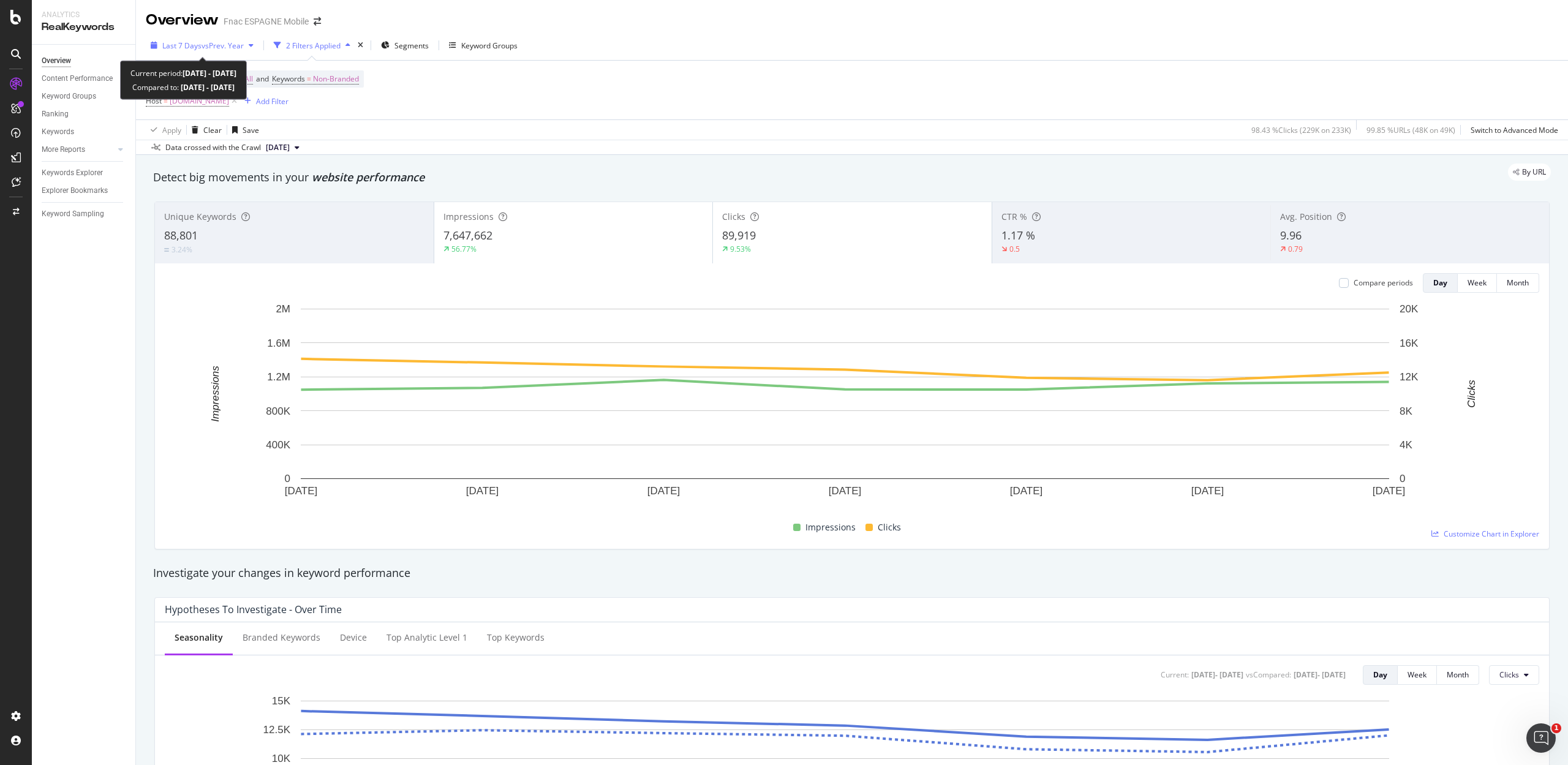
click at [234, 37] on div "Last 7 Days vs Prev. Year" at bounding box center [202, 45] width 112 height 19
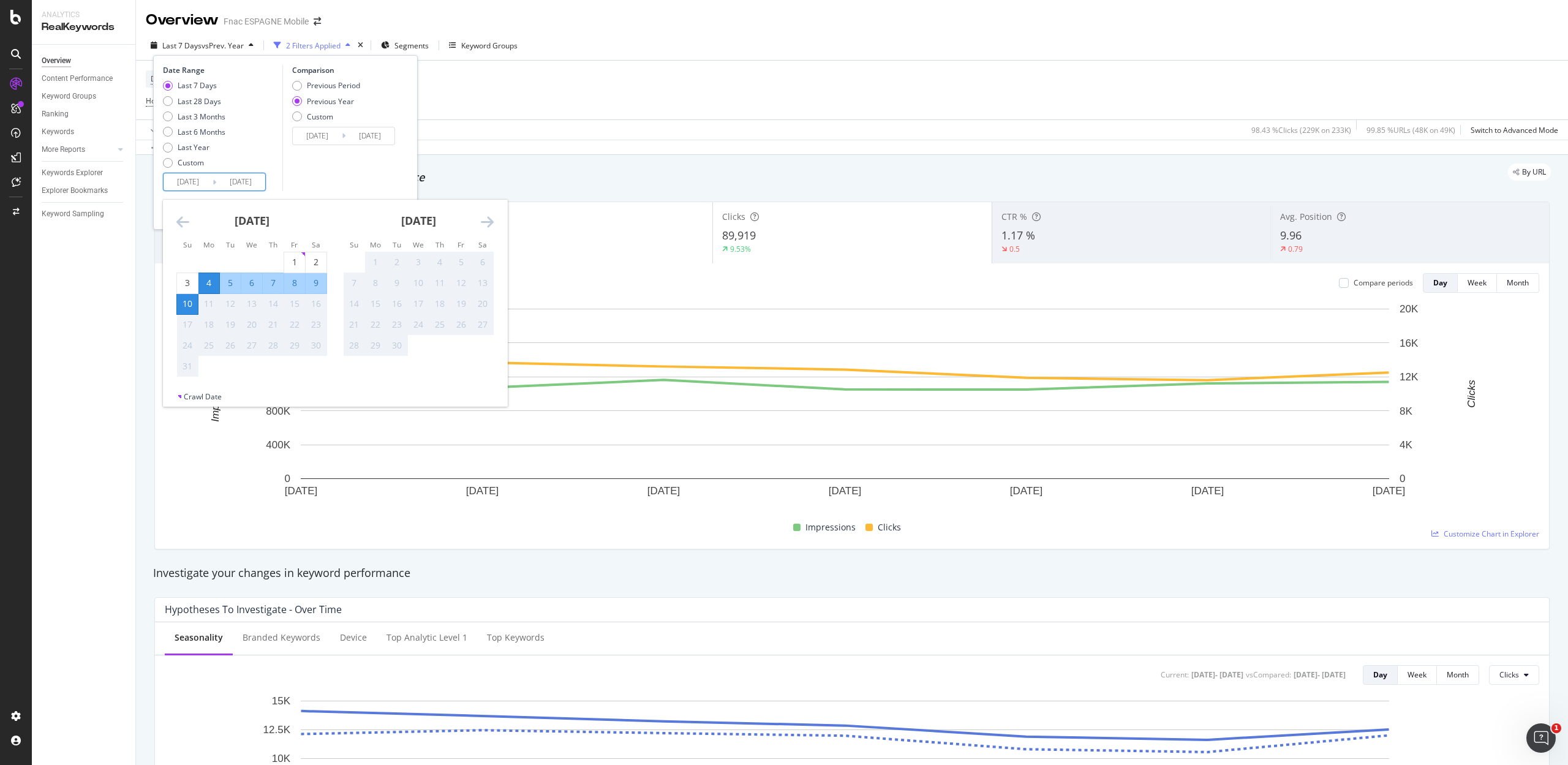
click at [192, 174] on input "[DATE]" at bounding box center [188, 181] width 49 height 17
click at [181, 216] on icon "Move backward to switch to the previous month." at bounding box center [182, 221] width 13 height 15
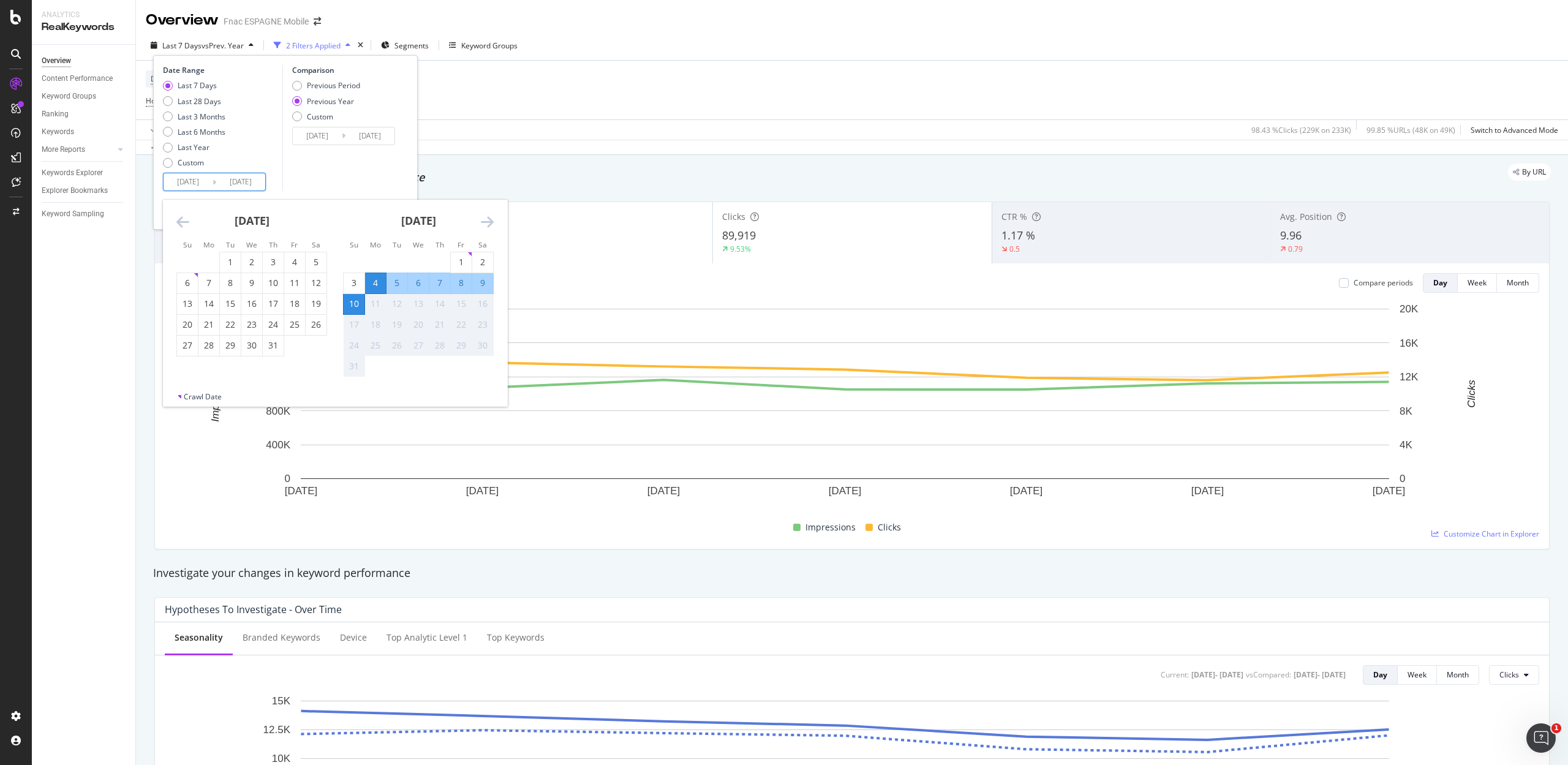
click at [181, 216] on icon "Move backward to switch to the previous month." at bounding box center [182, 221] width 13 height 15
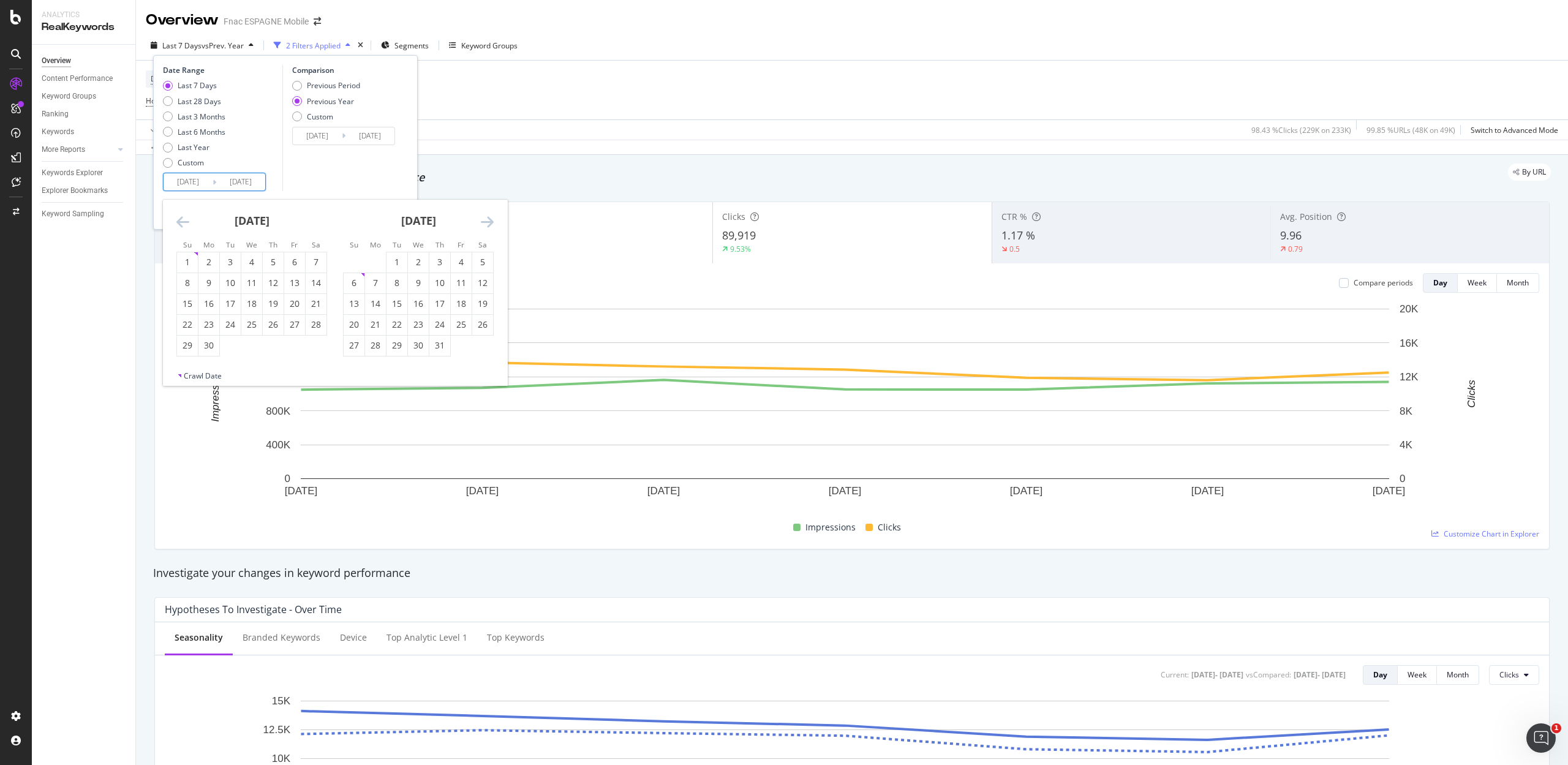
click at [181, 216] on icon "Move backward to switch to the previous month." at bounding box center [182, 221] width 13 height 15
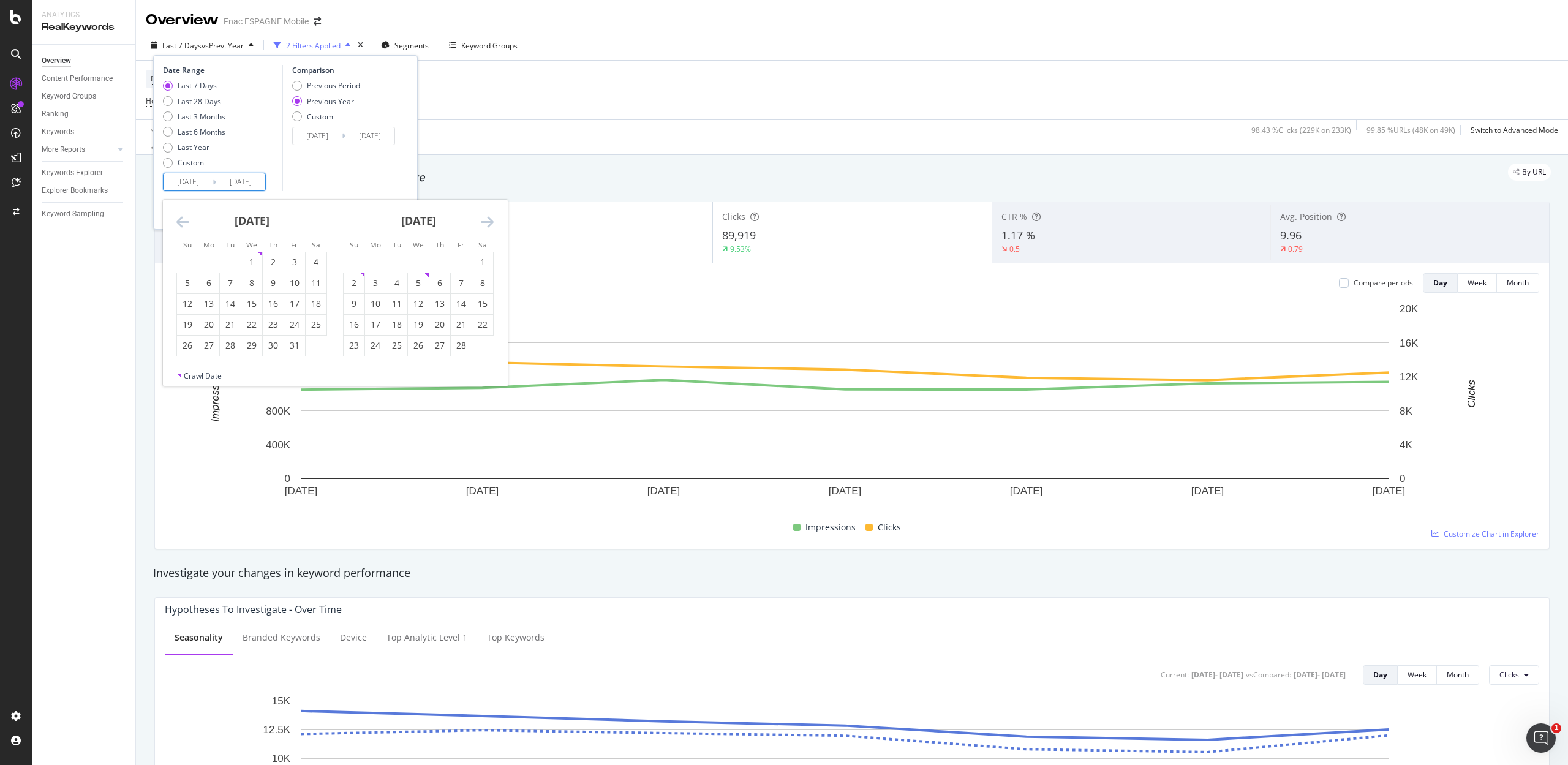
click at [181, 216] on icon "Move backward to switch to the previous month." at bounding box center [182, 221] width 13 height 15
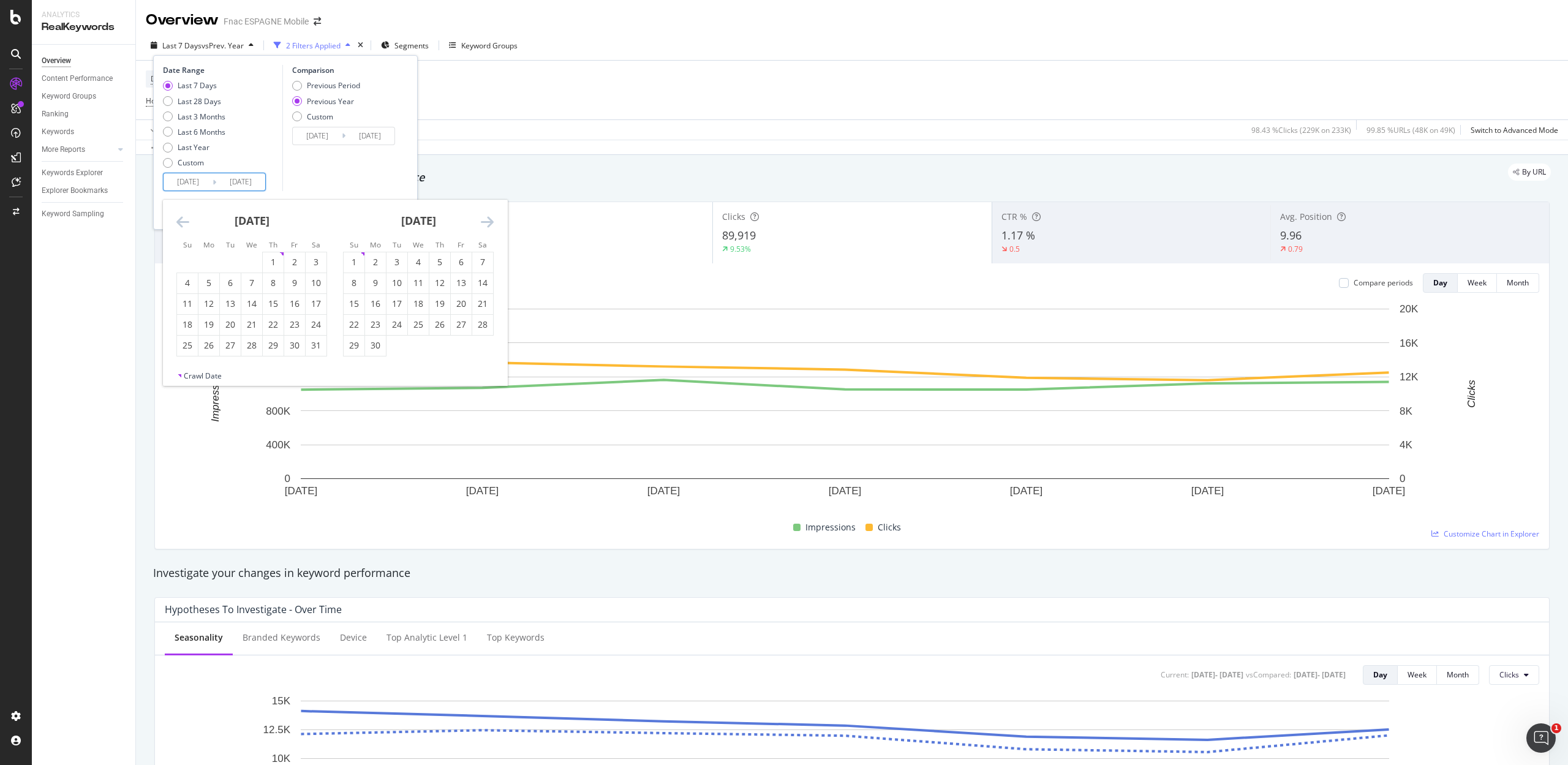
click at [181, 216] on icon "Move backward to switch to the previous month." at bounding box center [182, 221] width 13 height 15
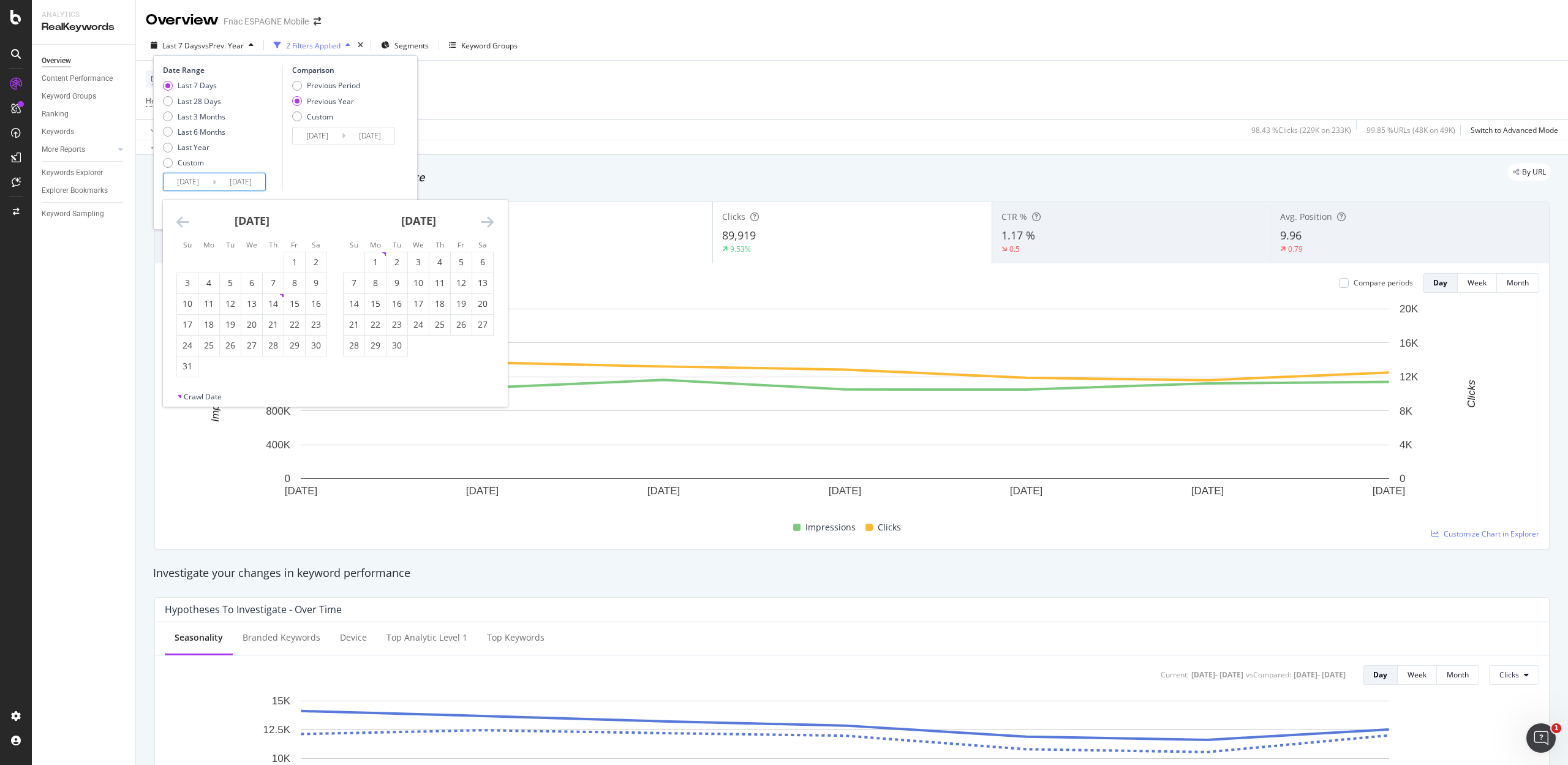
click at [181, 216] on icon "Move backward to switch to the previous month." at bounding box center [182, 221] width 13 height 15
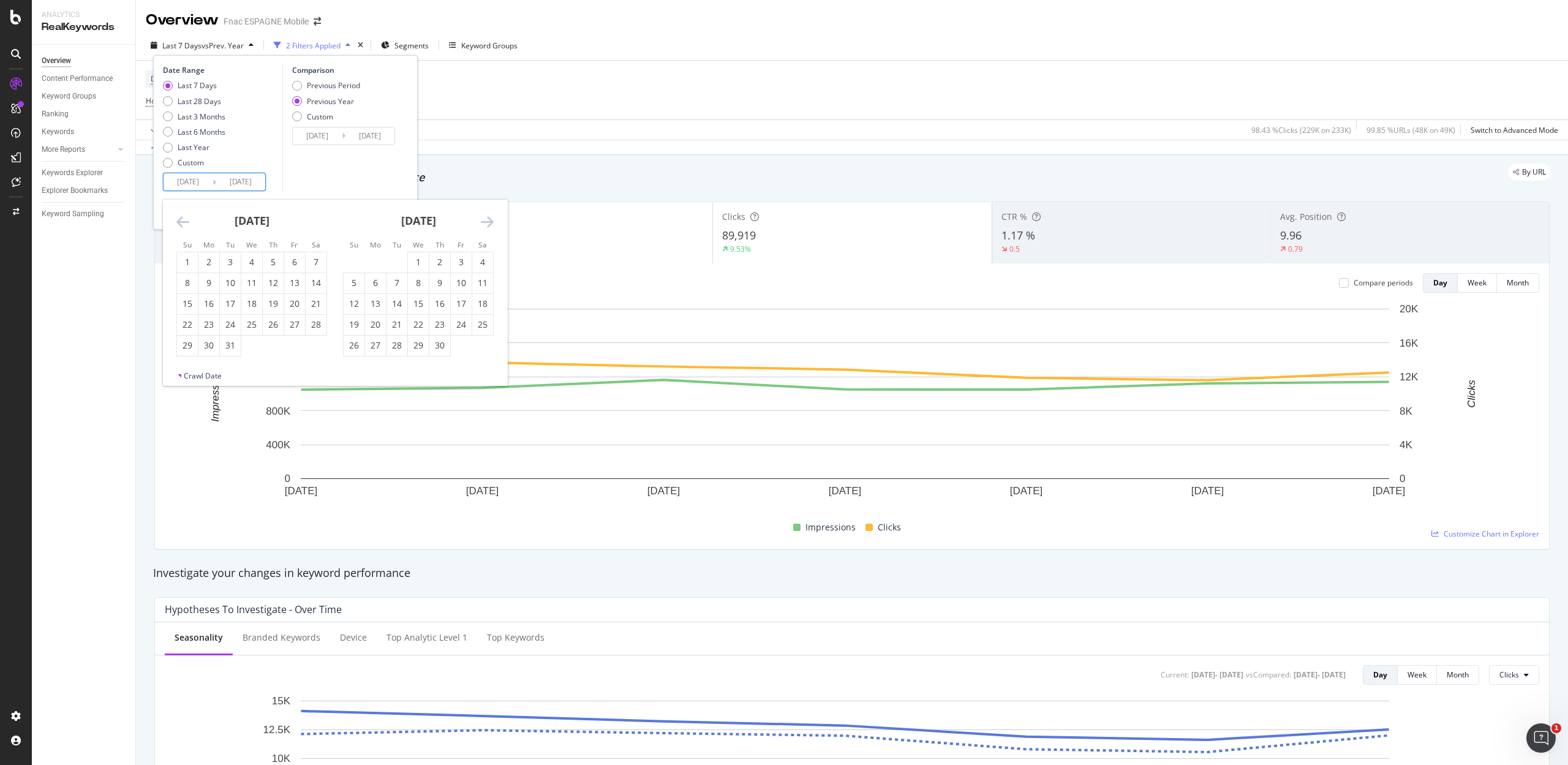
click at [181, 216] on icon "Move backward to switch to the previous month." at bounding box center [182, 221] width 13 height 15
click at [419, 260] on div "2" at bounding box center [419, 262] width 21 height 12
type input "[DATE]"
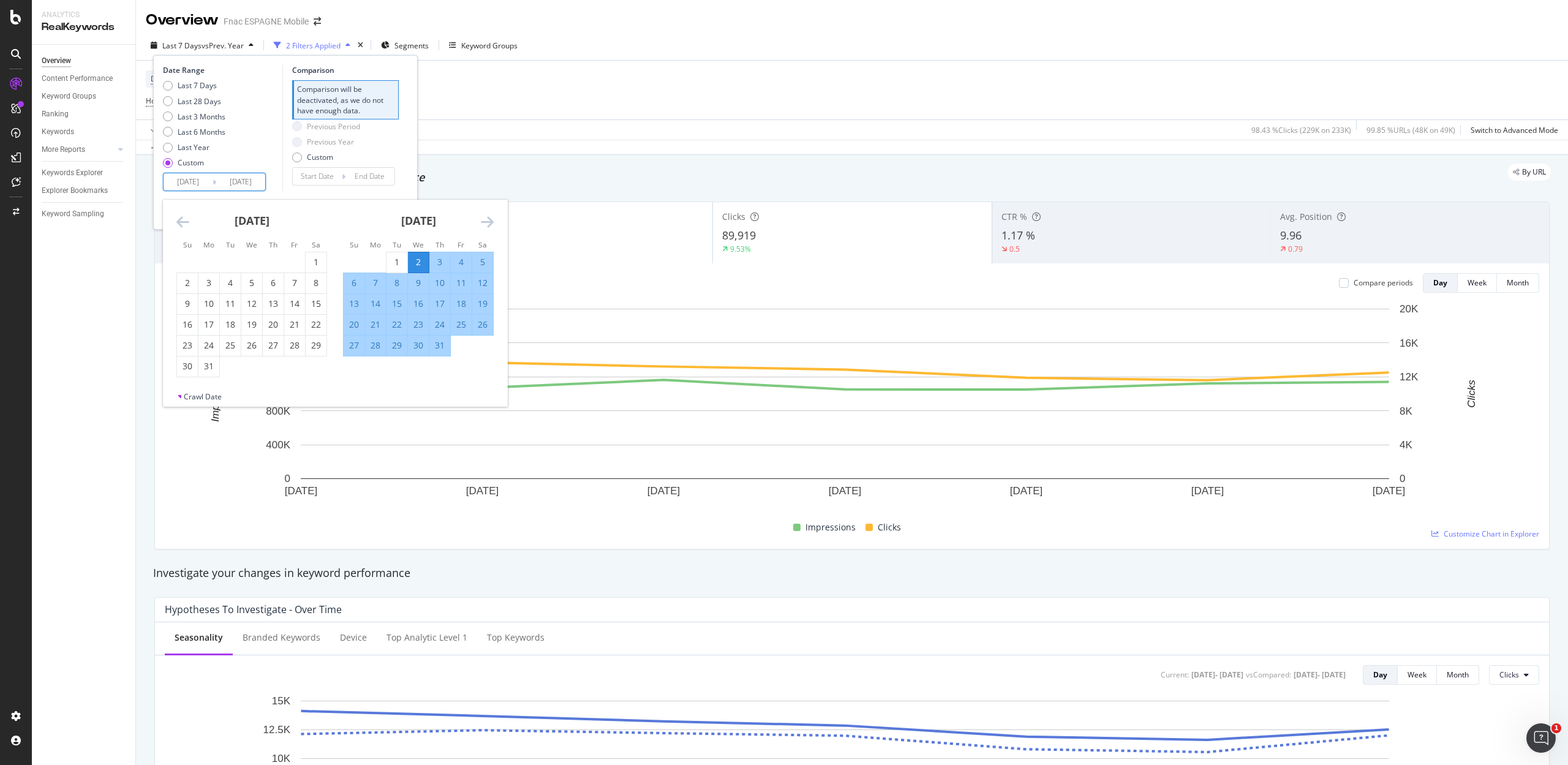
click at [400, 280] on div "8" at bounding box center [397, 283] width 21 height 12
type input "[DATE]"
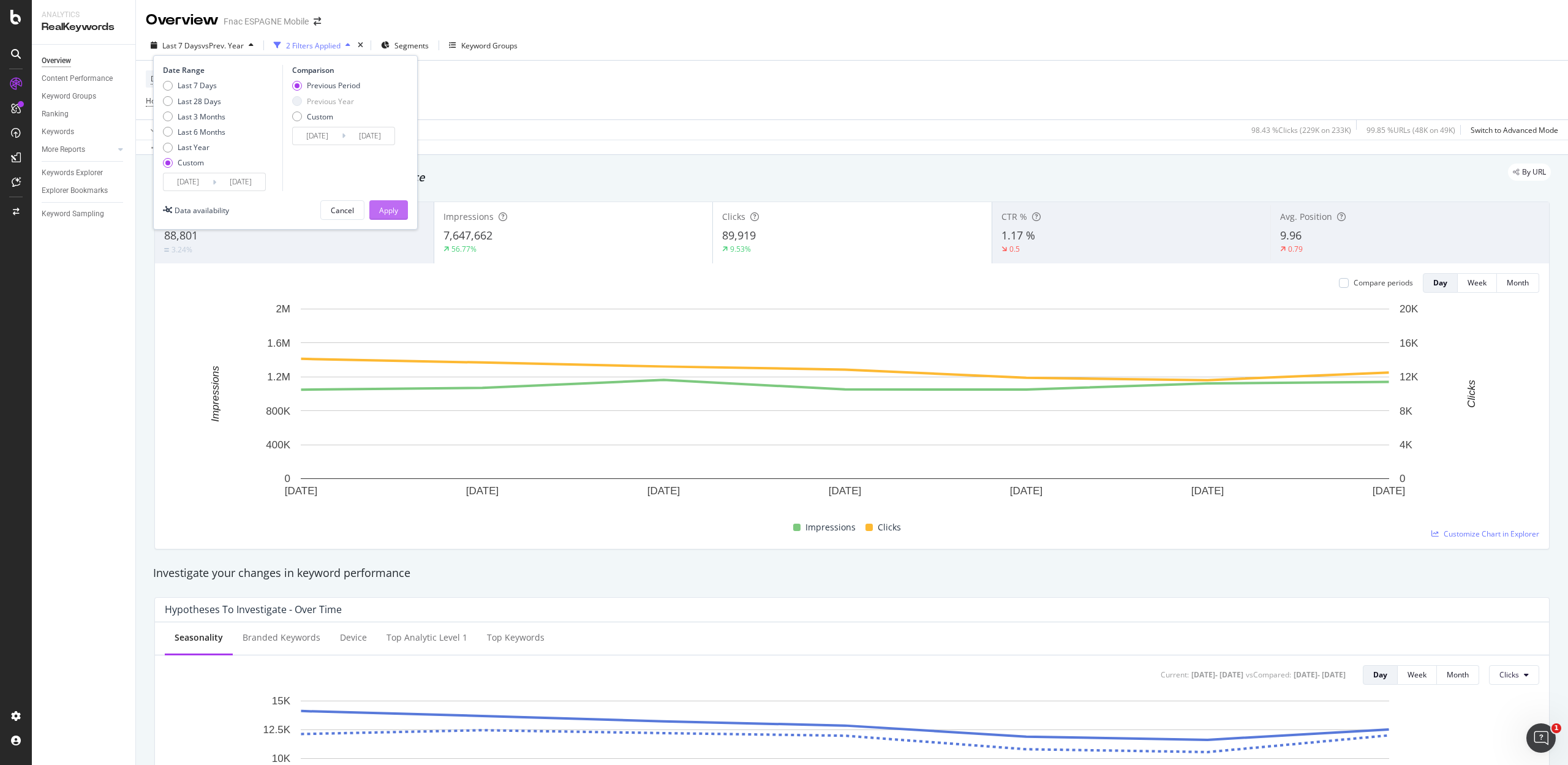
click at [383, 209] on div "Apply" at bounding box center [388, 210] width 19 height 11
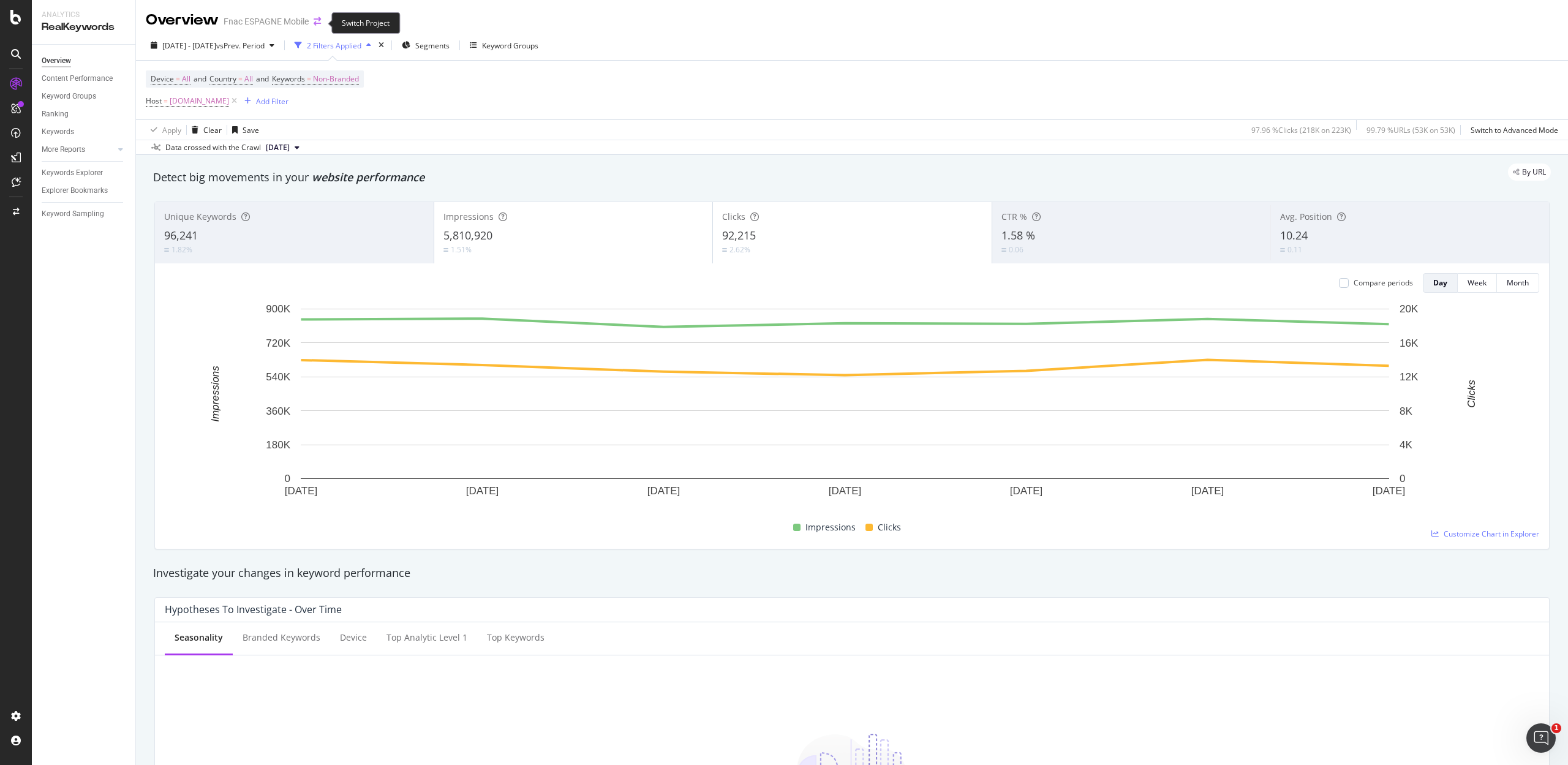
click at [319, 21] on icon "arrow-right-arrow-left" at bounding box center [317, 21] width 7 height 9
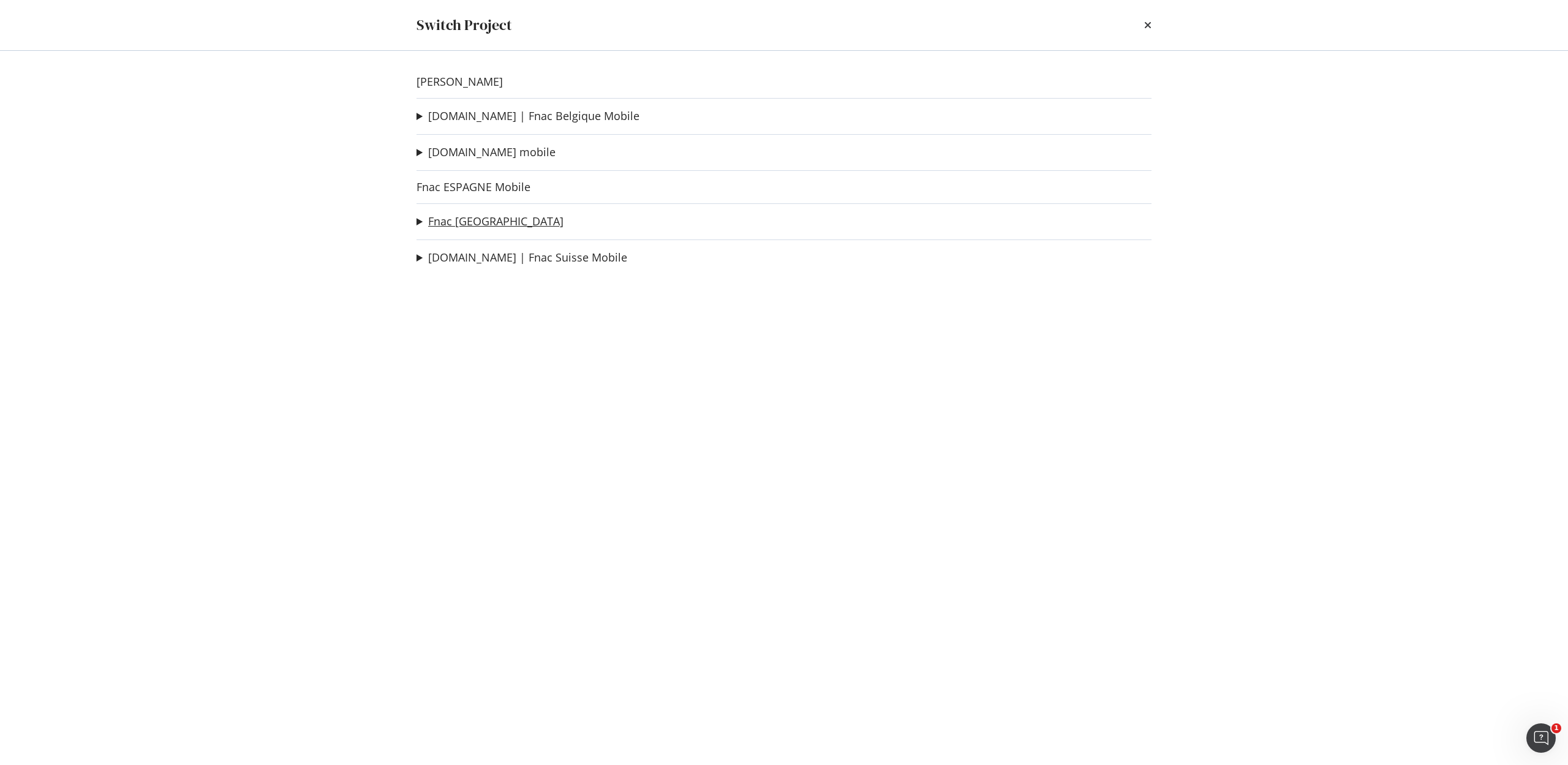
click at [454, 222] on link "Fnac [GEOGRAPHIC_DATA]" at bounding box center [496, 221] width 135 height 13
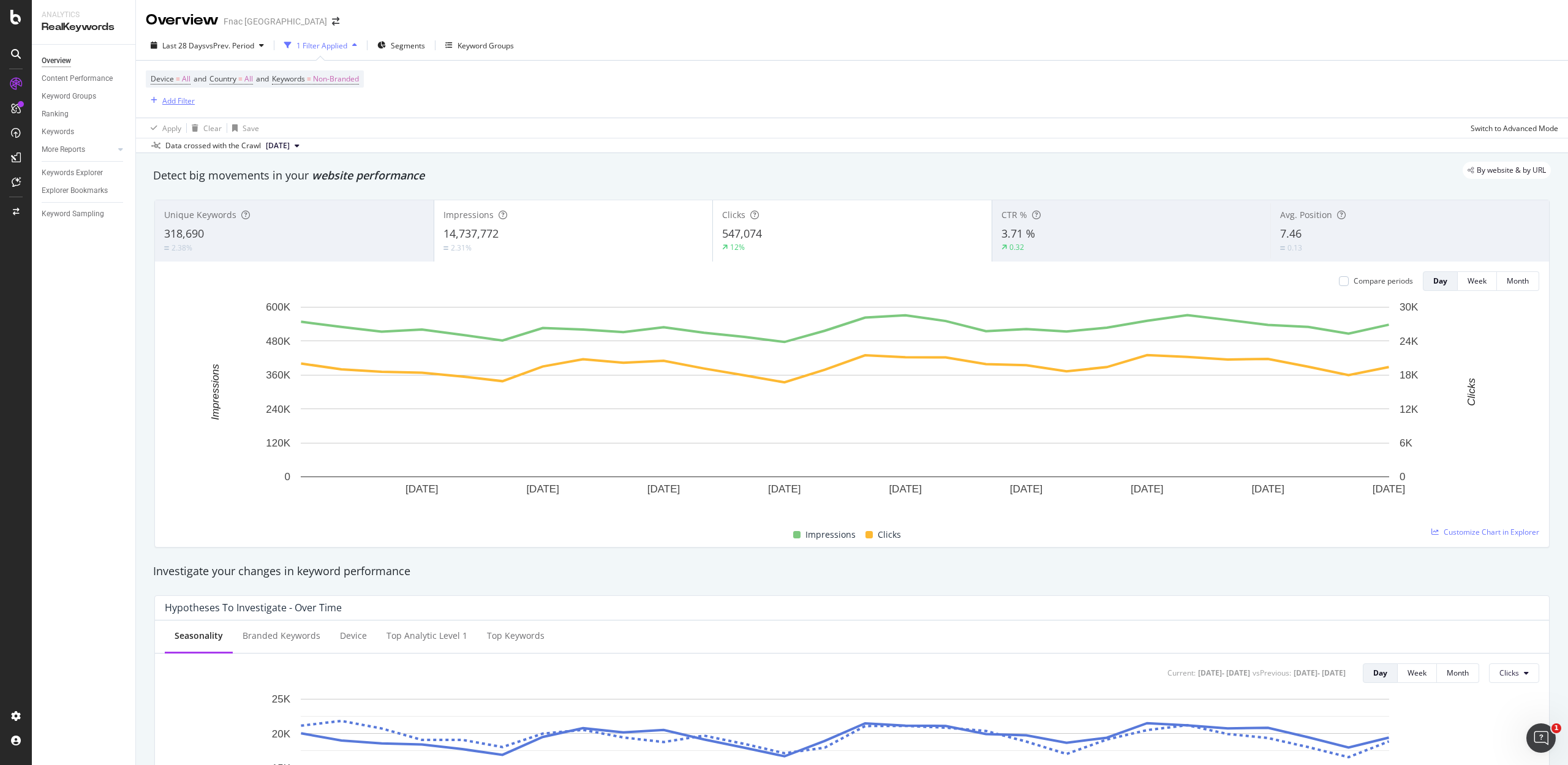
click at [173, 96] on div "Add Filter" at bounding box center [178, 101] width 33 height 11
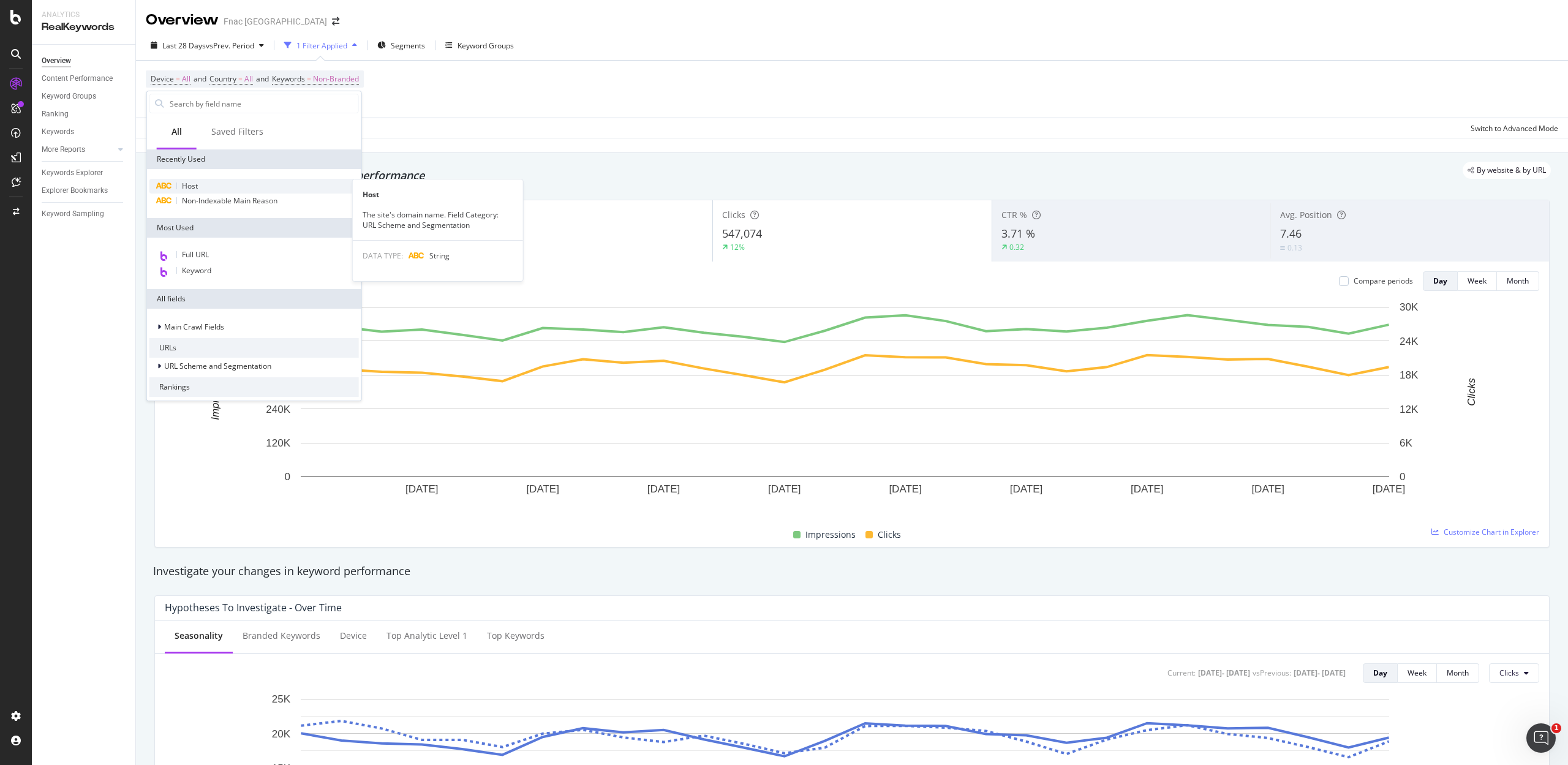
click at [192, 184] on span "Host" at bounding box center [190, 186] width 16 height 11
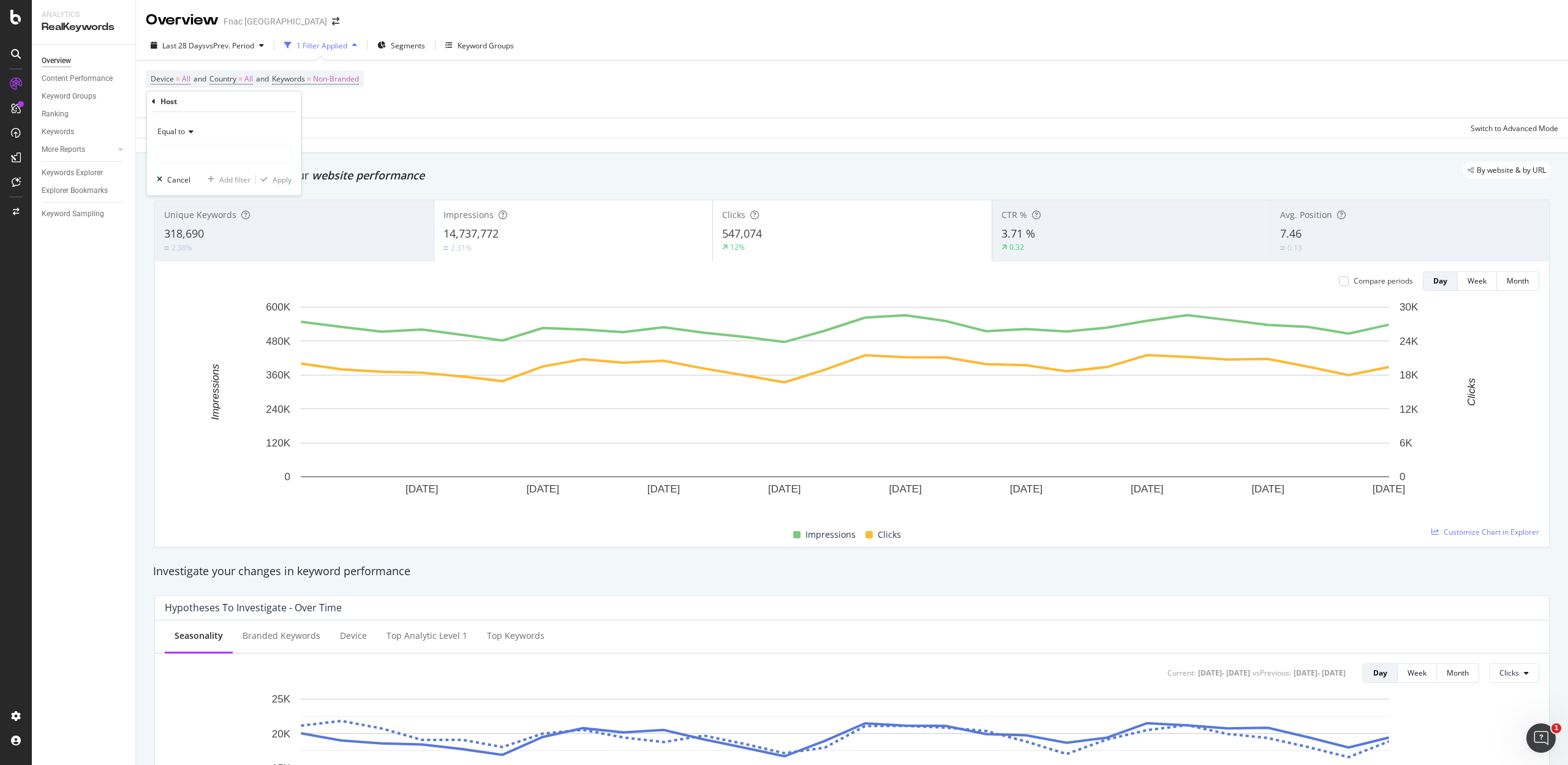
click at [188, 140] on div "Equal to" at bounding box center [224, 132] width 135 height 19
click at [188, 145] on div "Equal to Not equal to Starts with Doesn't start with Ends with Doesn't end with…" at bounding box center [225, 228] width 137 height 175
click at [261, 136] on div "Equal to" at bounding box center [224, 132] width 135 height 19
click at [245, 153] on input "text" at bounding box center [224, 154] width 134 height 19
click at [216, 174] on span "[DOMAIN_NAME]" at bounding box center [201, 170] width 81 height 11
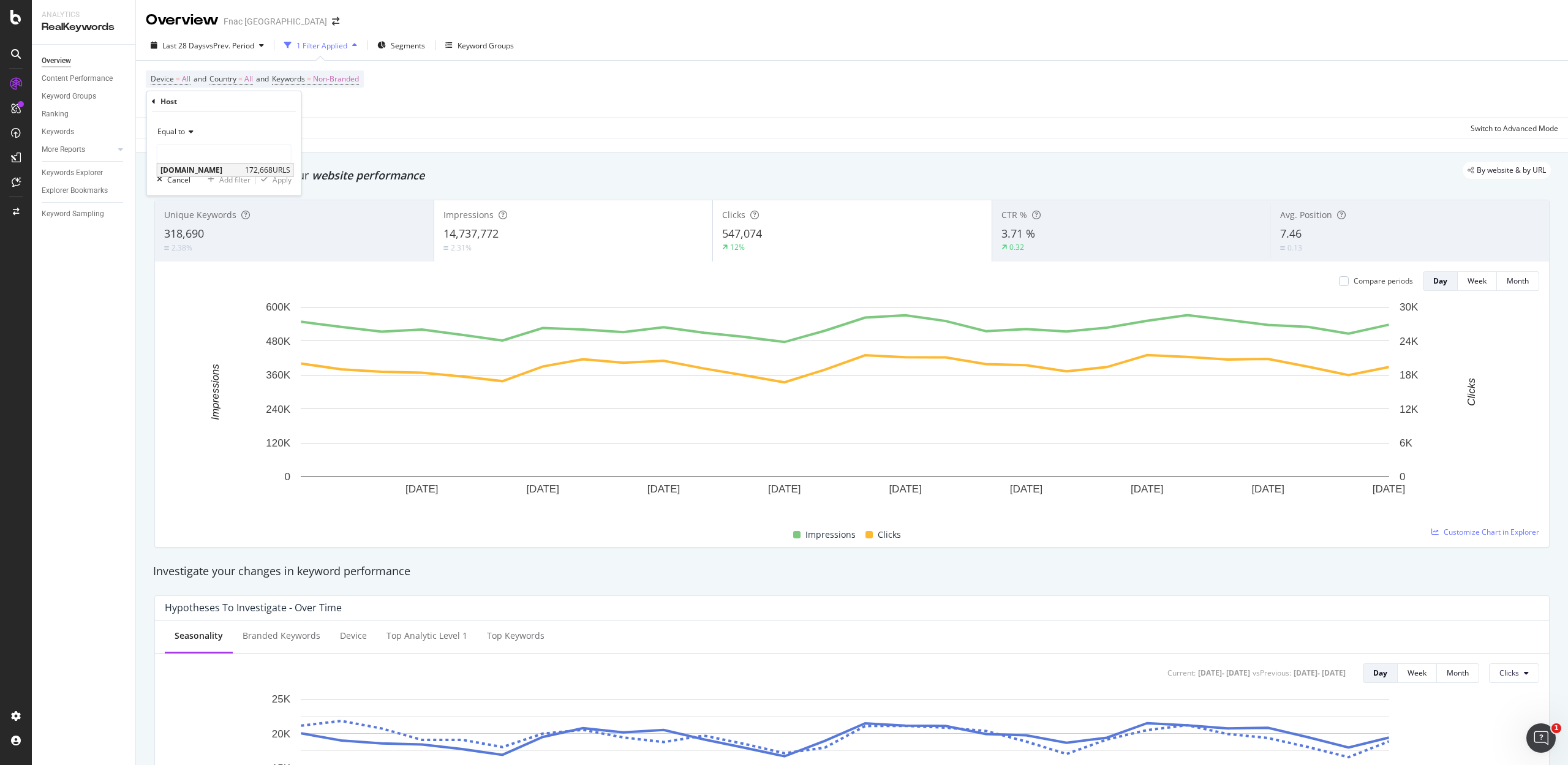
type input "[DOMAIN_NAME]"
click at [284, 179] on div "Apply" at bounding box center [281, 180] width 19 height 11
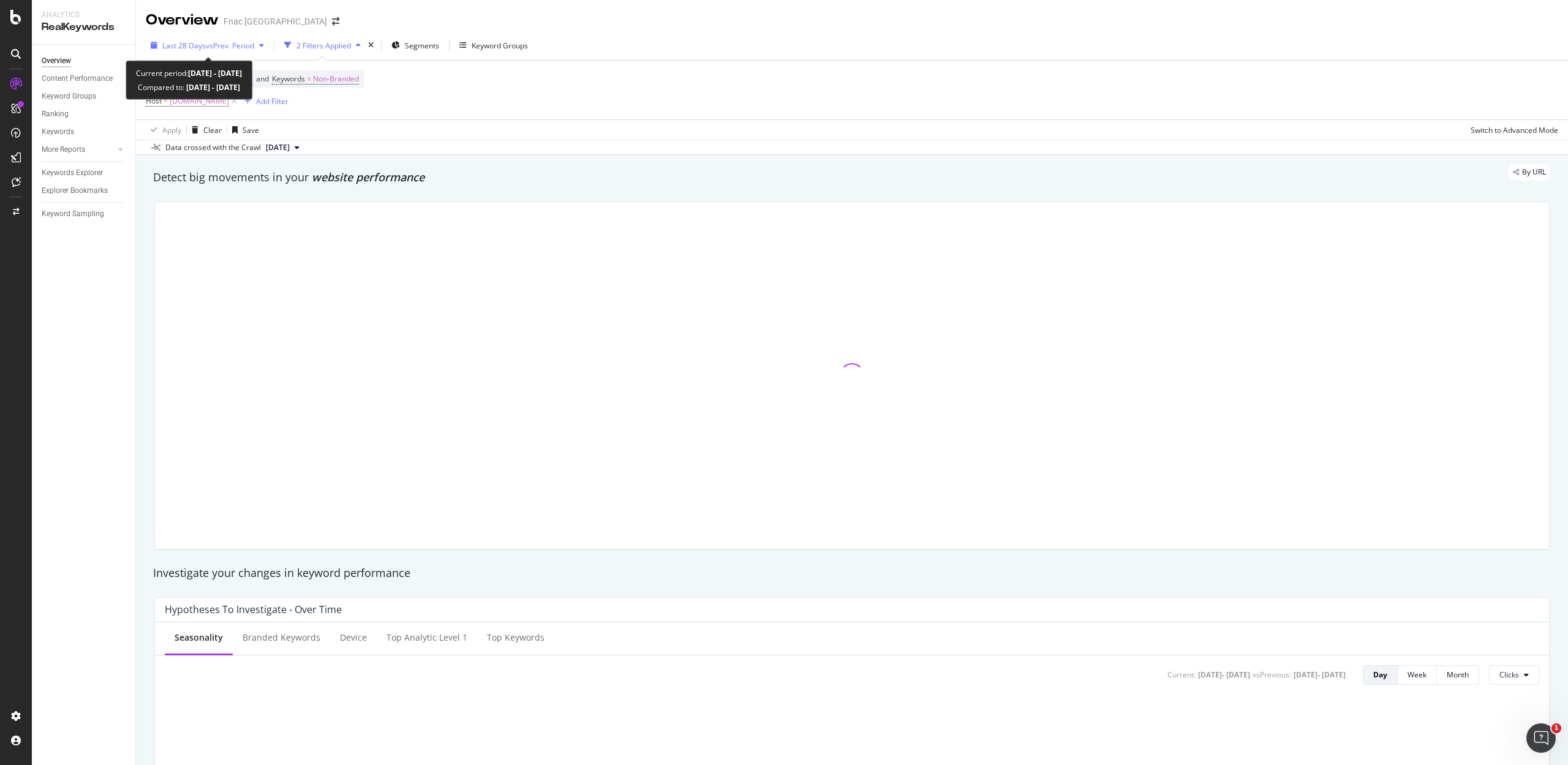
click at [174, 42] on span "Last 28 Days" at bounding box center [183, 46] width 43 height 11
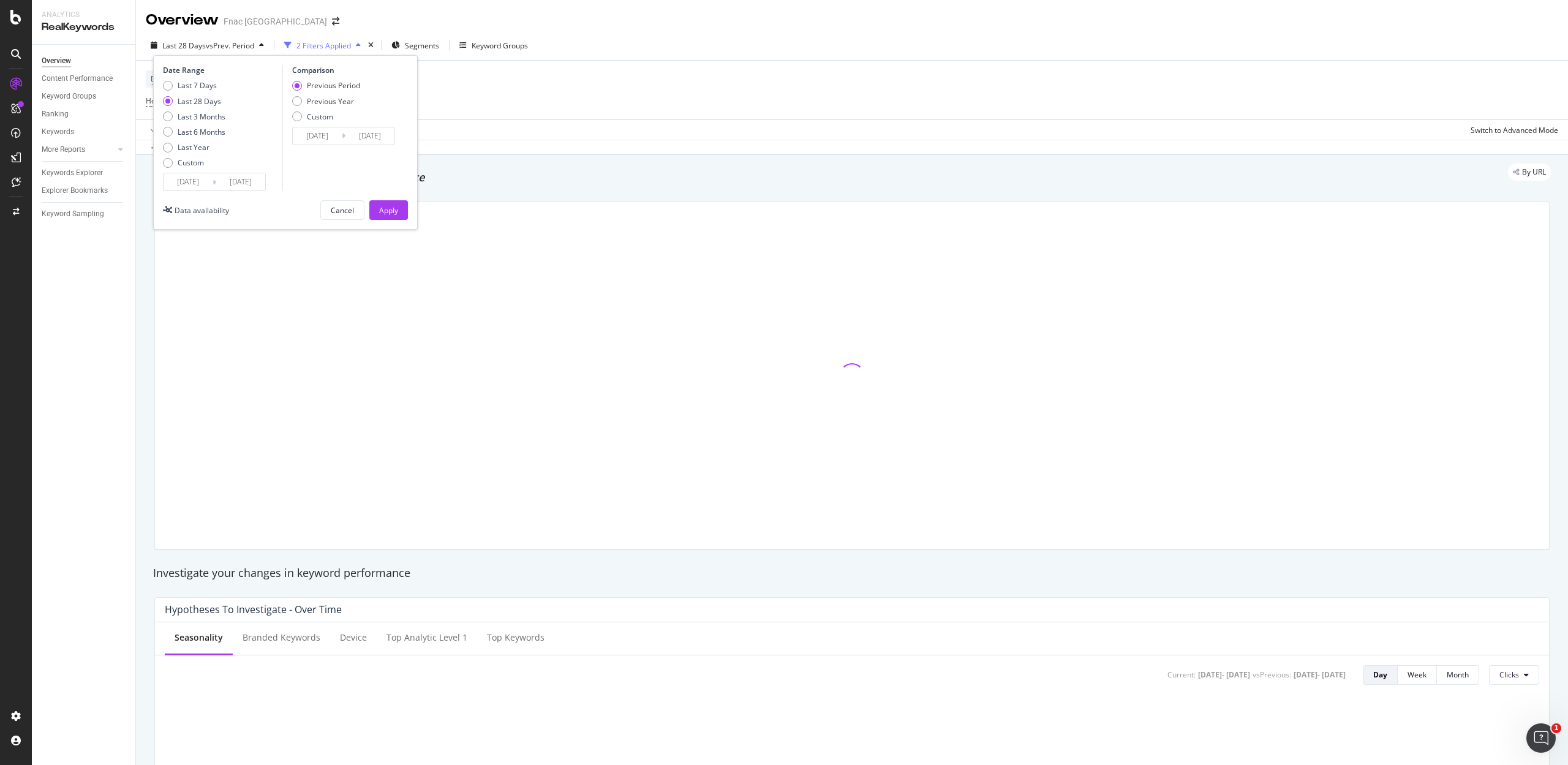
click at [189, 84] on div "Last 7 Days" at bounding box center [197, 86] width 39 height 11
type input "[DATE]"
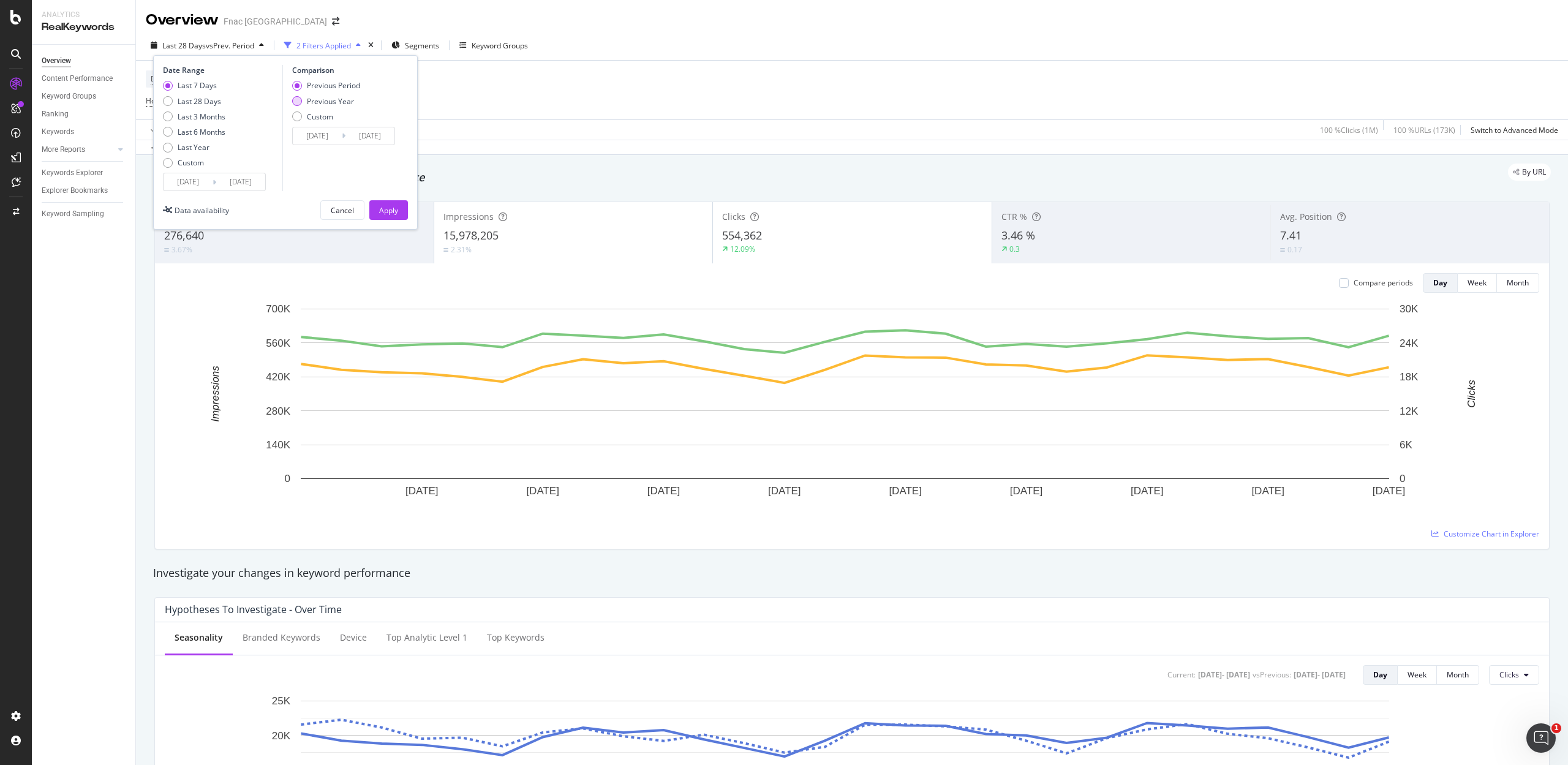
click at [310, 105] on div "Previous Year" at bounding box center [330, 102] width 47 height 11
type input "[DATE]"
click at [377, 206] on button "Apply" at bounding box center [388, 210] width 39 height 19
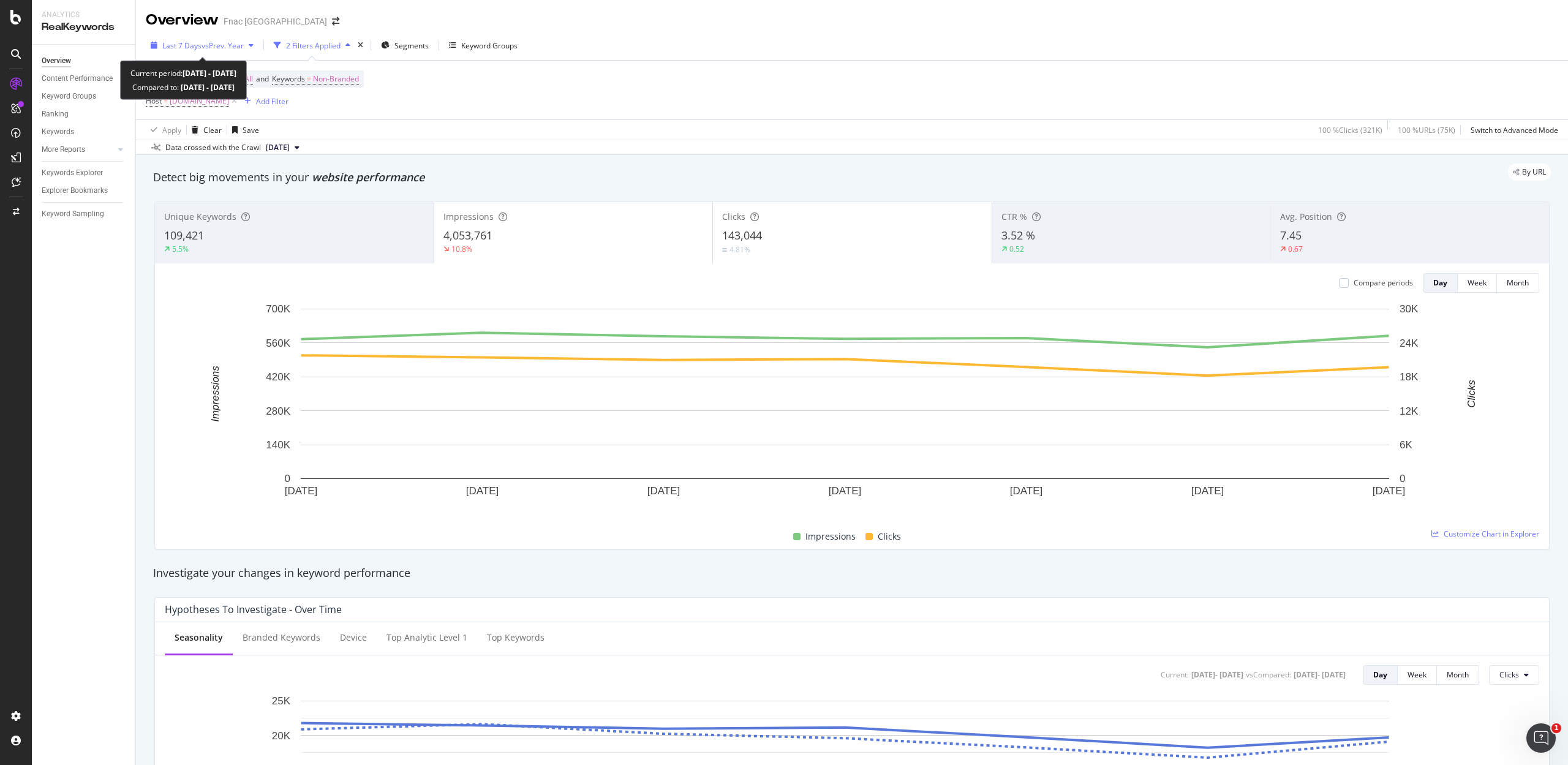
click at [222, 41] on span "vs Prev. Year" at bounding box center [223, 46] width 42 height 11
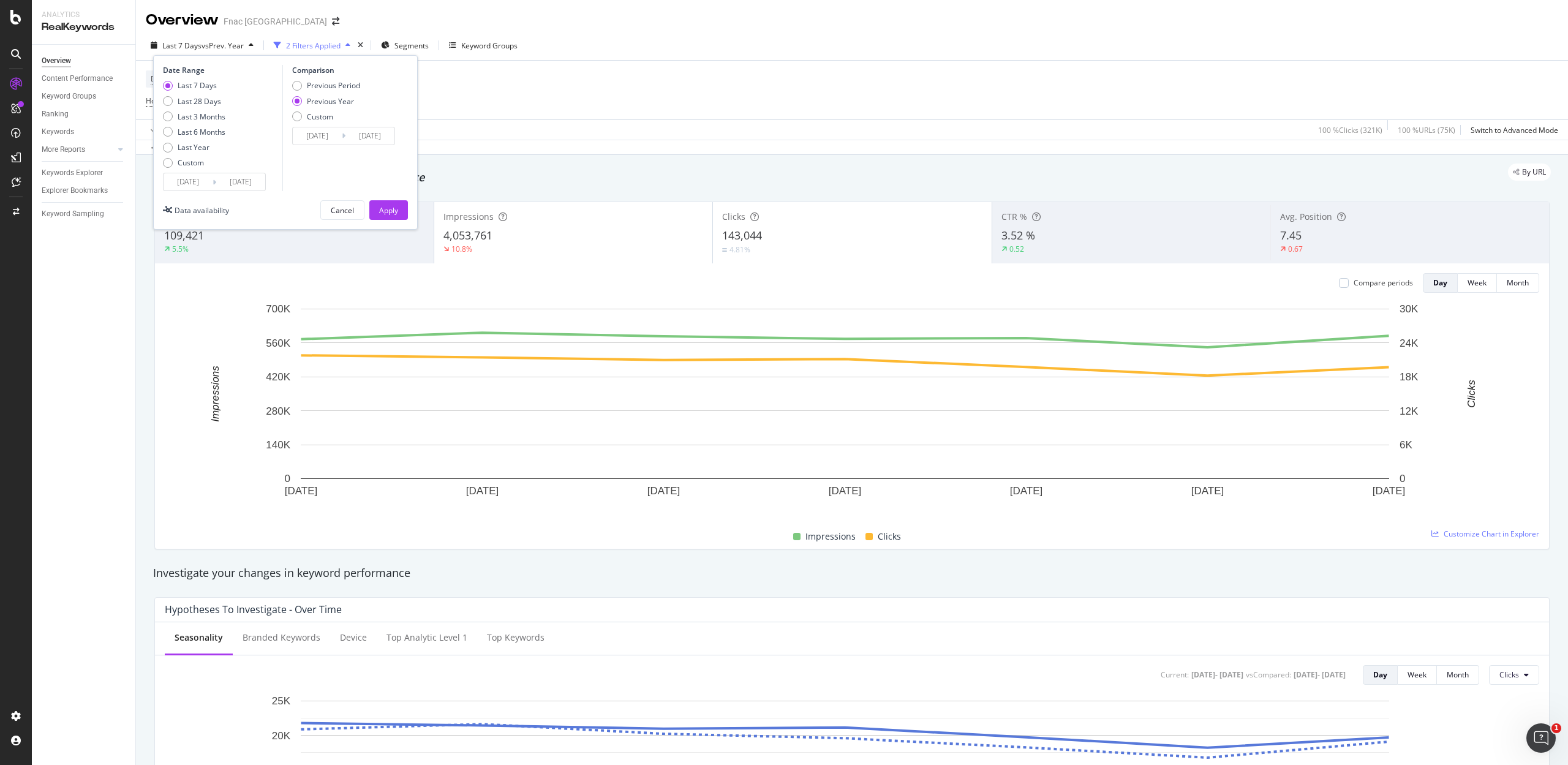
click at [187, 186] on input "[DATE]" at bounding box center [188, 181] width 49 height 17
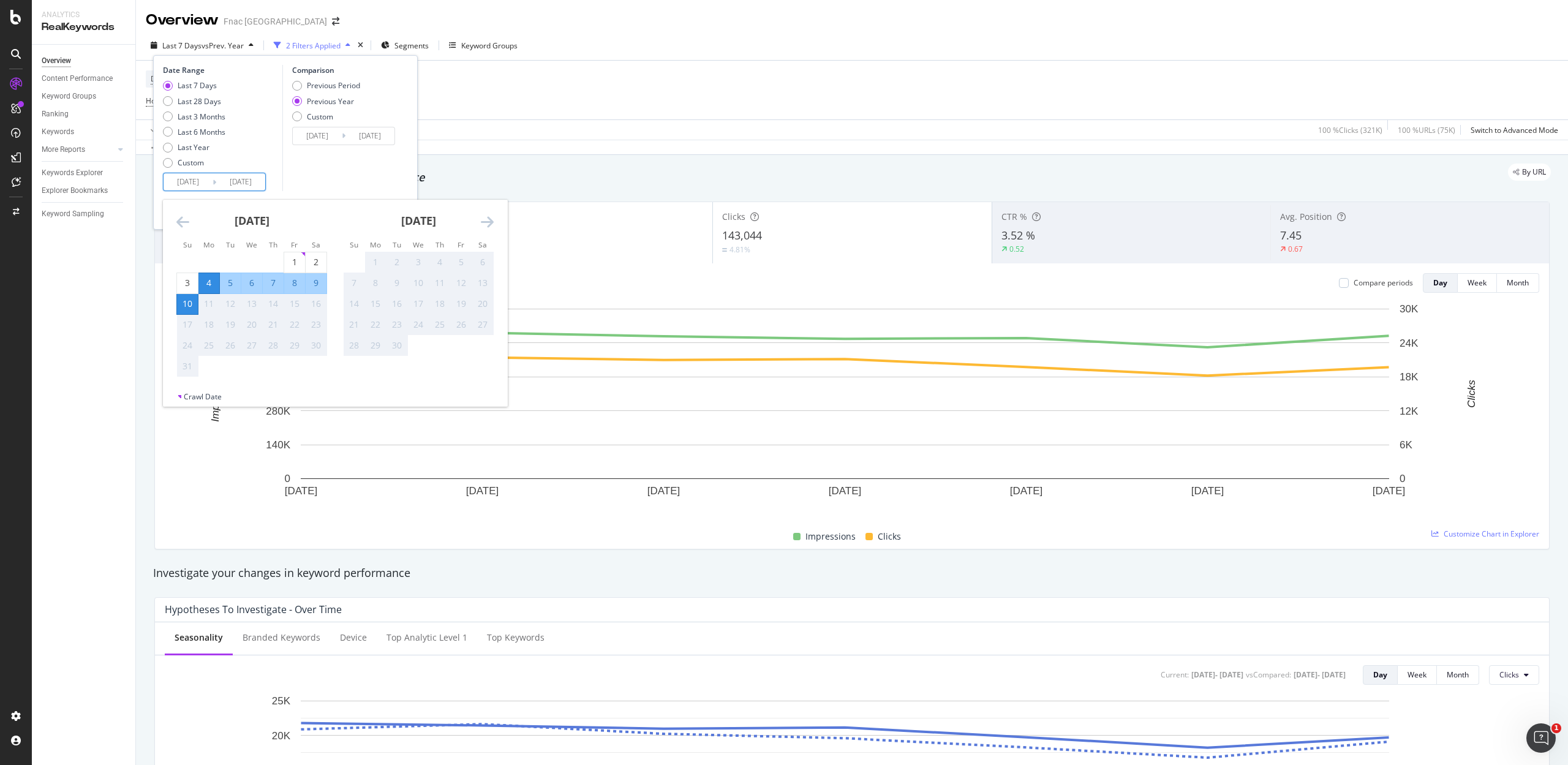
click at [177, 218] on icon "Move backward to switch to the previous month." at bounding box center [182, 221] width 13 height 15
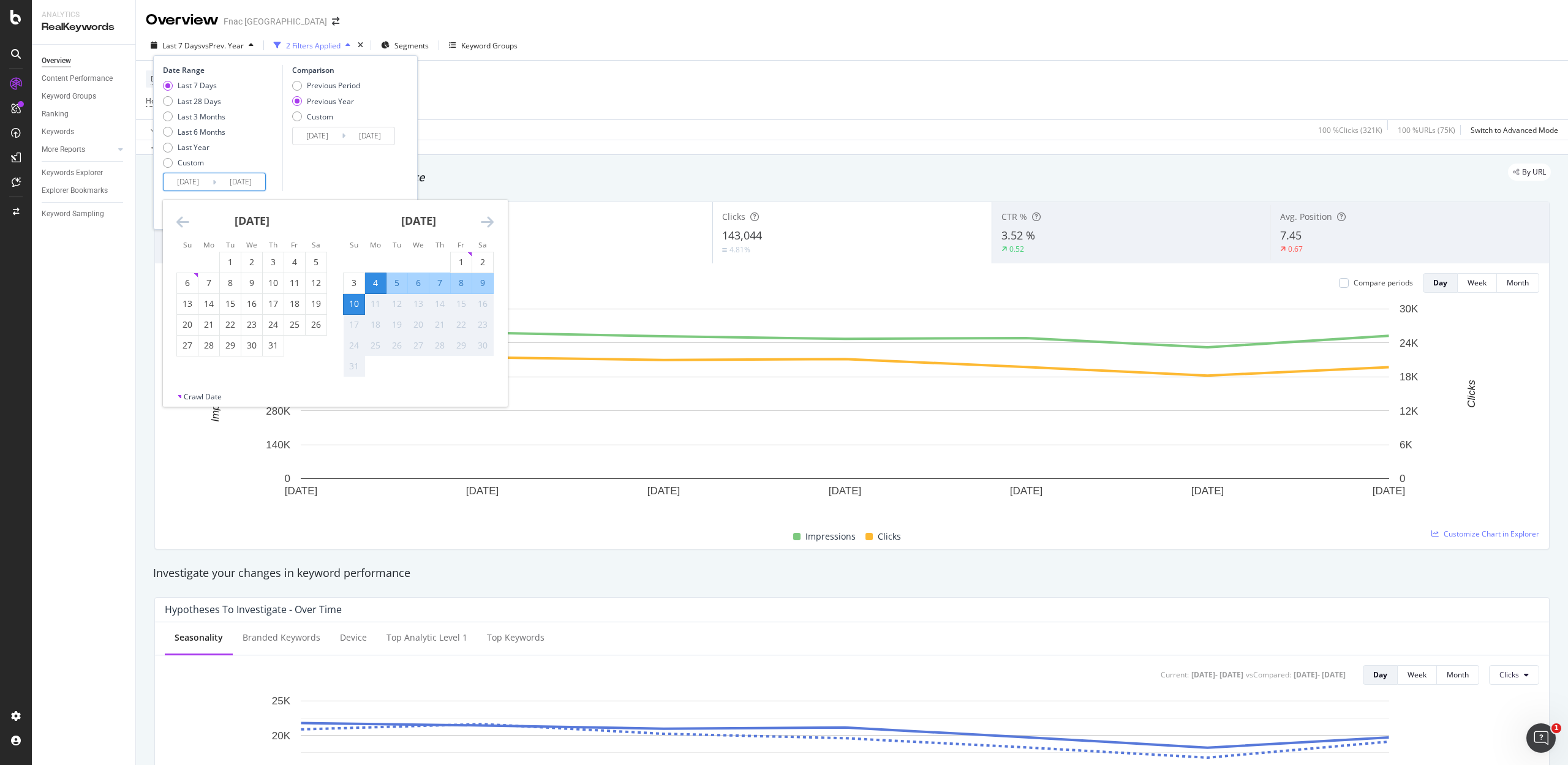
click at [177, 218] on icon "Move backward to switch to the previous month." at bounding box center [182, 221] width 13 height 15
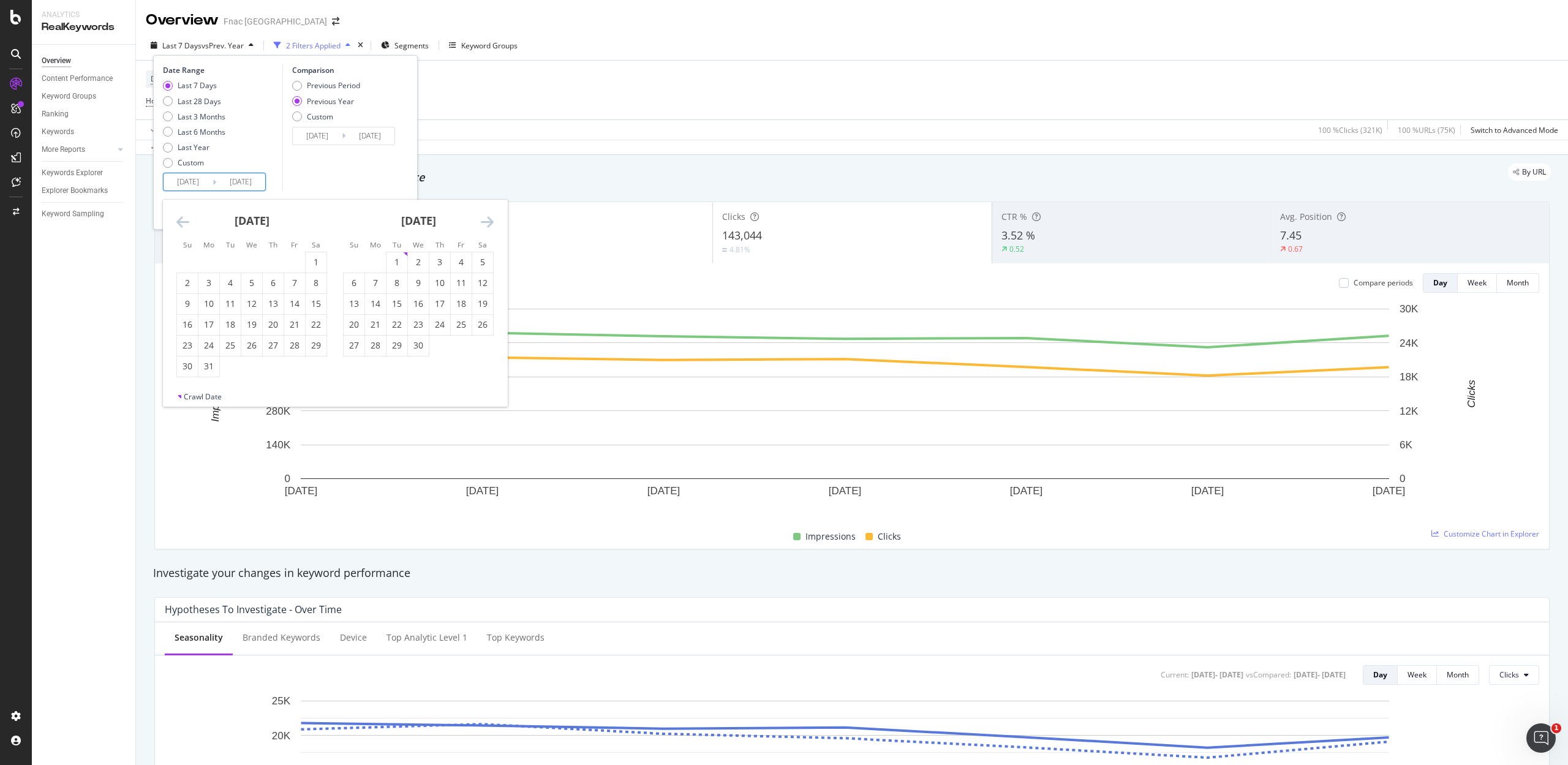
click at [177, 218] on icon "Move backward to switch to the previous month." at bounding box center [182, 221] width 13 height 15
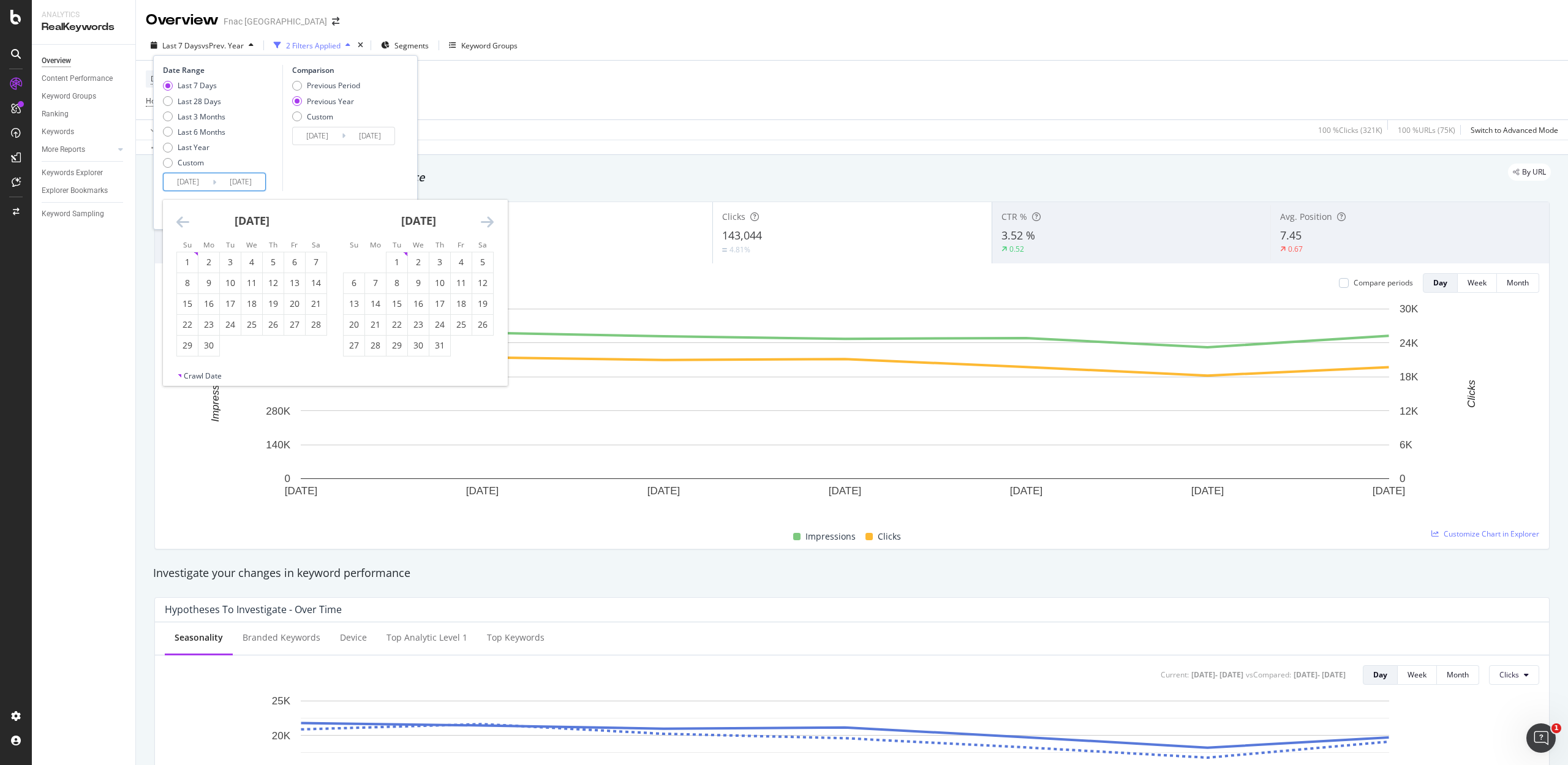
click at [177, 218] on icon "Move backward to switch to the previous month." at bounding box center [182, 221] width 13 height 15
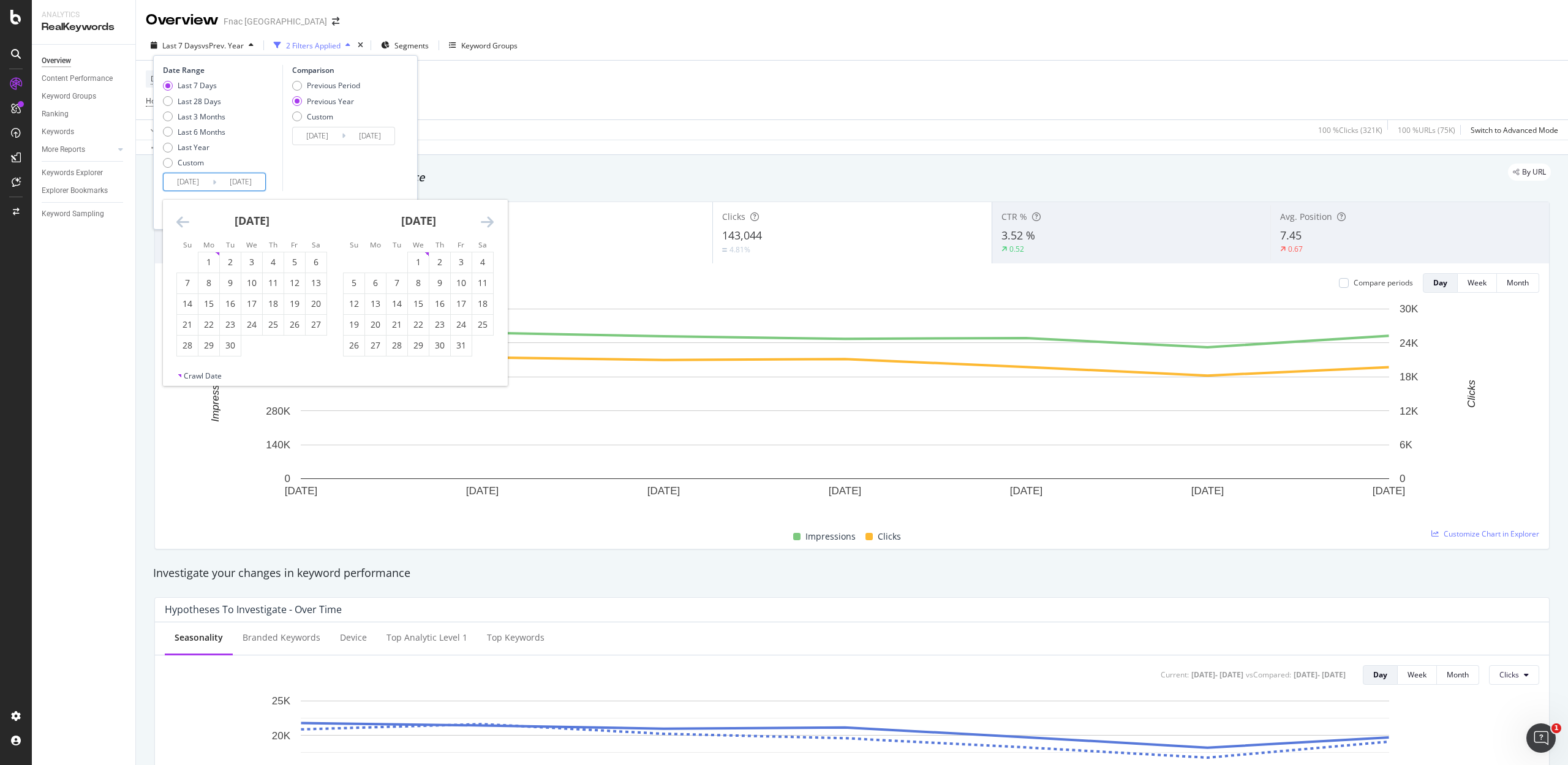
click at [177, 218] on icon "Move backward to switch to the previous month." at bounding box center [182, 221] width 13 height 15
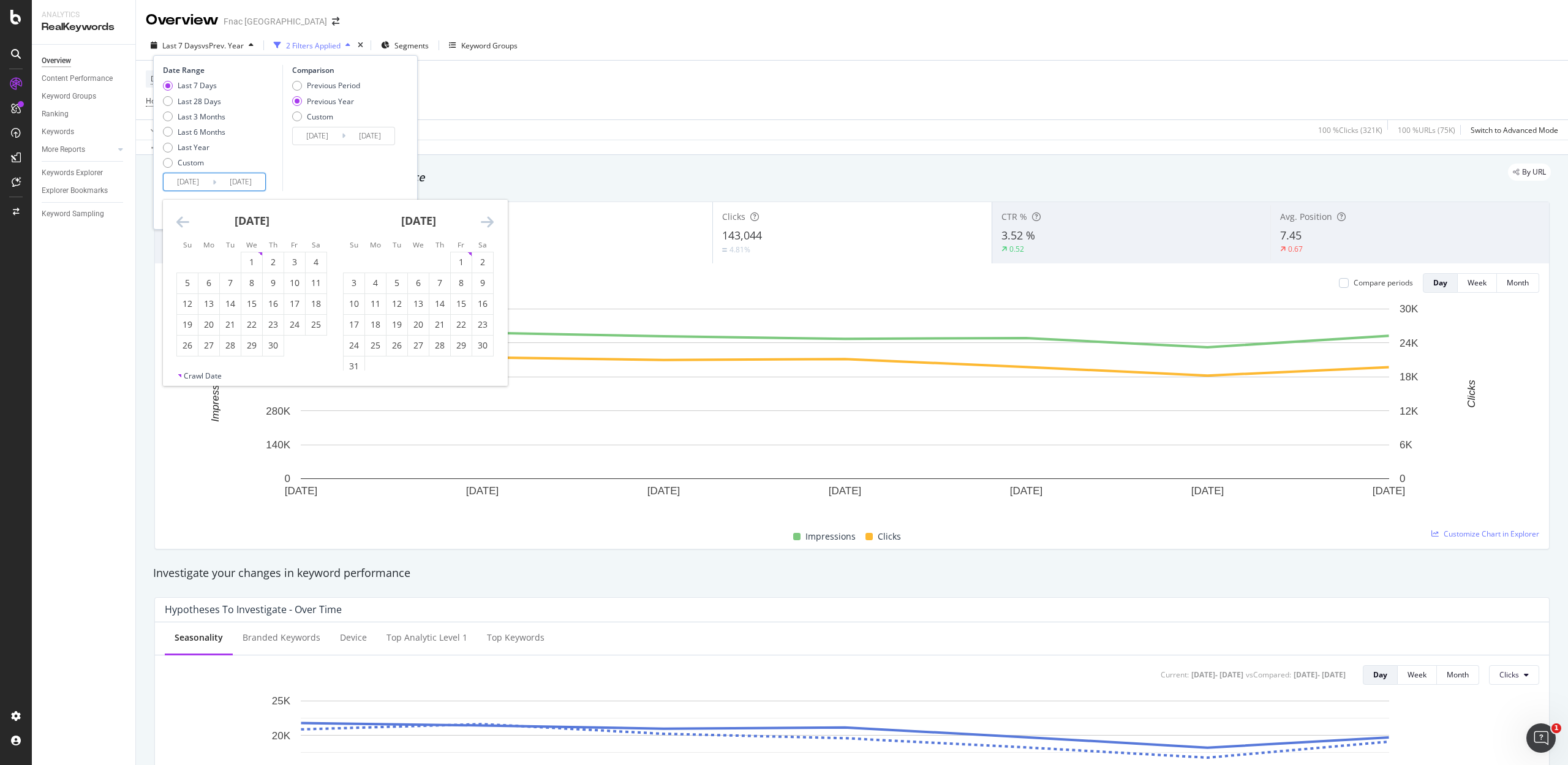
click at [177, 218] on icon "Move backward to switch to the previous month." at bounding box center [182, 221] width 13 height 15
click at [246, 263] on div "2" at bounding box center [252, 262] width 21 height 12
type input "[DATE]"
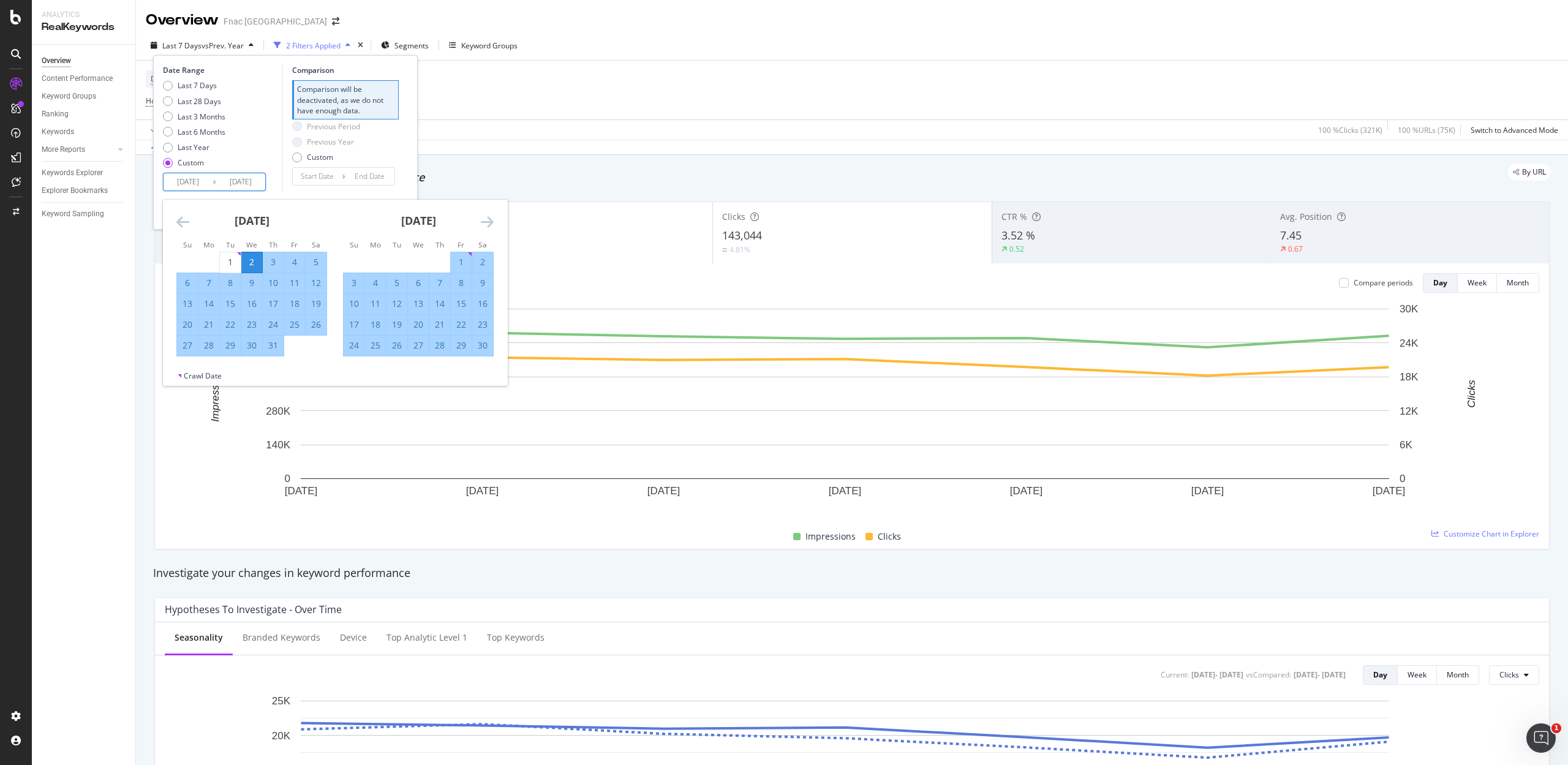
click at [230, 285] on div "8" at bounding box center [231, 283] width 21 height 12
type input "[DATE]"
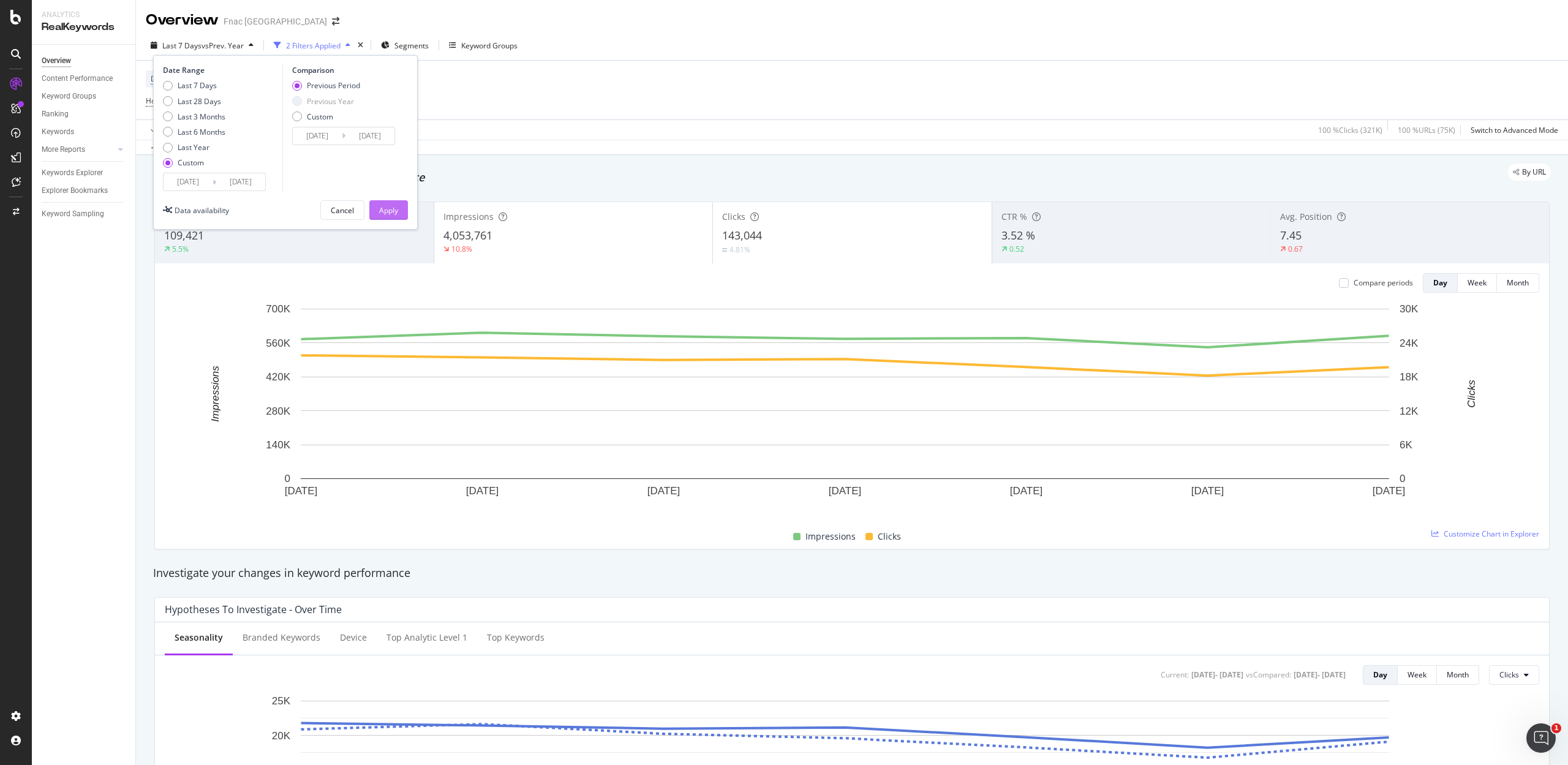
click at [378, 214] on button "Apply" at bounding box center [388, 210] width 39 height 19
